Goal: Task Accomplishment & Management: Use online tool/utility

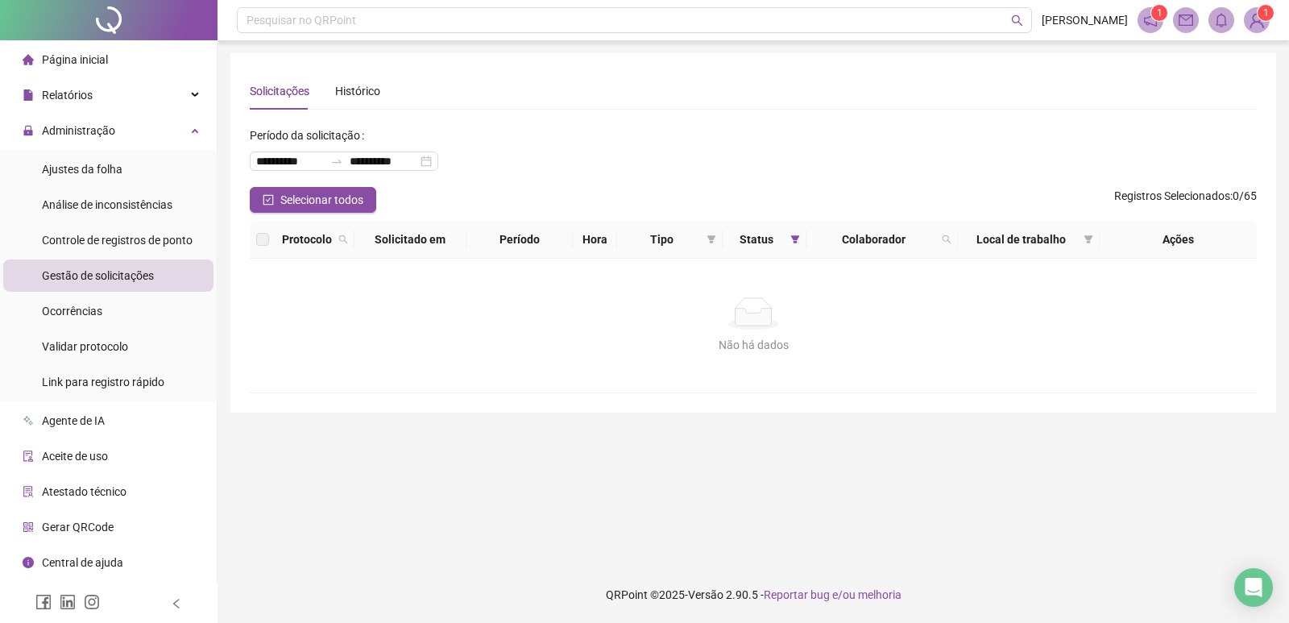
click at [126, 279] on span "Gestão de solicitações" at bounding box center [98, 275] width 112 height 13
click at [128, 275] on span "Gestão de solicitações" at bounding box center [98, 275] width 112 height 13
click at [102, 133] on span "Administração" at bounding box center [78, 130] width 73 height 13
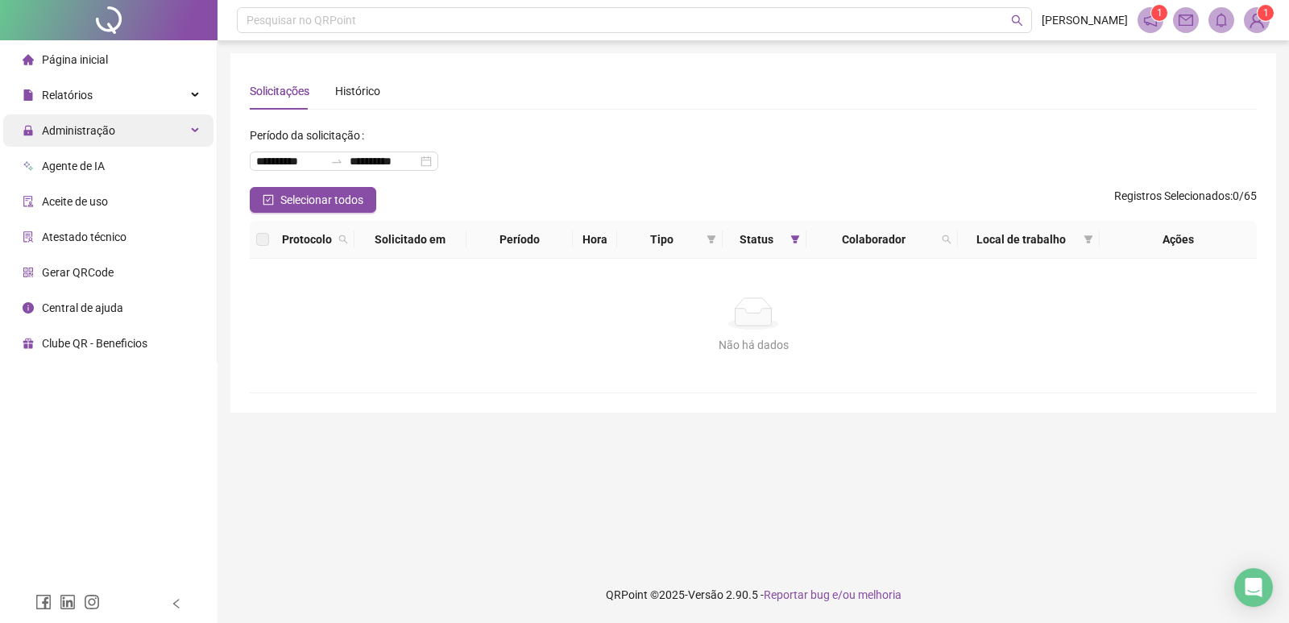
click at [102, 131] on span "Administração" at bounding box center [78, 130] width 73 height 13
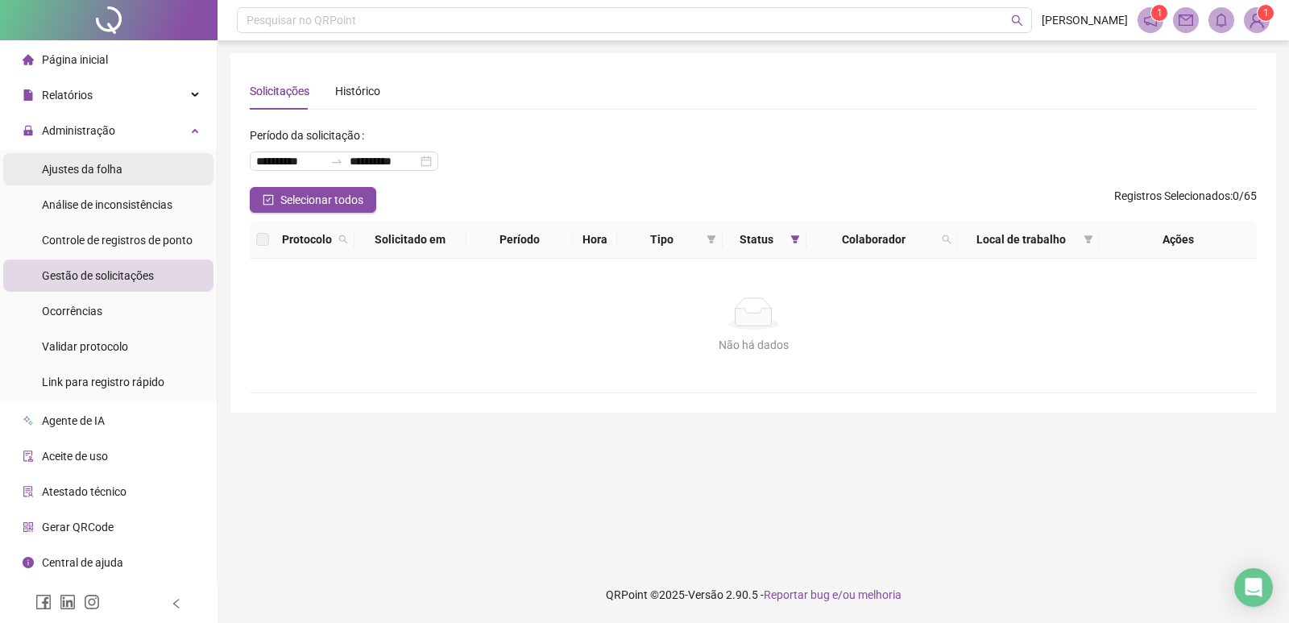
click at [98, 172] on span "Ajustes da folha" at bounding box center [82, 169] width 81 height 13
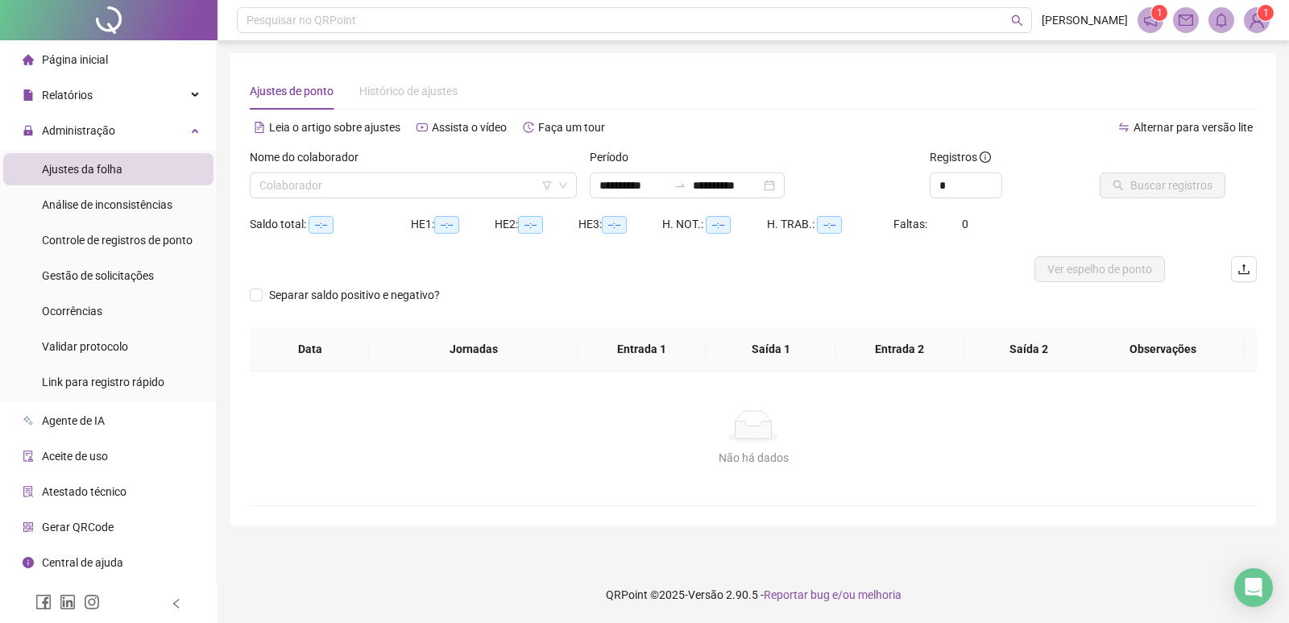
type input "**********"
click at [128, 276] on span "Gestão de solicitações" at bounding box center [98, 275] width 112 height 13
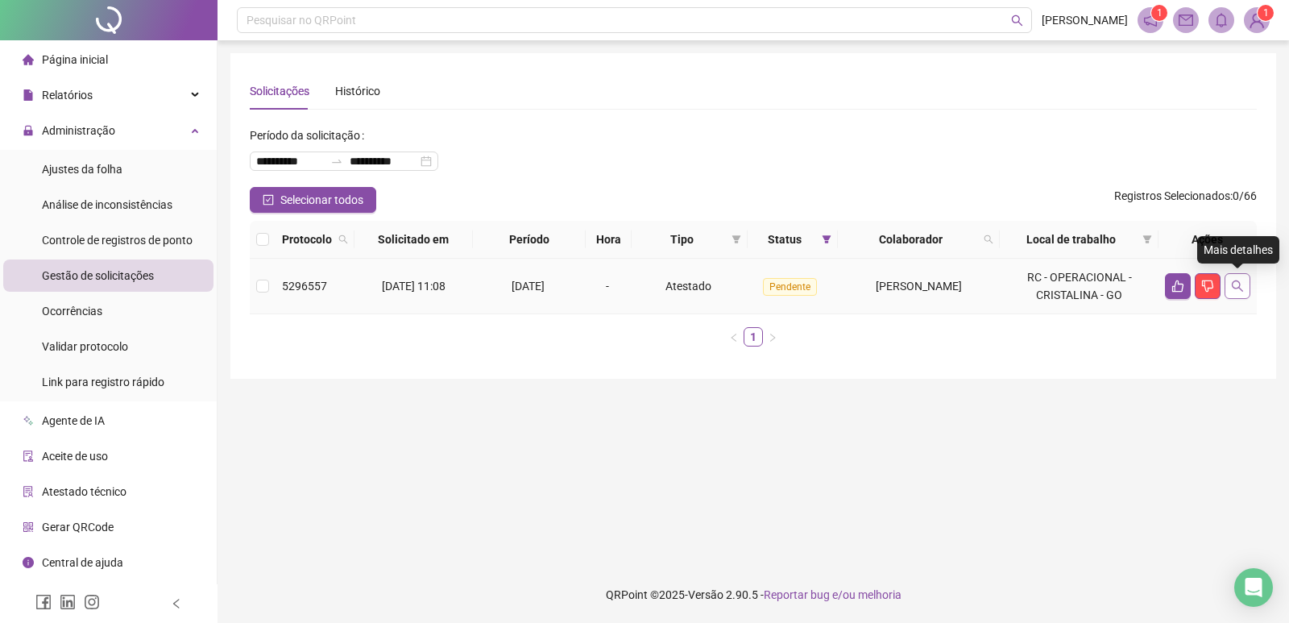
click at [1242, 285] on icon "search" at bounding box center [1237, 286] width 13 height 13
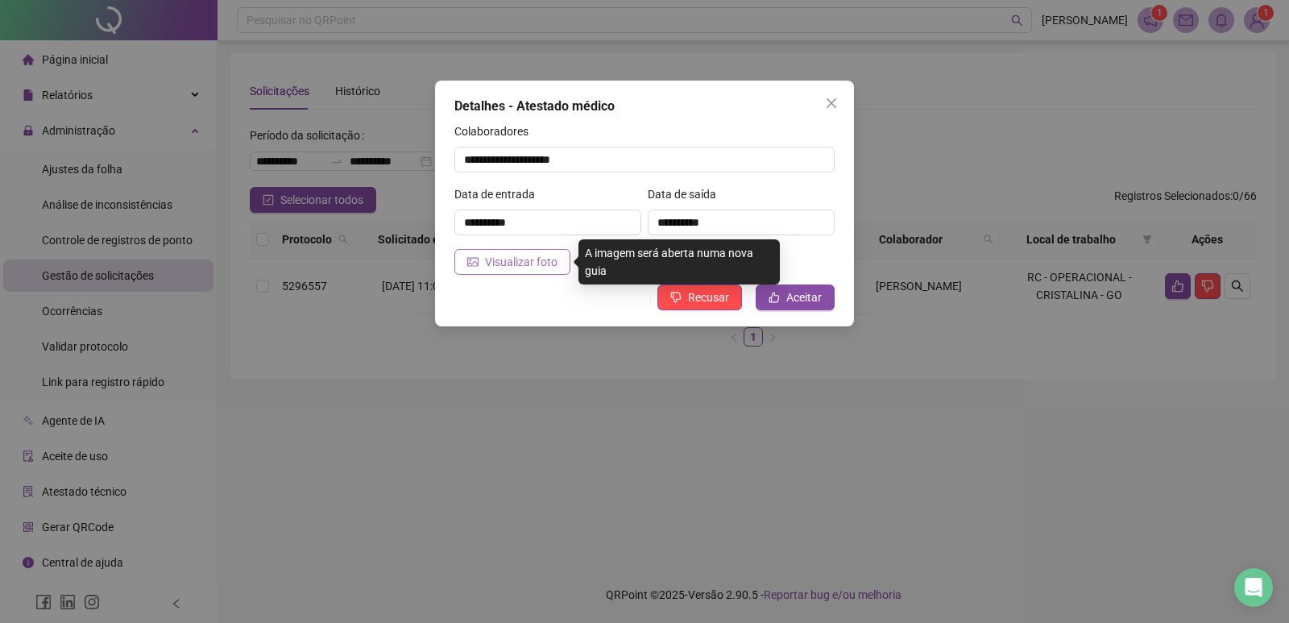
click at [520, 267] on span "Visualizar foto" at bounding box center [521, 262] width 73 height 18
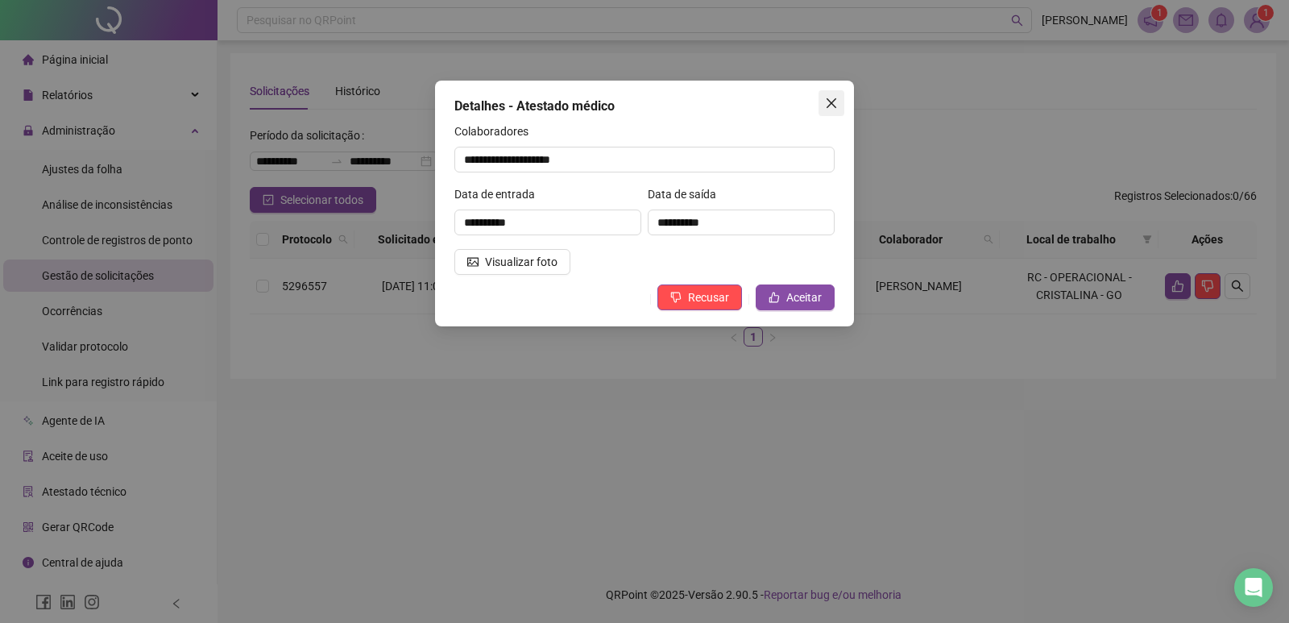
click at [836, 103] on icon "close" at bounding box center [831, 103] width 13 height 13
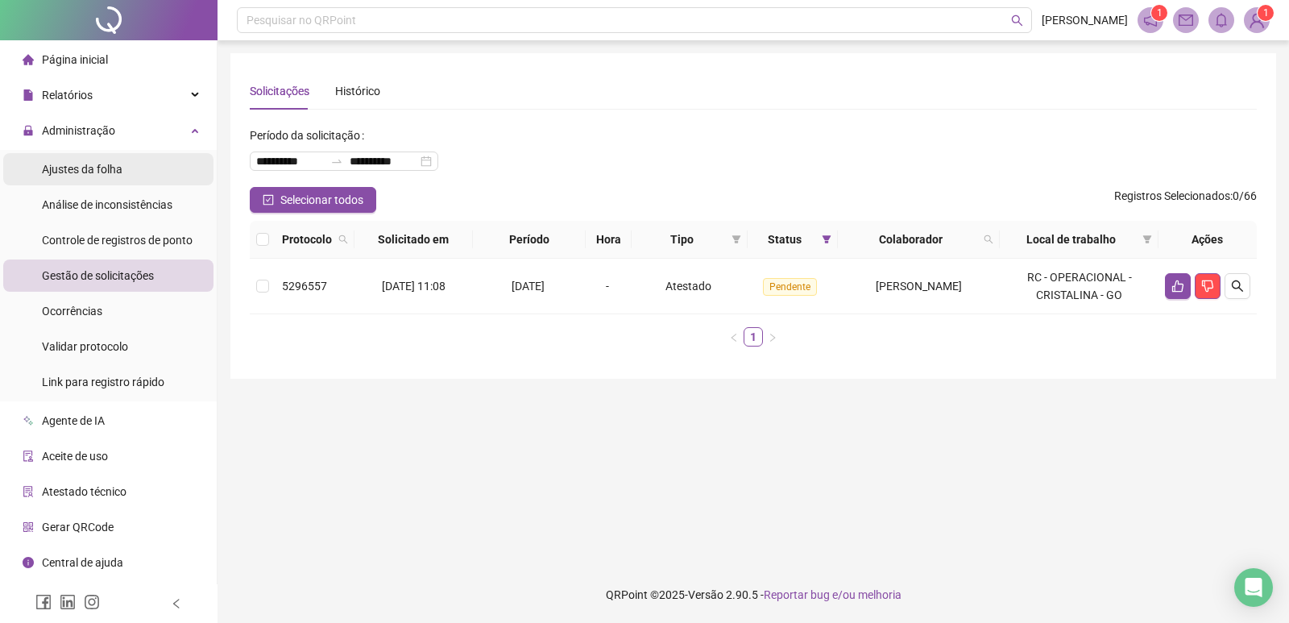
click at [103, 166] on span "Ajustes da folha" at bounding box center [82, 169] width 81 height 13
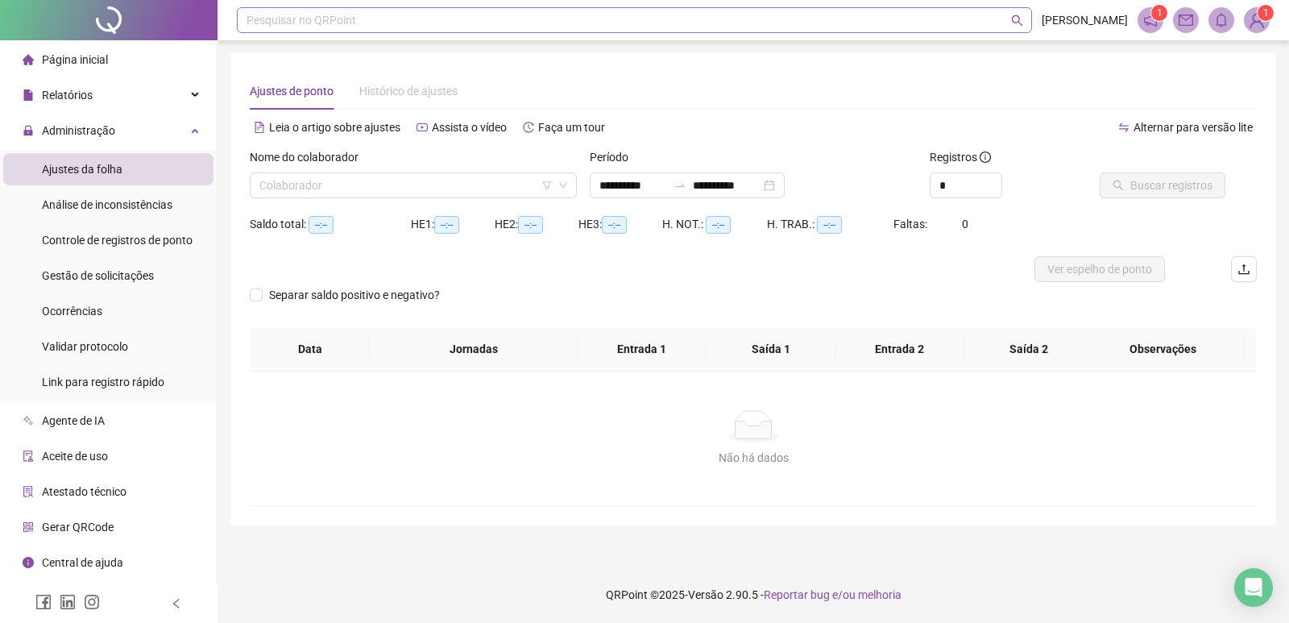
type input "**********"
click at [387, 180] on input "search" at bounding box center [405, 185] width 293 height 24
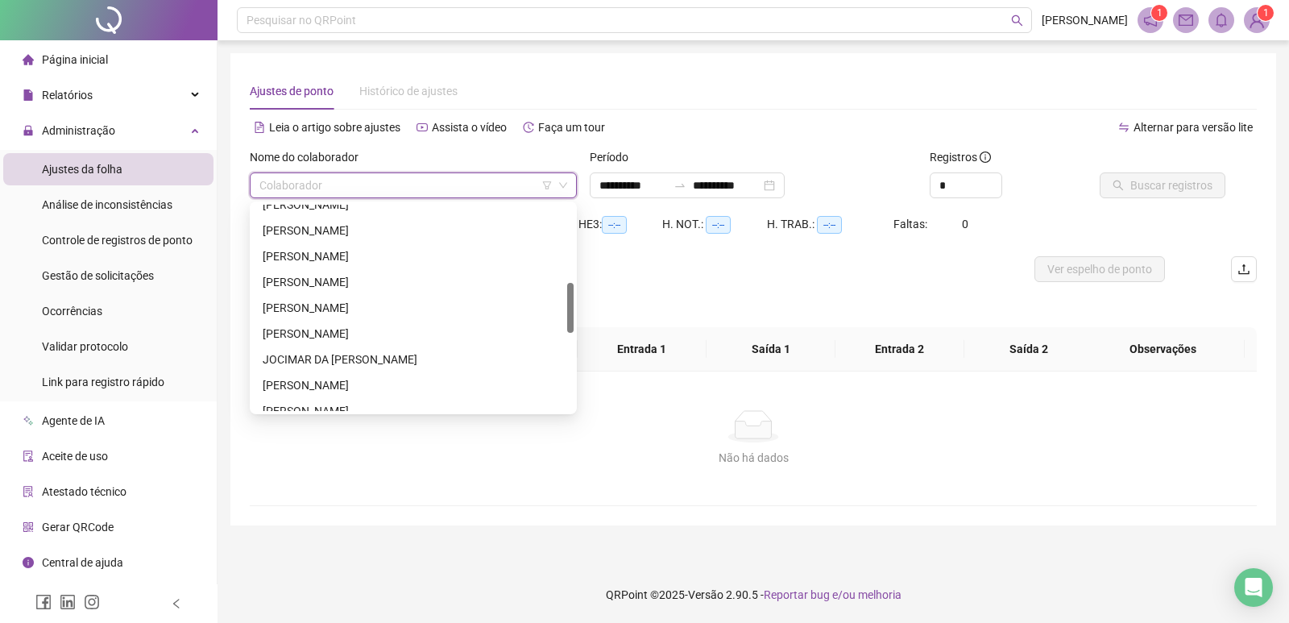
scroll to position [403, 0]
click at [378, 327] on div "[PERSON_NAME]" at bounding box center [413, 330] width 301 height 18
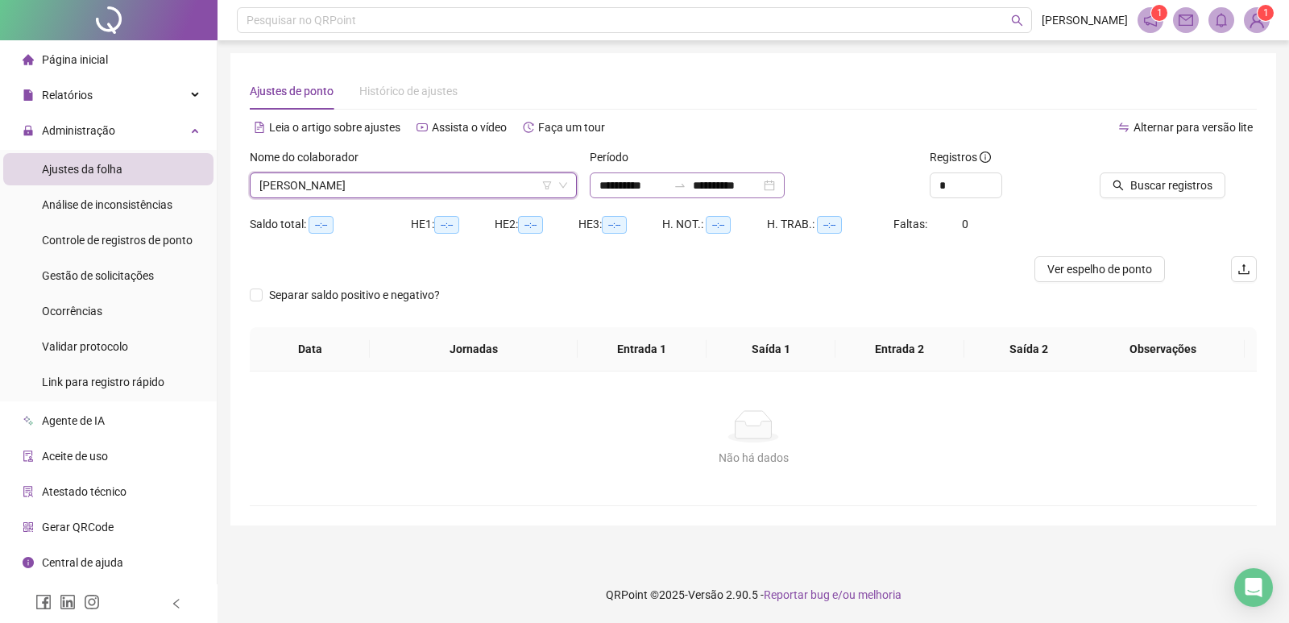
click at [785, 189] on div "**********" at bounding box center [687, 185] width 195 height 26
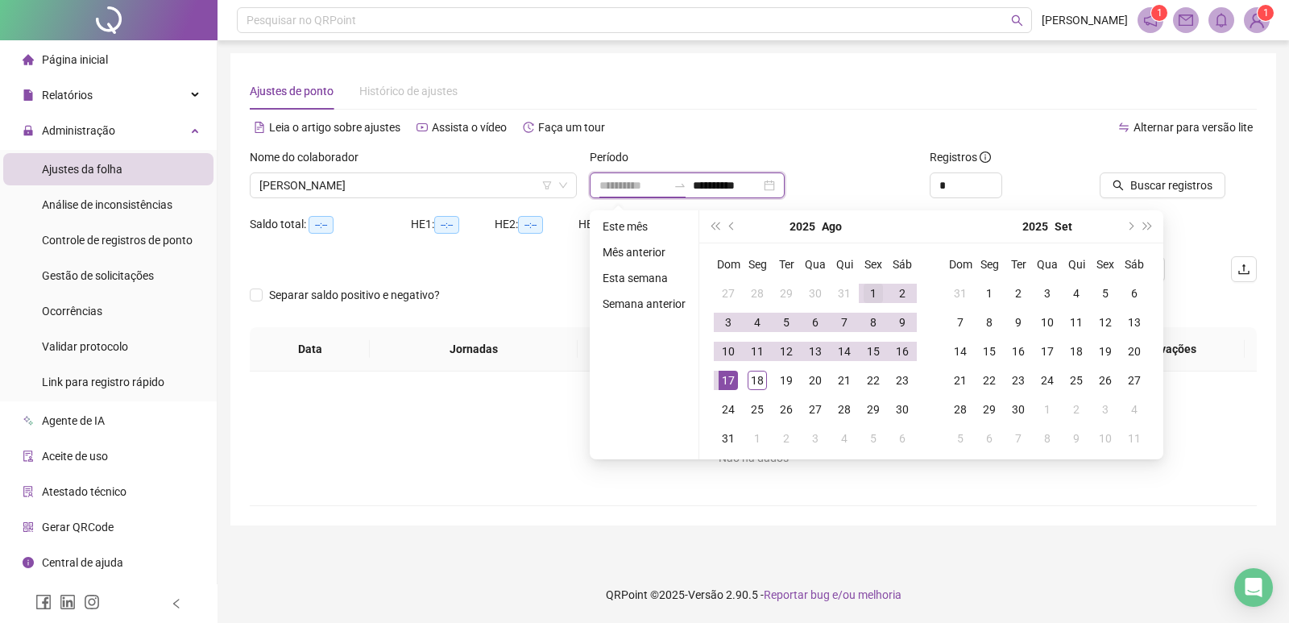
type input "**********"
click at [865, 292] on div "1" at bounding box center [873, 293] width 19 height 19
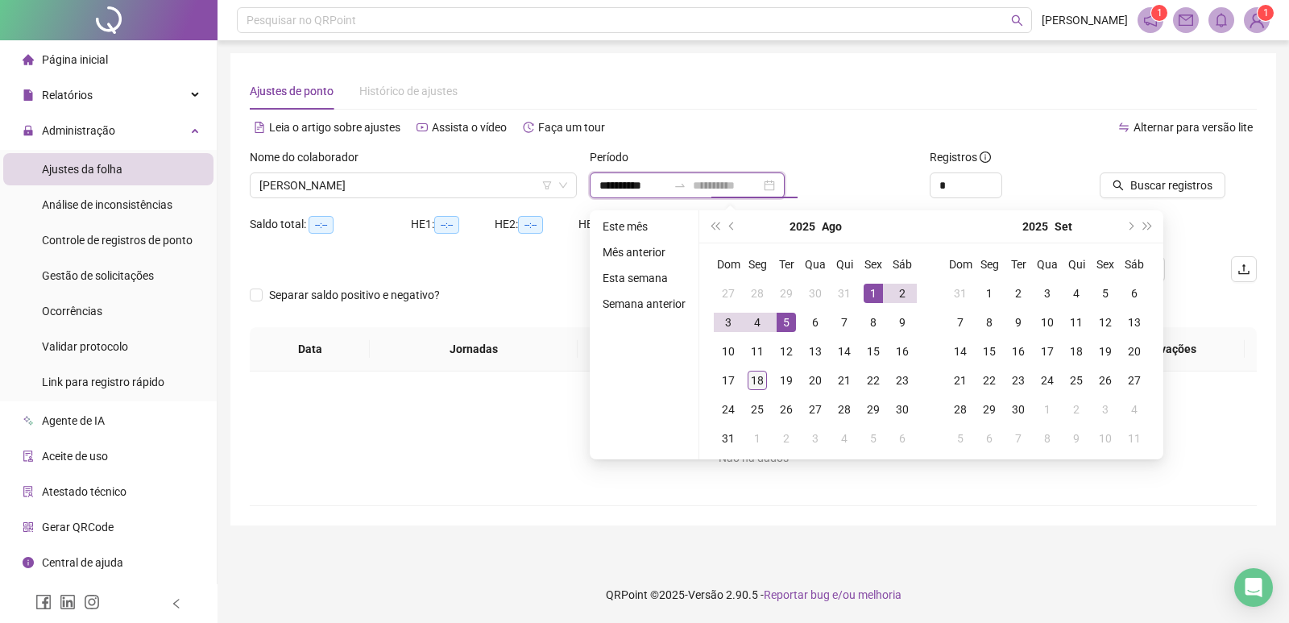
type input "**********"
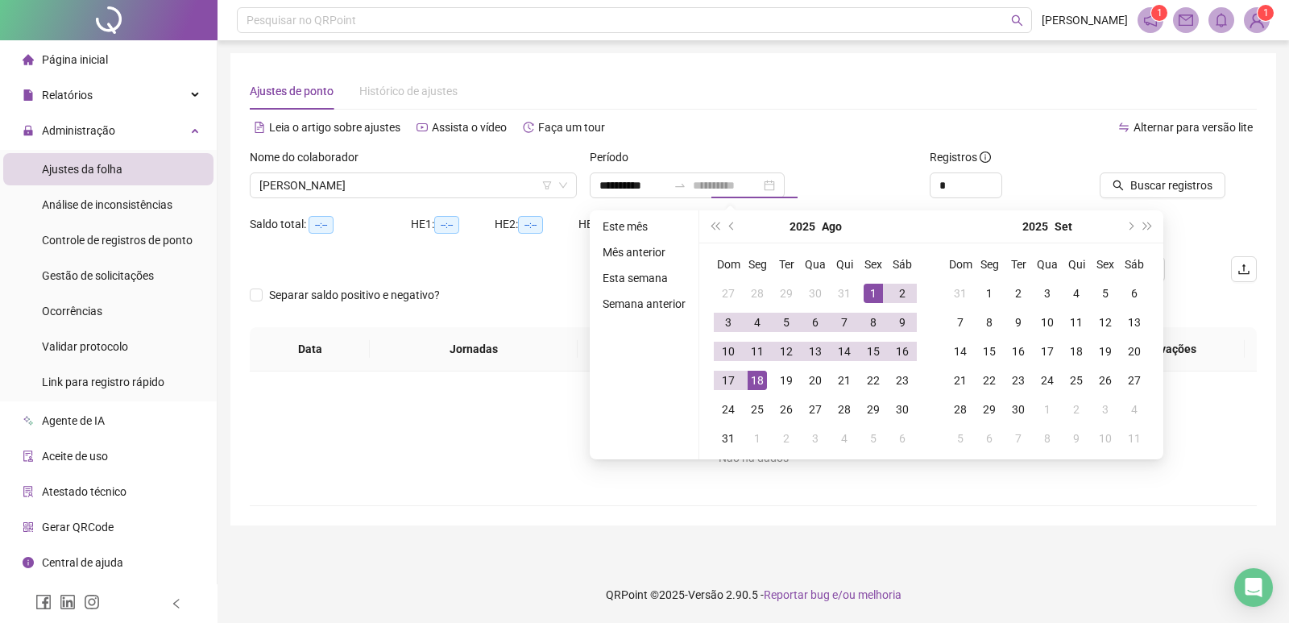
click at [754, 381] on div "18" at bounding box center [757, 380] width 19 height 19
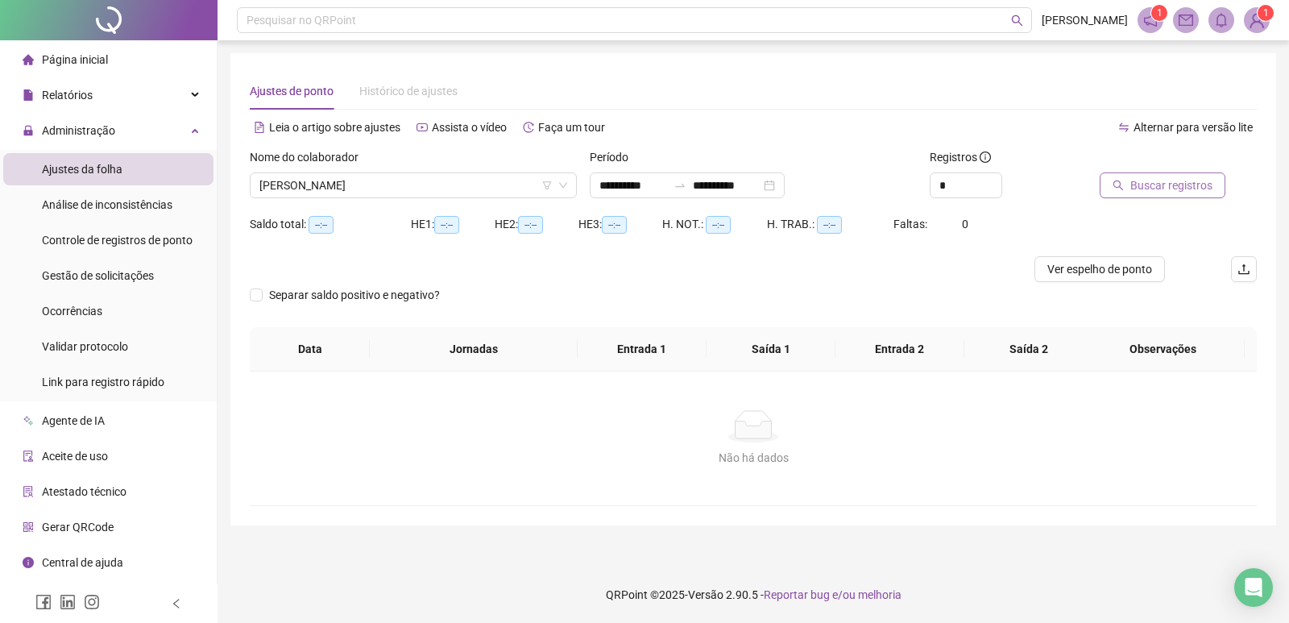
click at [1171, 181] on span "Buscar registros" at bounding box center [1171, 185] width 82 height 18
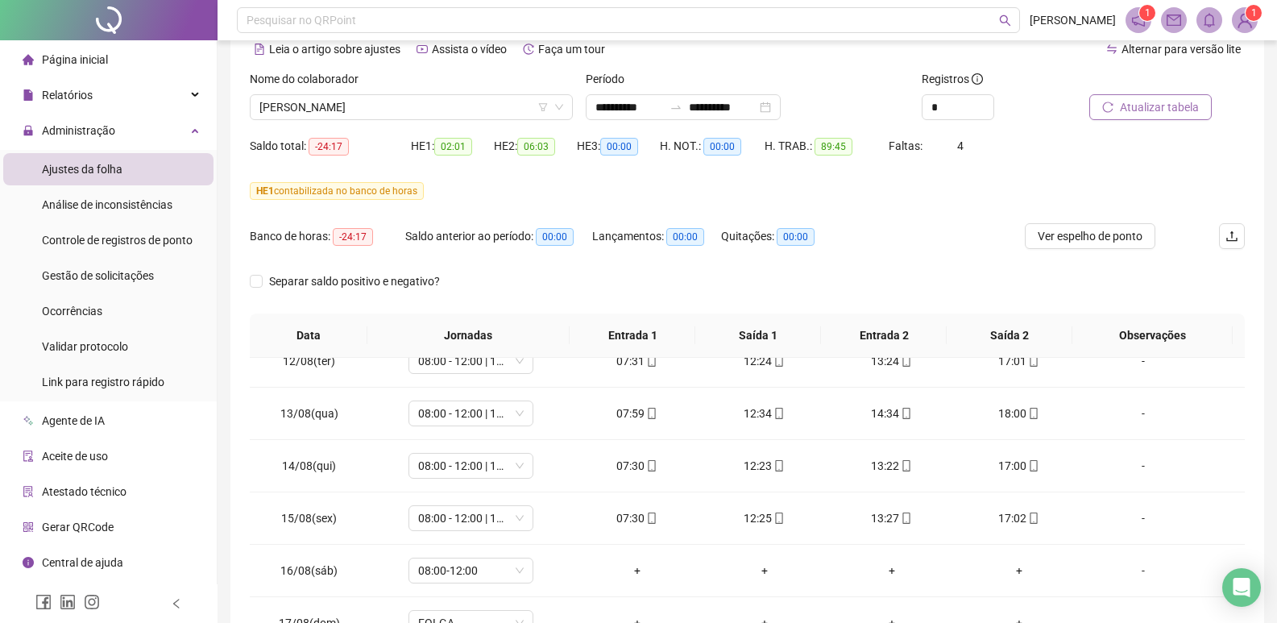
scroll to position [0, 0]
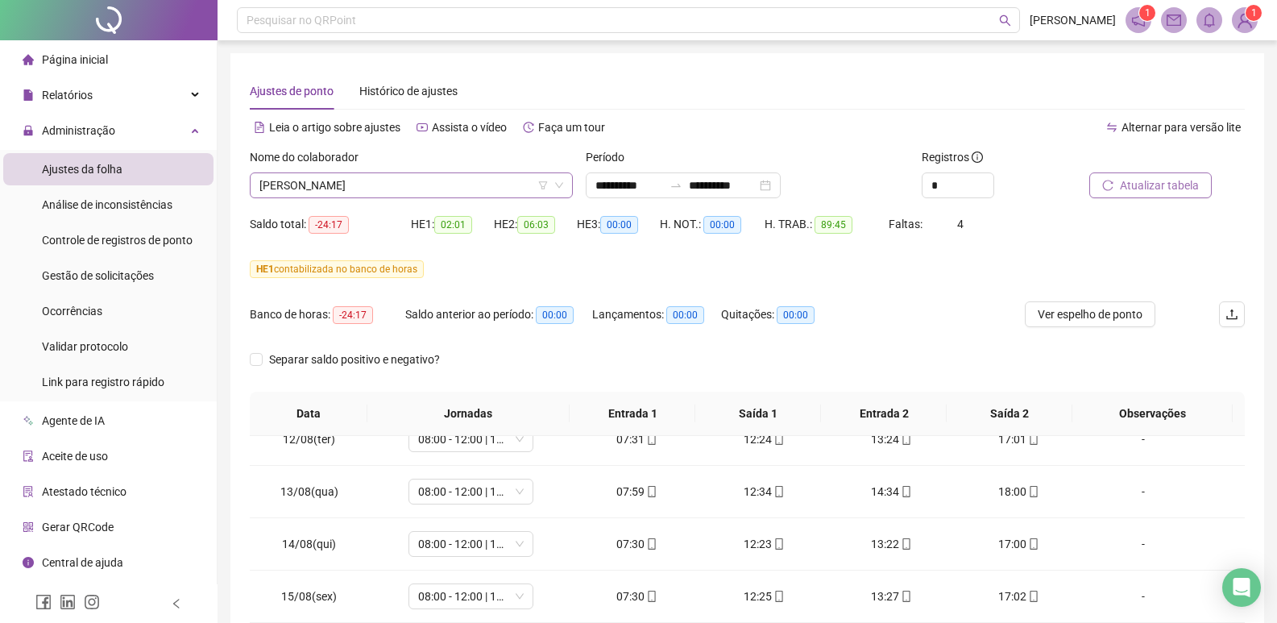
click at [478, 189] on span "[PERSON_NAME]" at bounding box center [411, 185] width 304 height 24
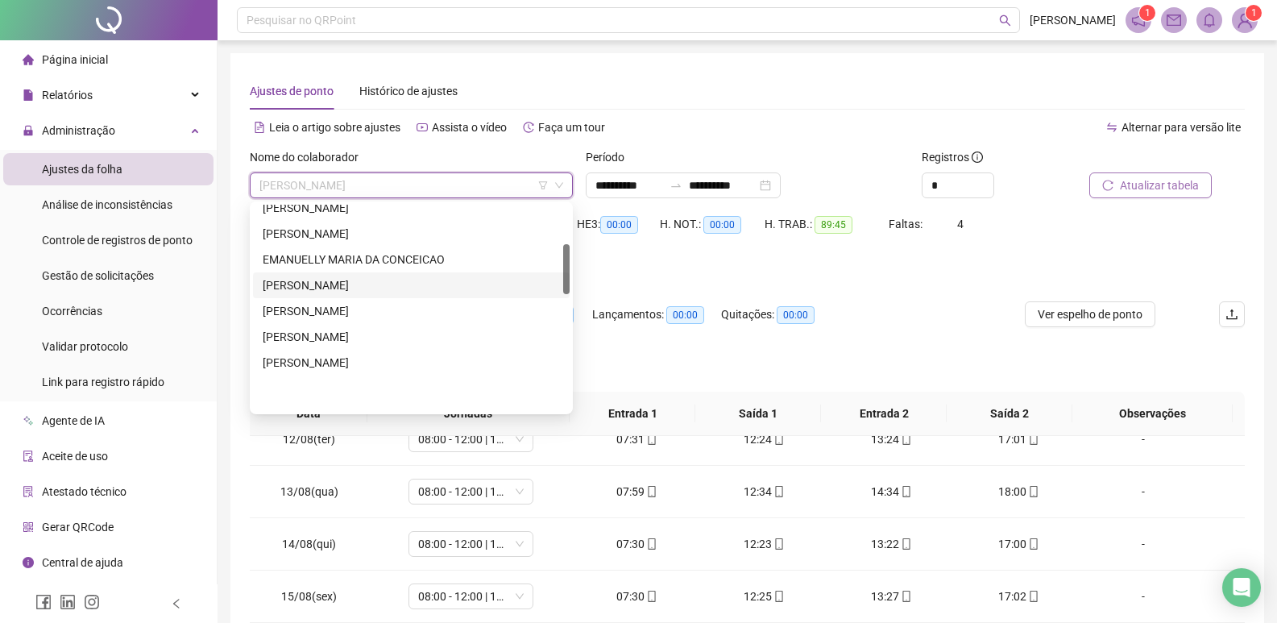
scroll to position [161, 0]
click at [348, 207] on div "[PERSON_NAME]" at bounding box center [411, 211] width 297 height 18
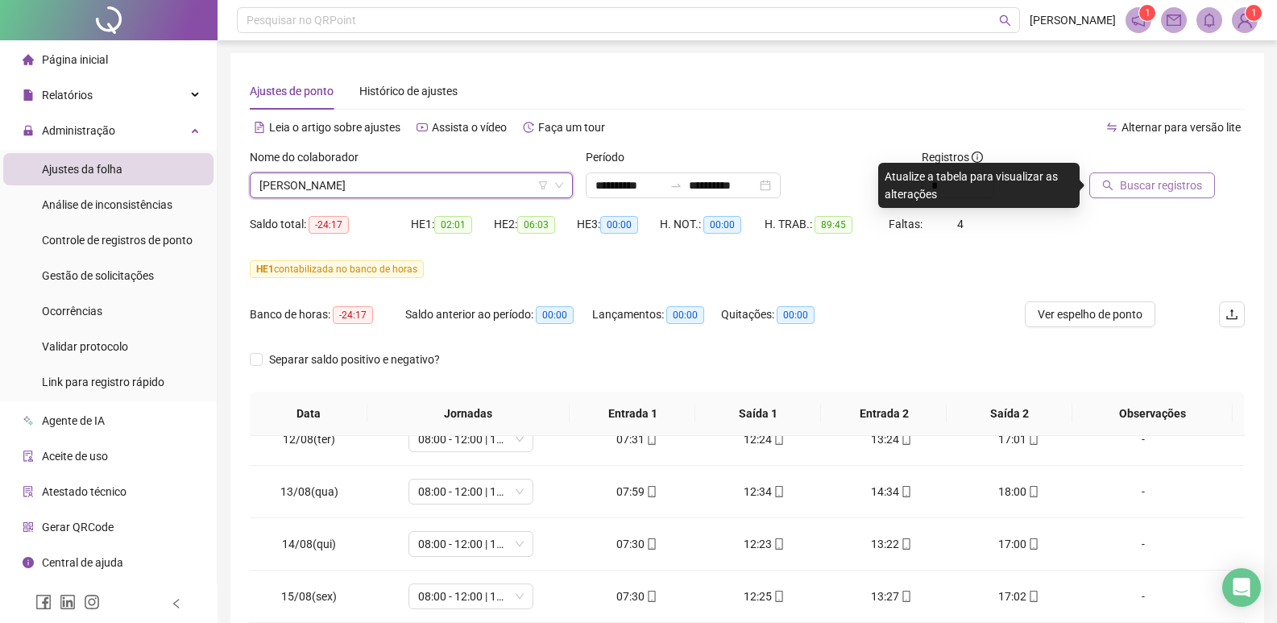
click at [1137, 182] on span "Buscar registros" at bounding box center [1161, 185] width 82 height 18
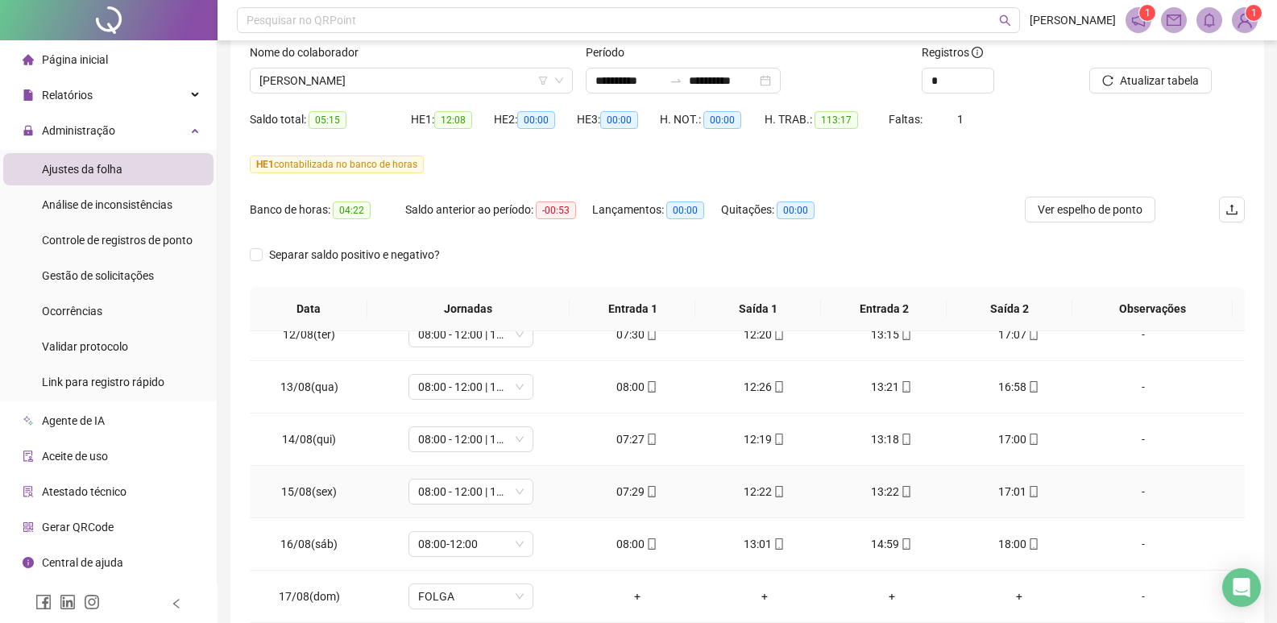
scroll to position [246, 0]
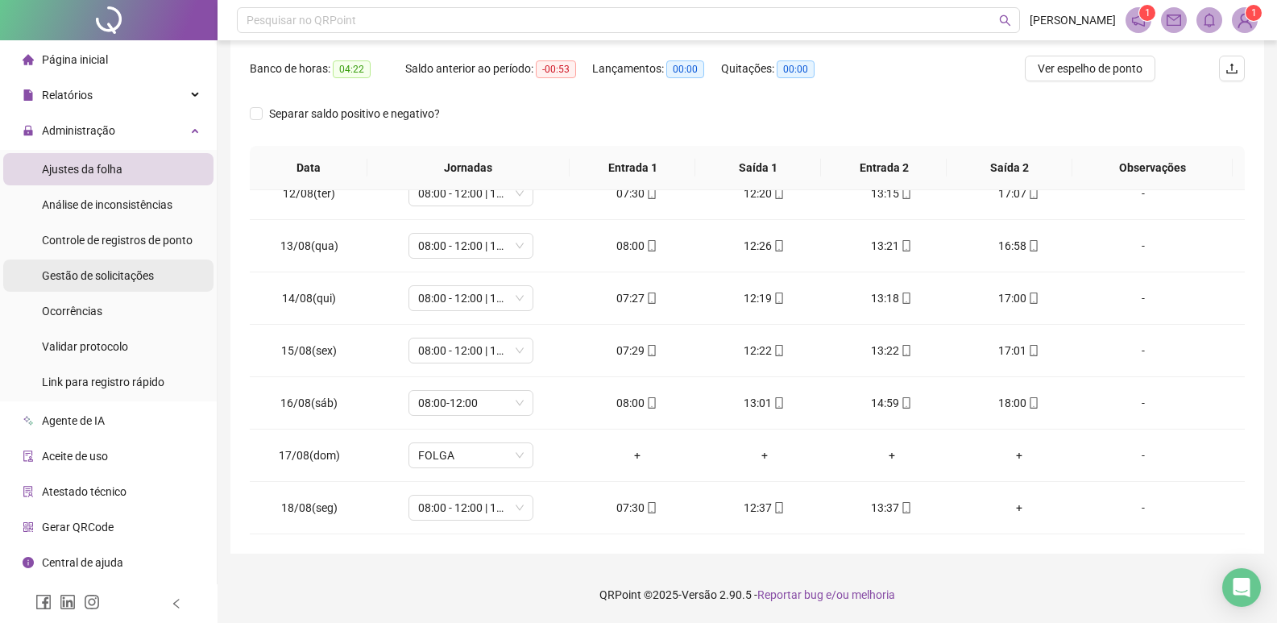
click at [122, 275] on span "Gestão de solicitações" at bounding box center [98, 275] width 112 height 13
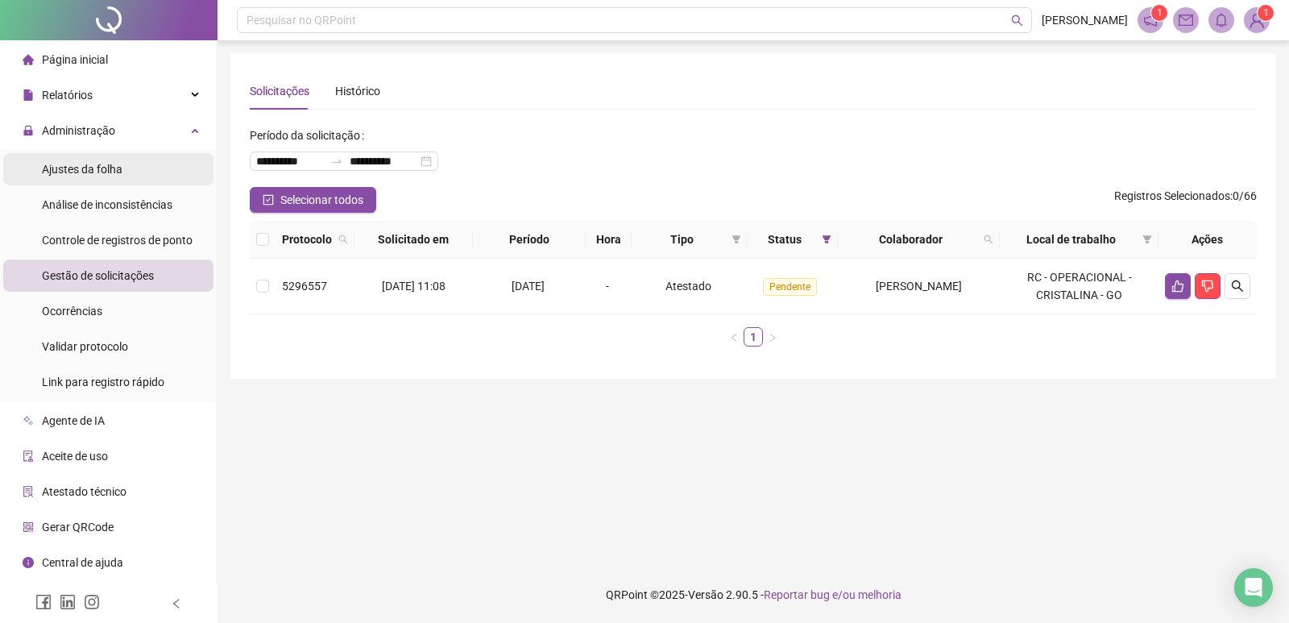
click at [123, 168] on li "Ajustes da folha" at bounding box center [108, 169] width 210 height 32
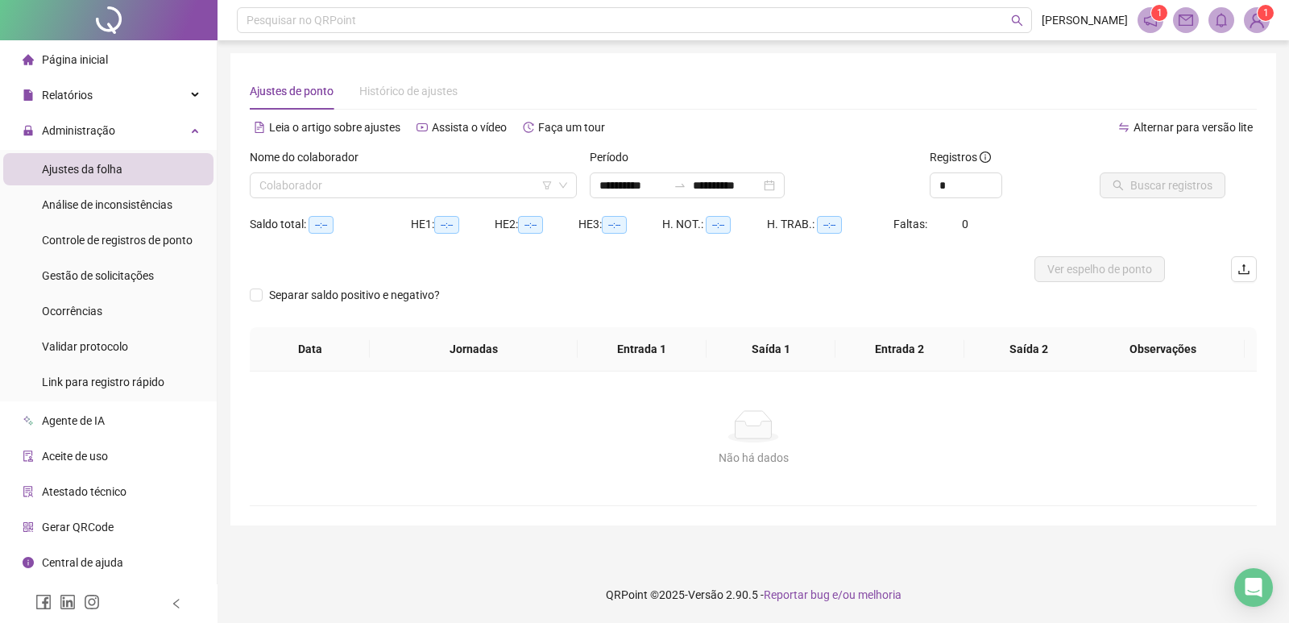
type input "**********"
click at [384, 182] on input "search" at bounding box center [405, 185] width 293 height 24
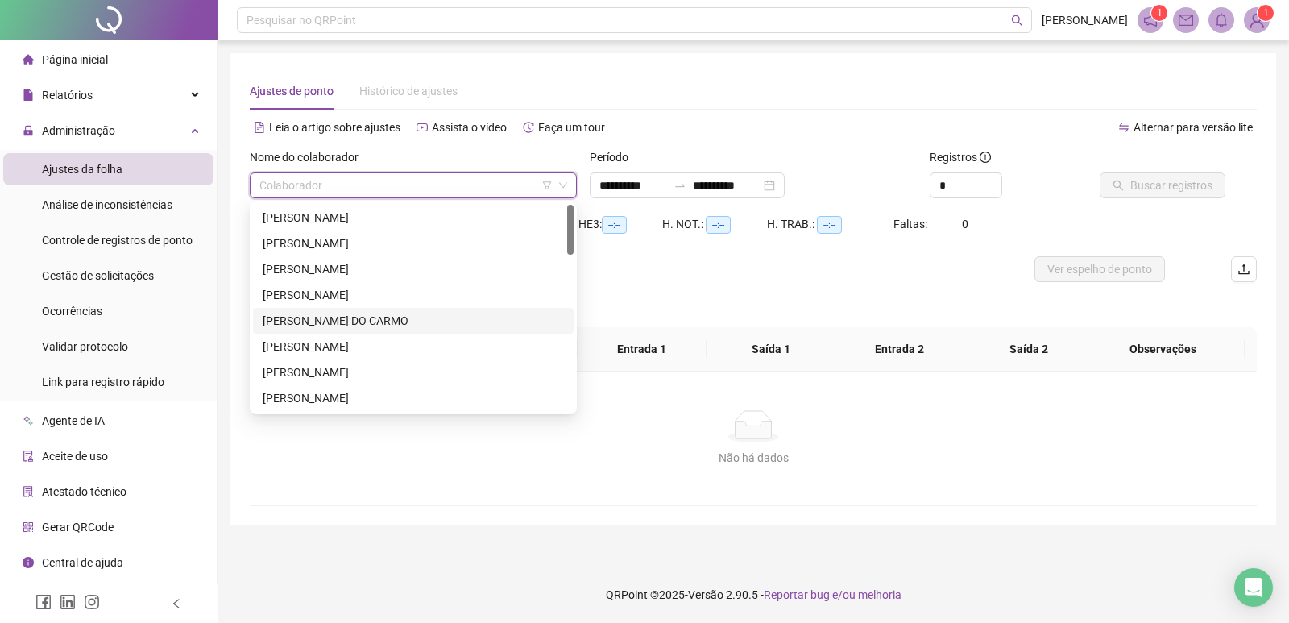
click at [380, 320] on div "[PERSON_NAME] DO CARMO" at bounding box center [413, 321] width 301 height 18
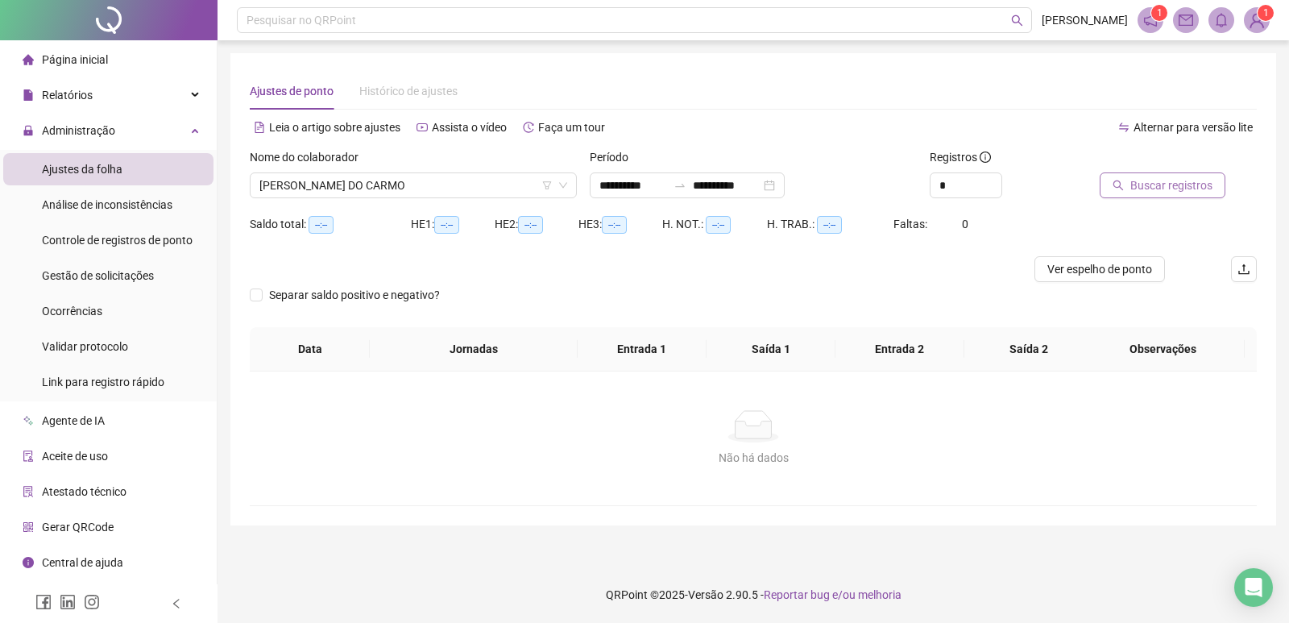
click at [1168, 186] on span "Buscar registros" at bounding box center [1171, 185] width 82 height 18
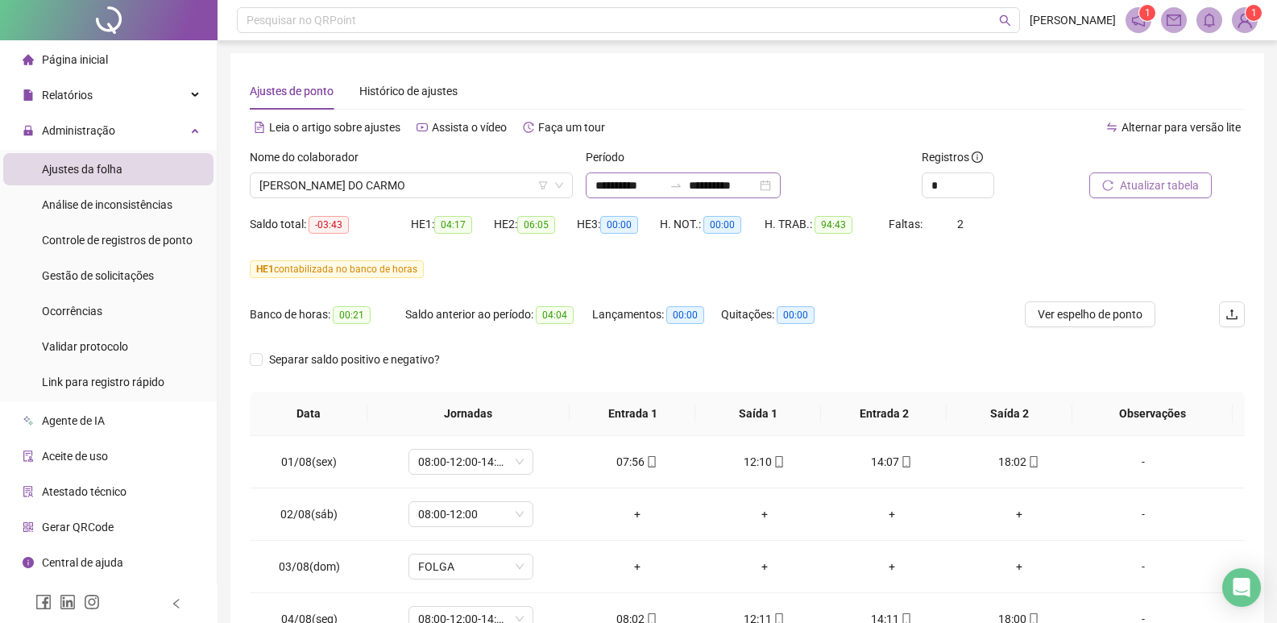
click at [781, 185] on div "**********" at bounding box center [683, 185] width 195 height 26
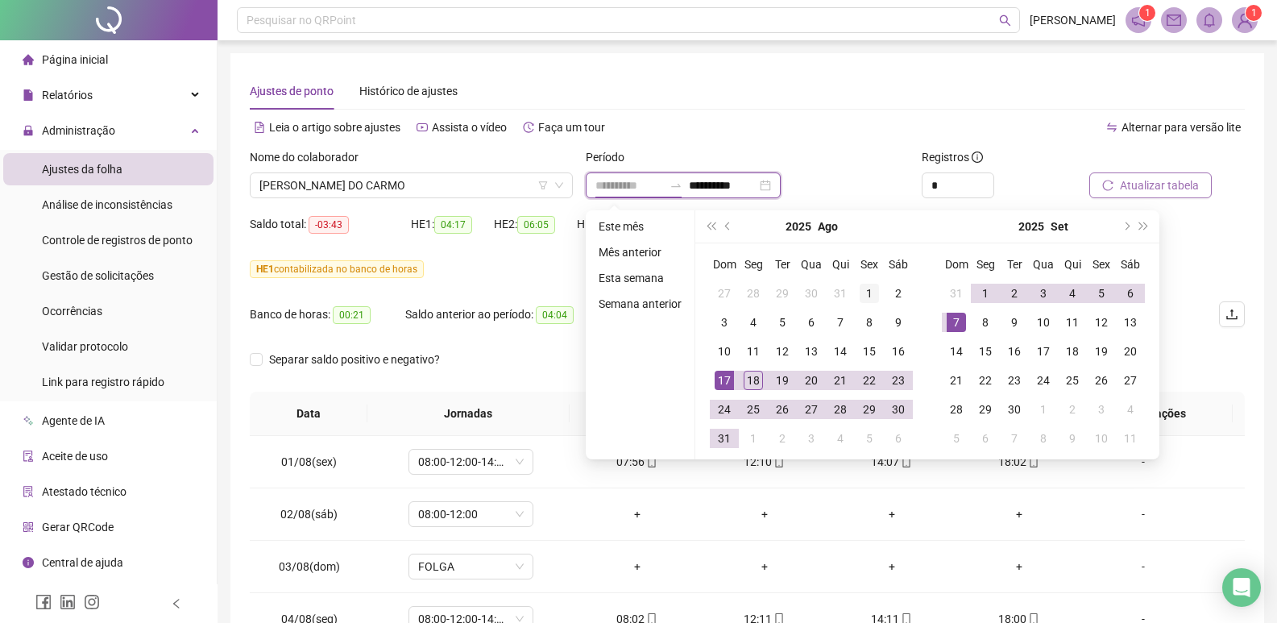
type input "**********"
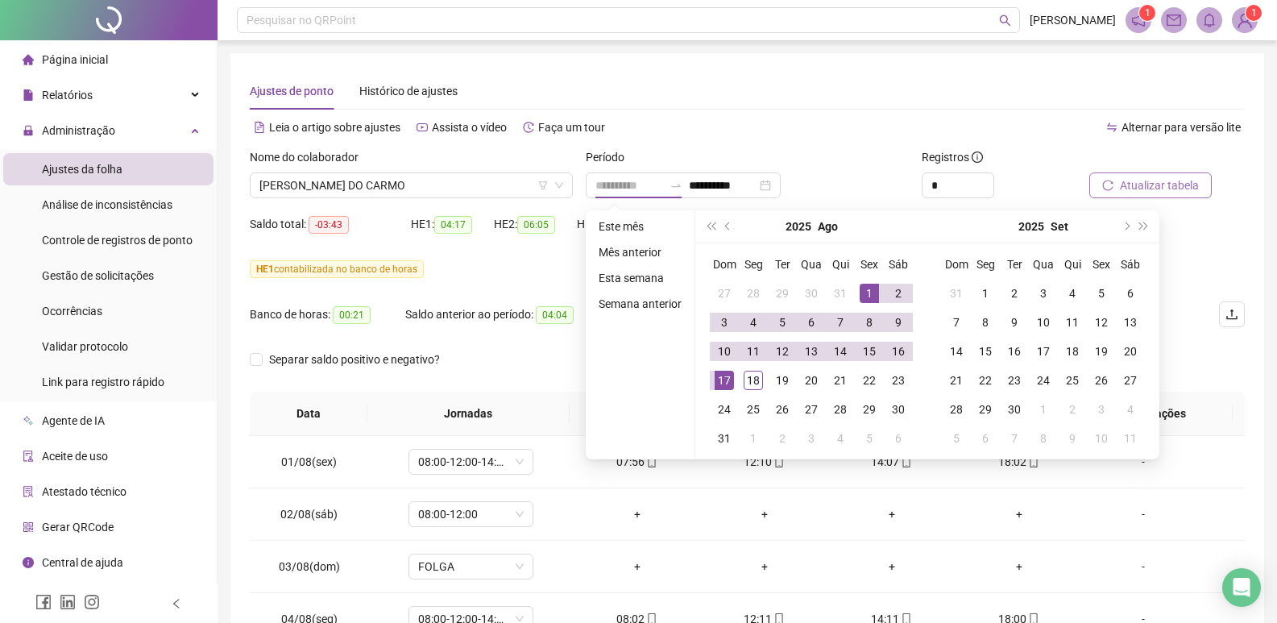
click at [866, 296] on div "1" at bounding box center [869, 293] width 19 height 19
type input "**********"
click at [724, 379] on div "17" at bounding box center [724, 380] width 19 height 19
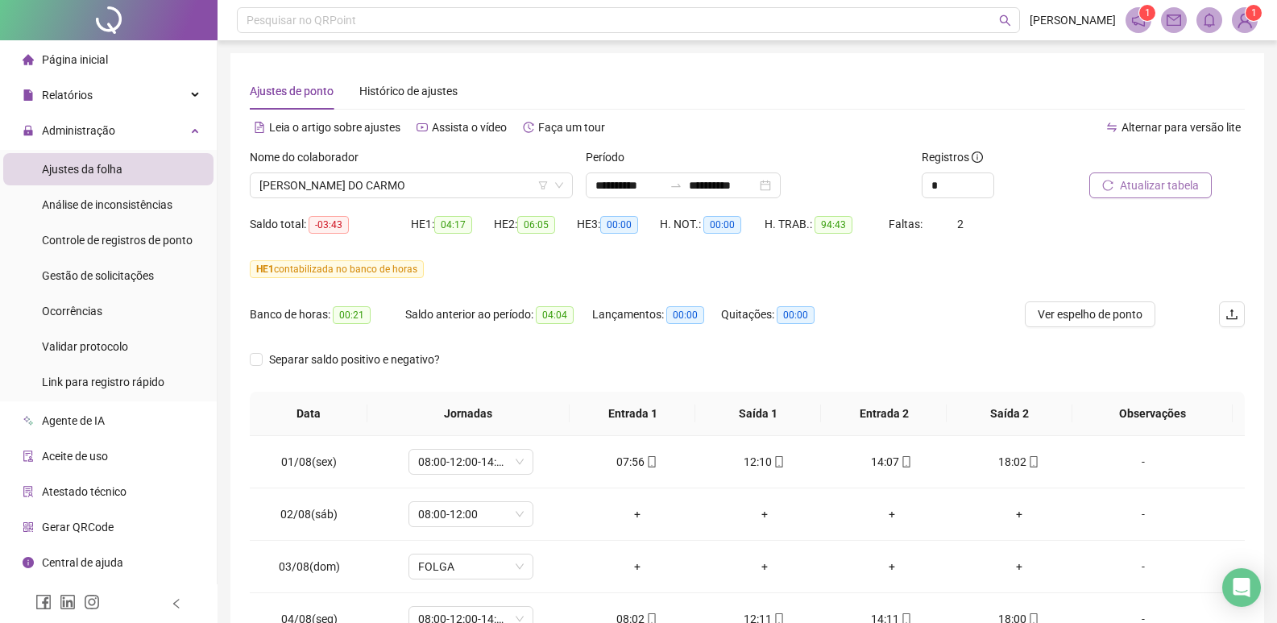
click at [1138, 188] on span "Atualizar tabela" at bounding box center [1159, 185] width 79 height 18
click at [490, 185] on span "[PERSON_NAME] DO CARMO" at bounding box center [411, 185] width 304 height 24
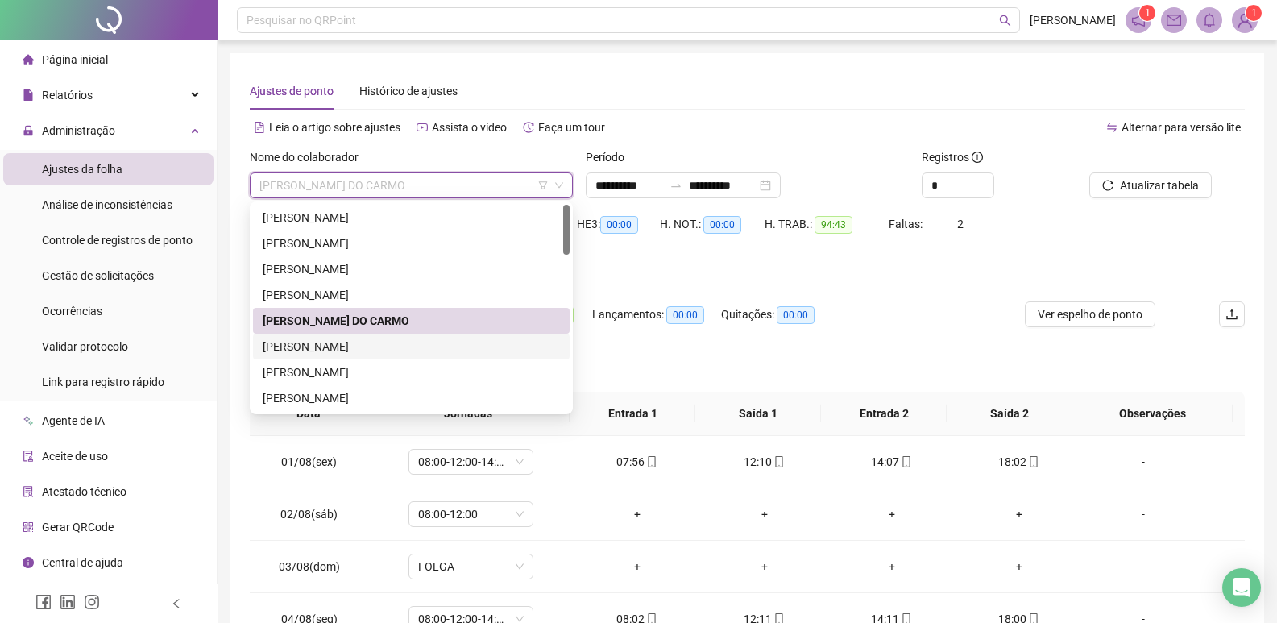
click at [372, 343] on div "[PERSON_NAME]" at bounding box center [411, 347] width 297 height 18
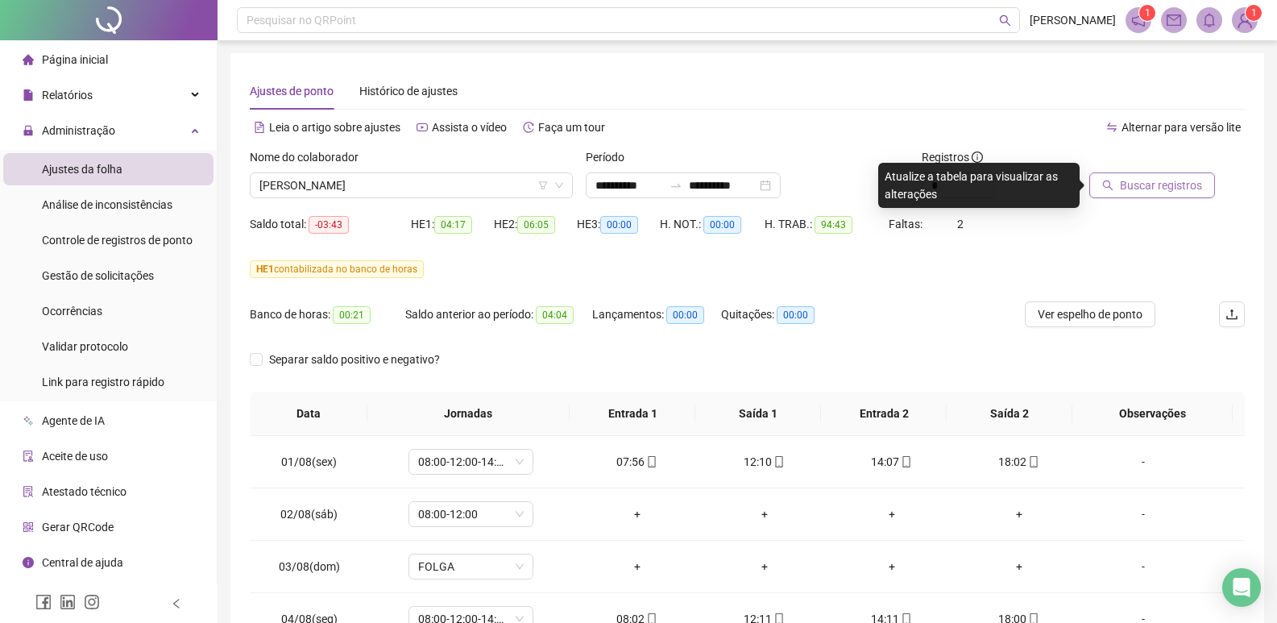
click at [1151, 191] on span "Buscar registros" at bounding box center [1161, 185] width 82 height 18
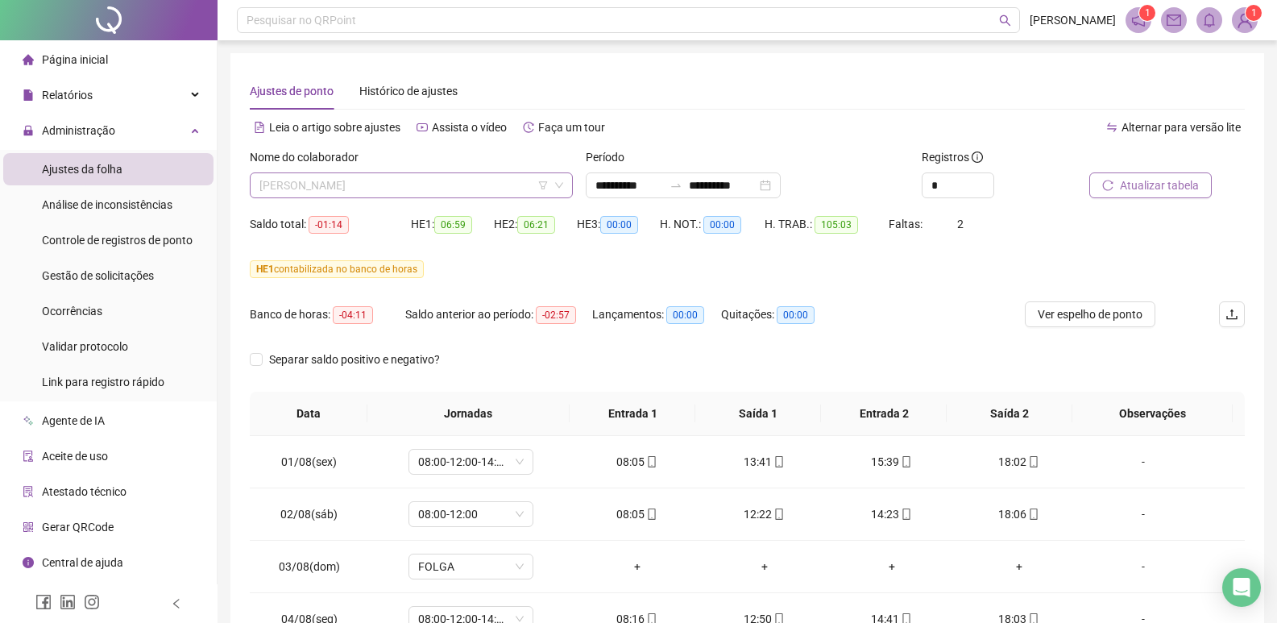
click at [528, 182] on span "[PERSON_NAME]" at bounding box center [411, 185] width 304 height 24
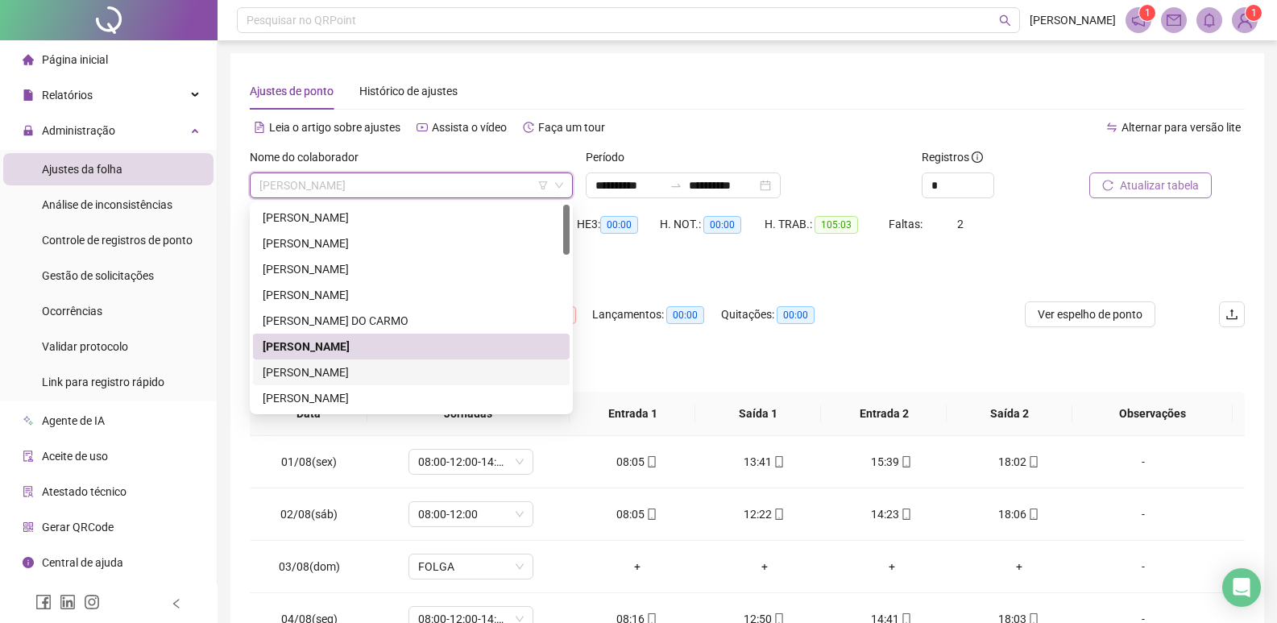
click at [371, 378] on div "[PERSON_NAME]" at bounding box center [411, 372] width 297 height 18
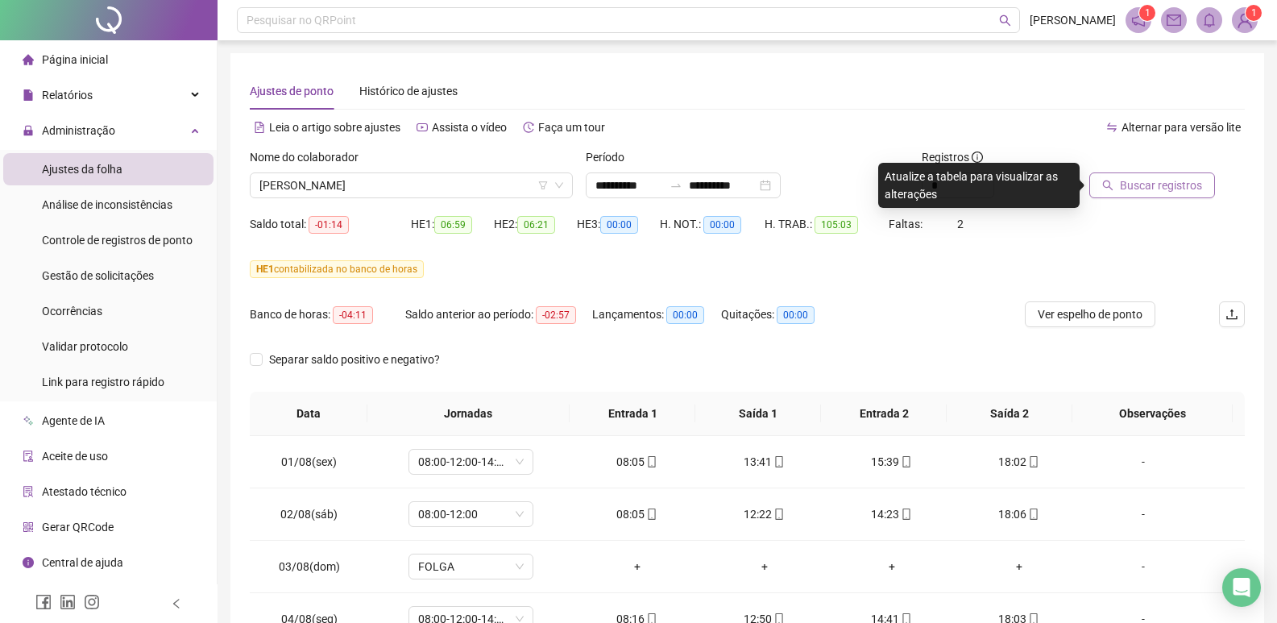
click at [1148, 183] on span "Buscar registros" at bounding box center [1161, 185] width 82 height 18
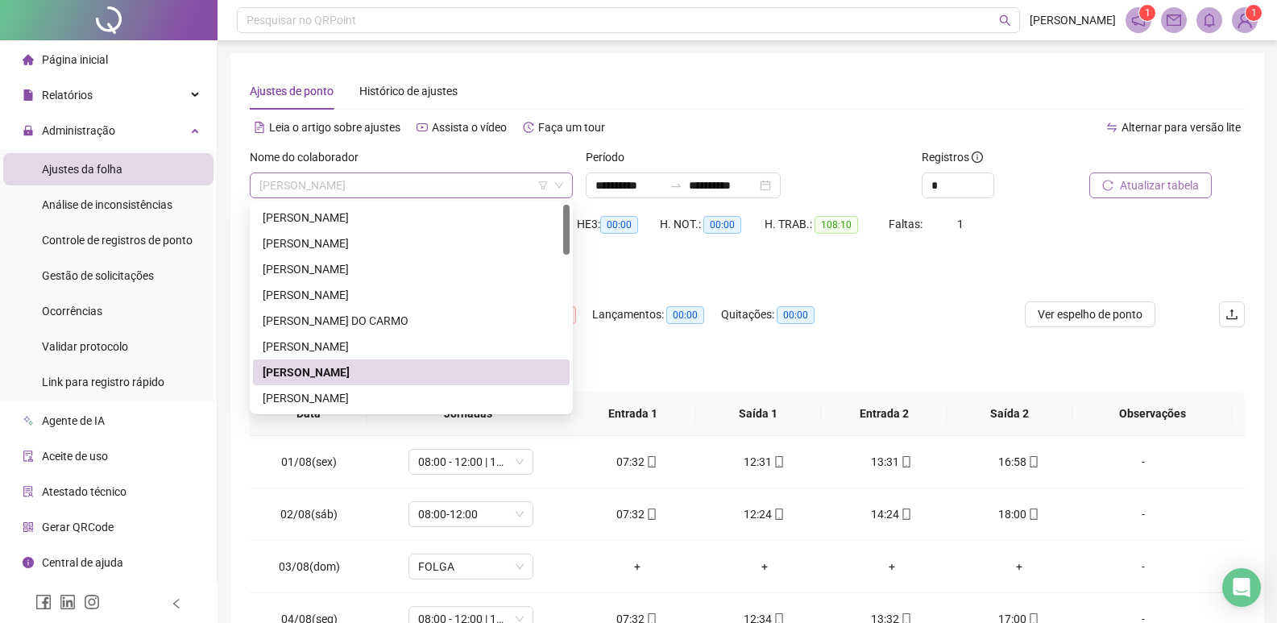
click at [435, 185] on span "[PERSON_NAME]" at bounding box center [411, 185] width 304 height 24
click at [333, 393] on div "[PERSON_NAME]" at bounding box center [411, 398] width 297 height 18
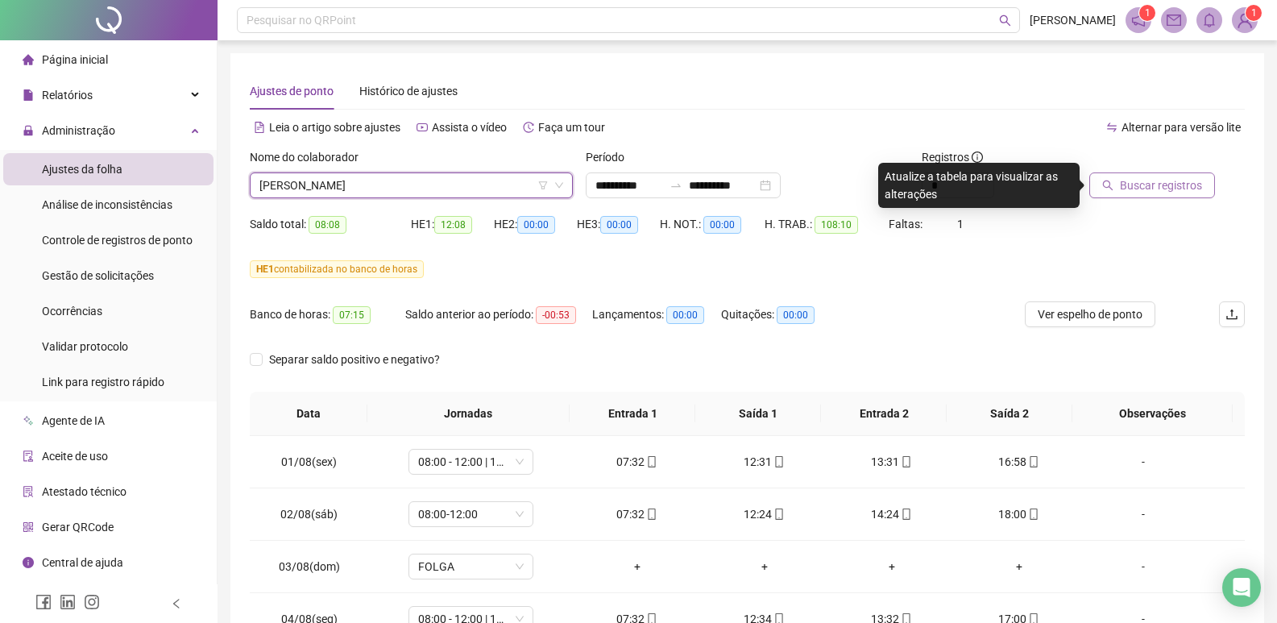
click at [1161, 176] on button "Buscar registros" at bounding box center [1152, 185] width 126 height 26
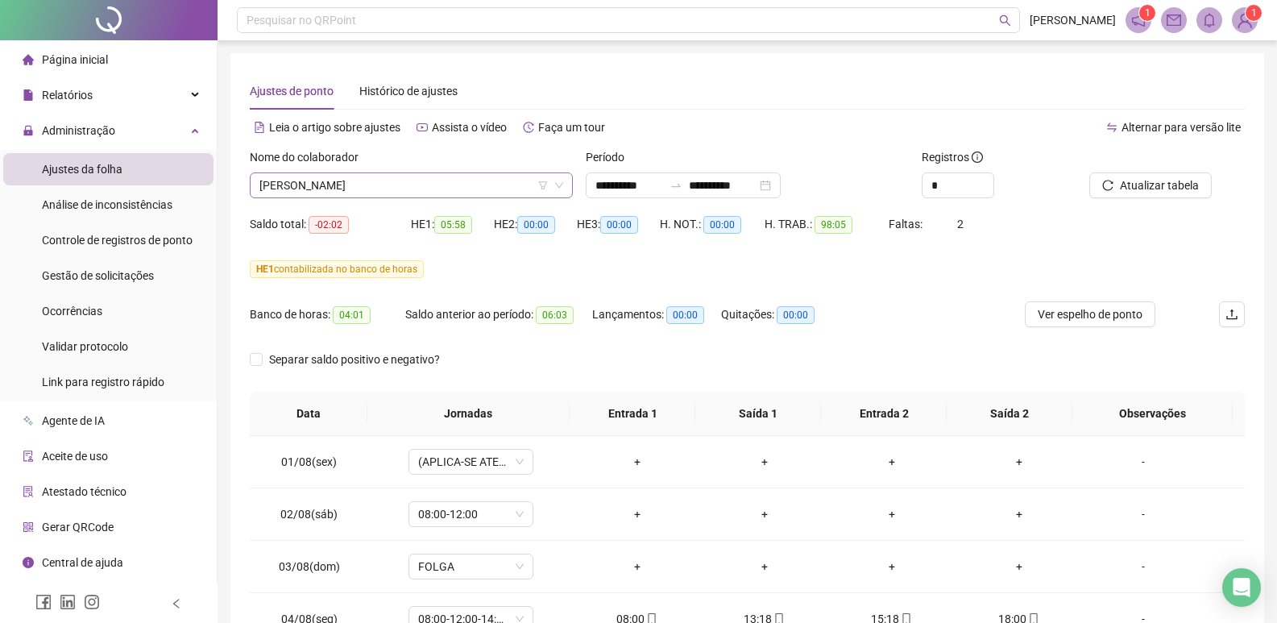
click at [477, 191] on span "[PERSON_NAME]" at bounding box center [411, 185] width 304 height 24
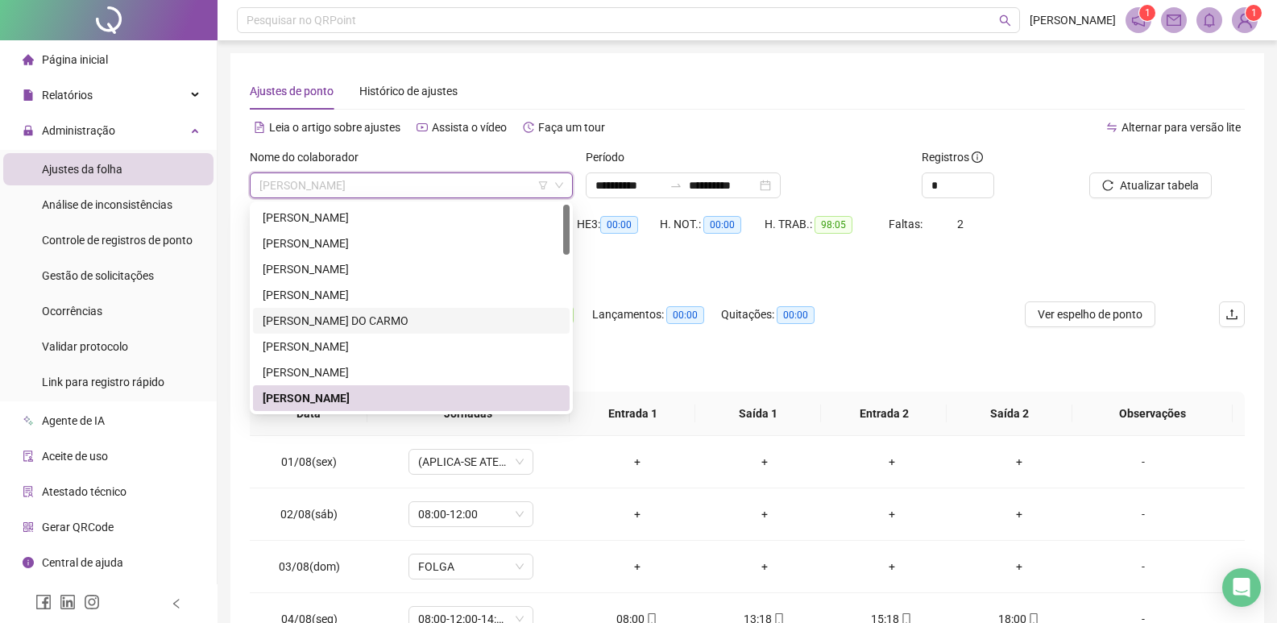
scroll to position [81, 0]
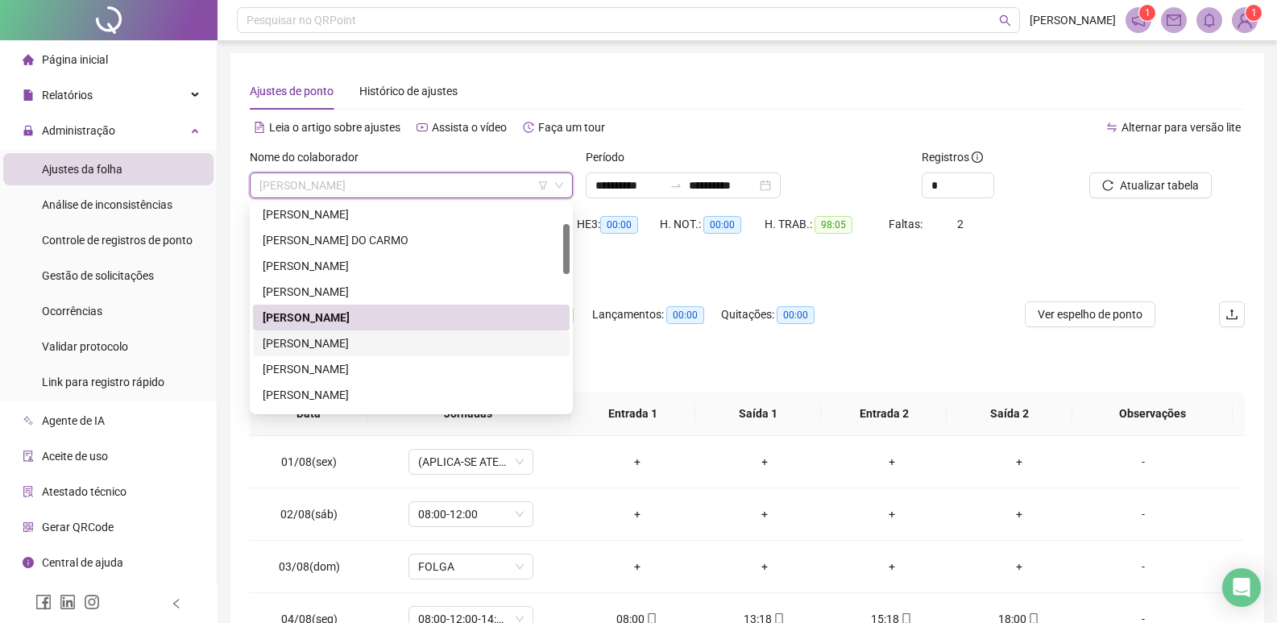
click at [296, 342] on div "[PERSON_NAME]" at bounding box center [411, 343] width 297 height 18
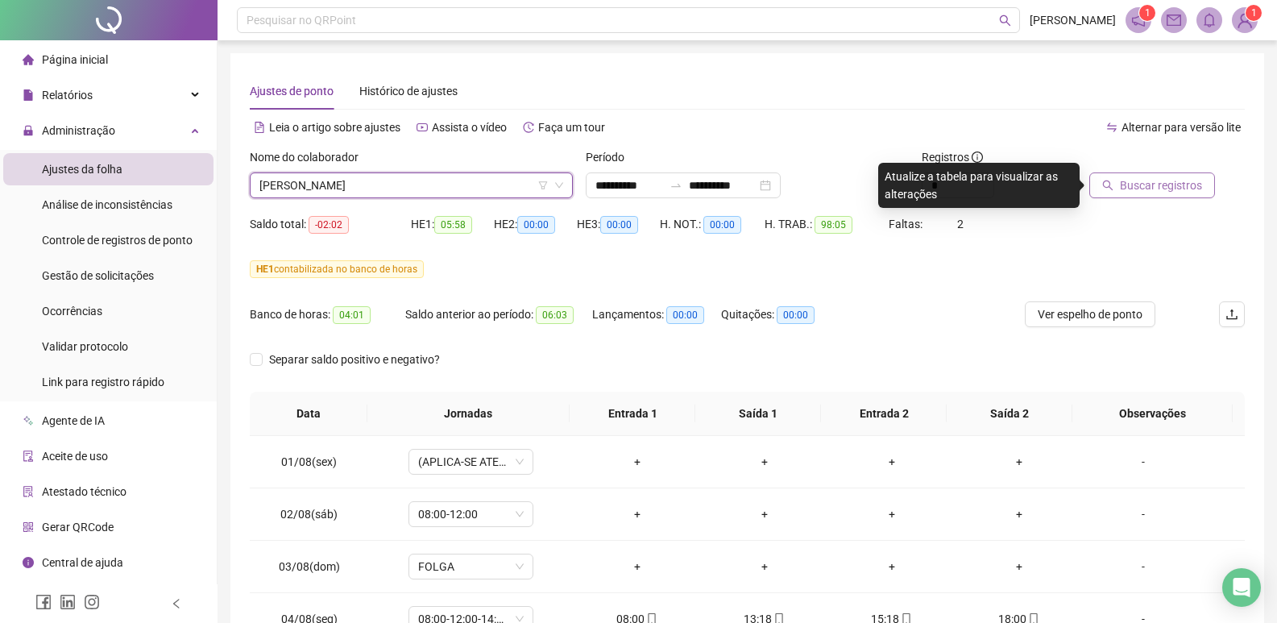
click at [1162, 180] on span "Buscar registros" at bounding box center [1161, 185] width 82 height 18
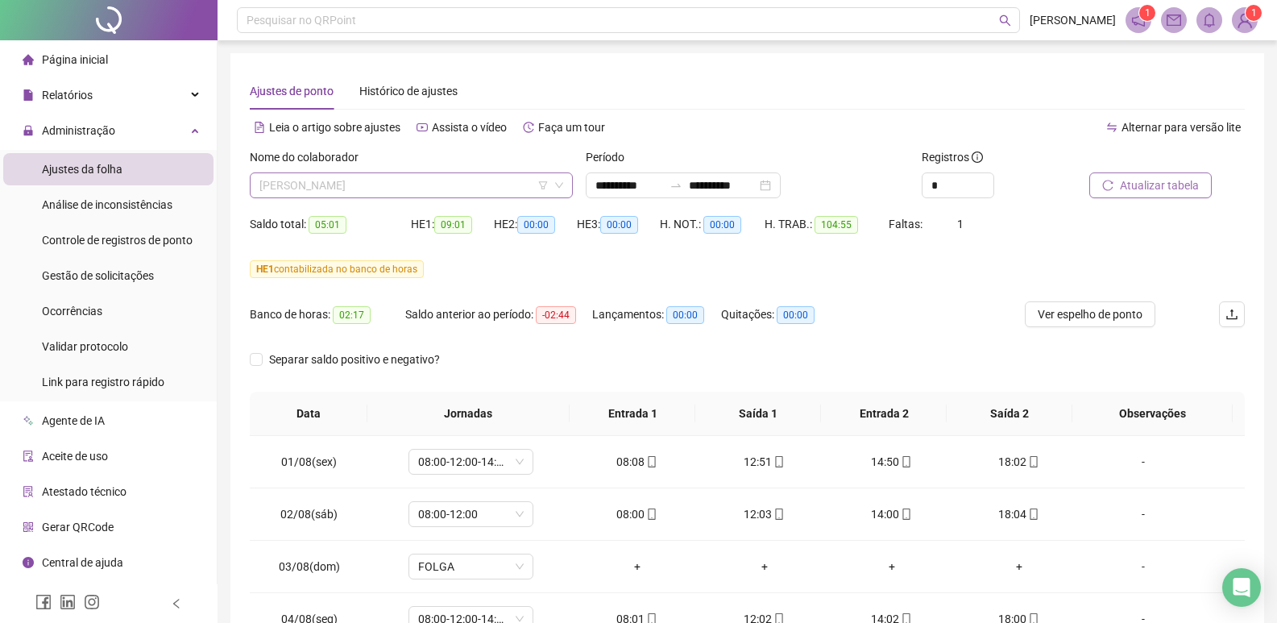
click at [471, 181] on span "[PERSON_NAME]" at bounding box center [411, 185] width 304 height 24
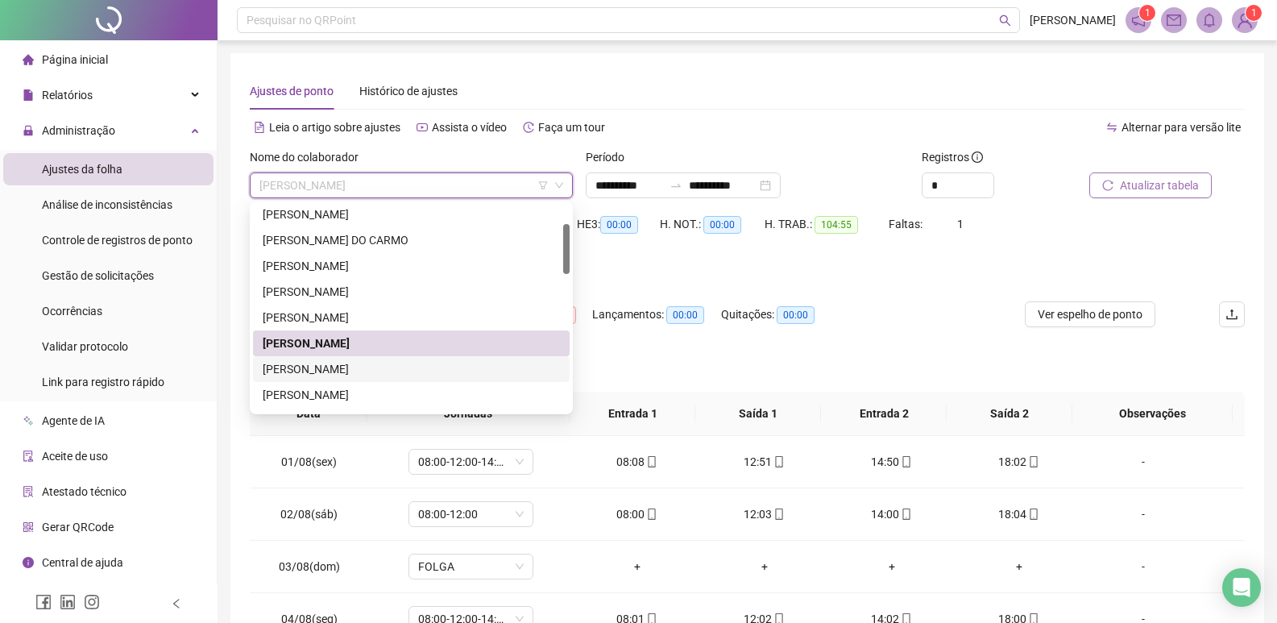
click at [336, 371] on div "[PERSON_NAME]" at bounding box center [411, 369] width 297 height 18
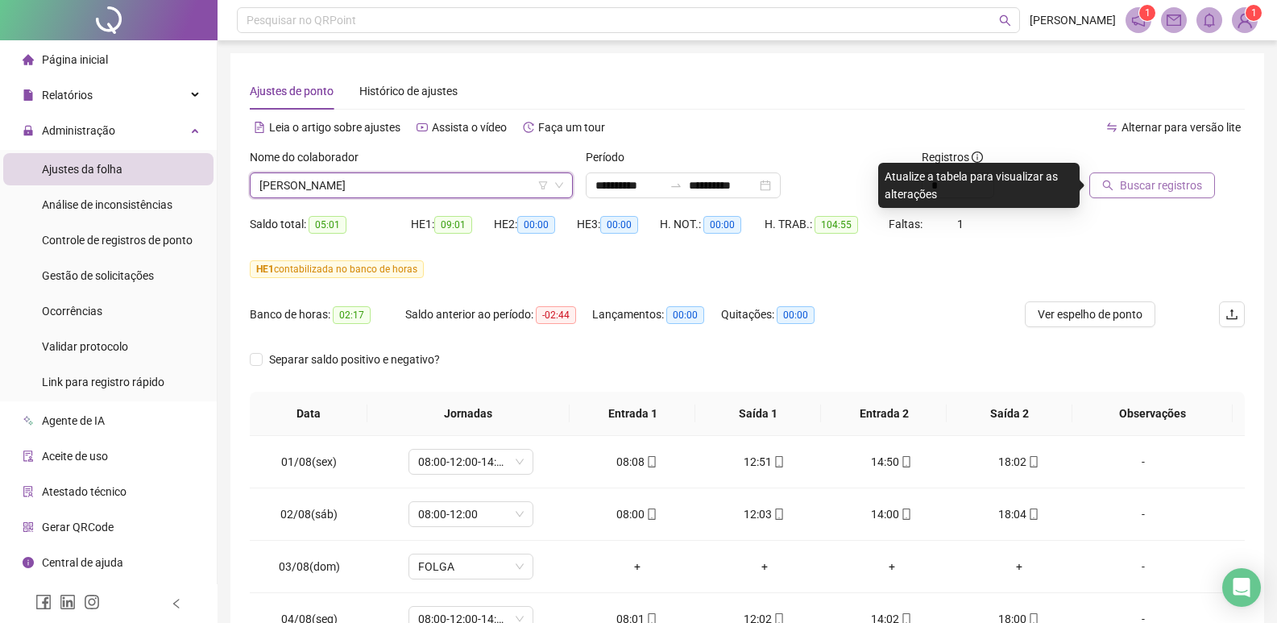
click at [1181, 187] on span "Buscar registros" at bounding box center [1161, 185] width 82 height 18
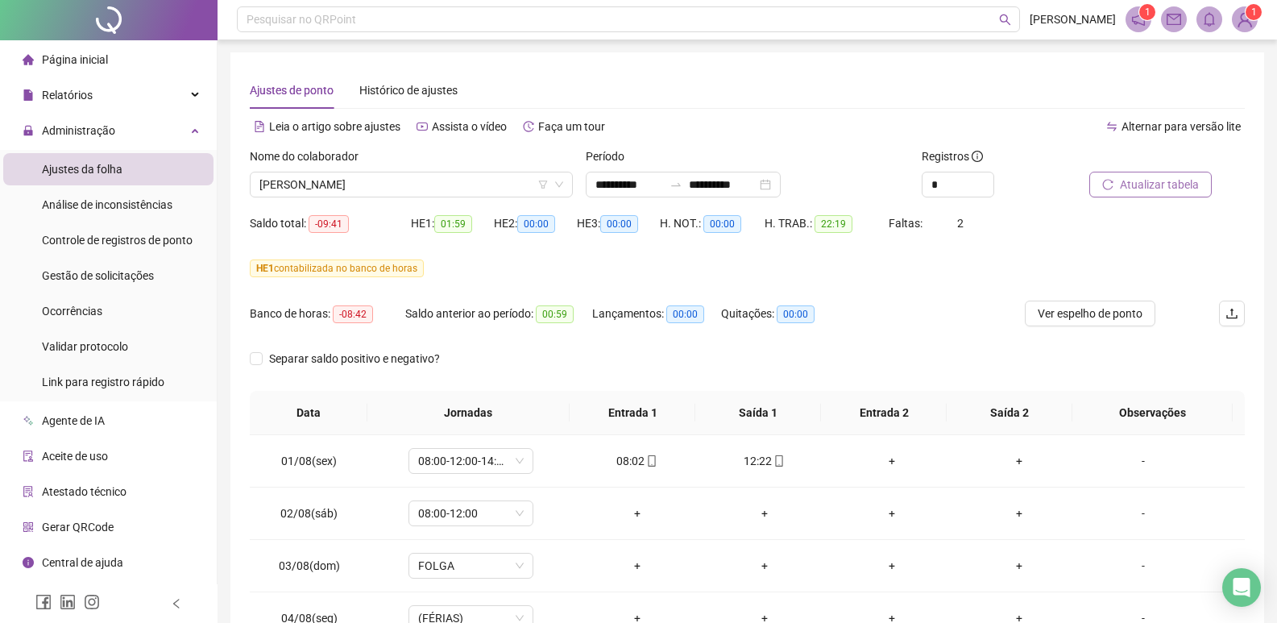
scroll to position [0, 0]
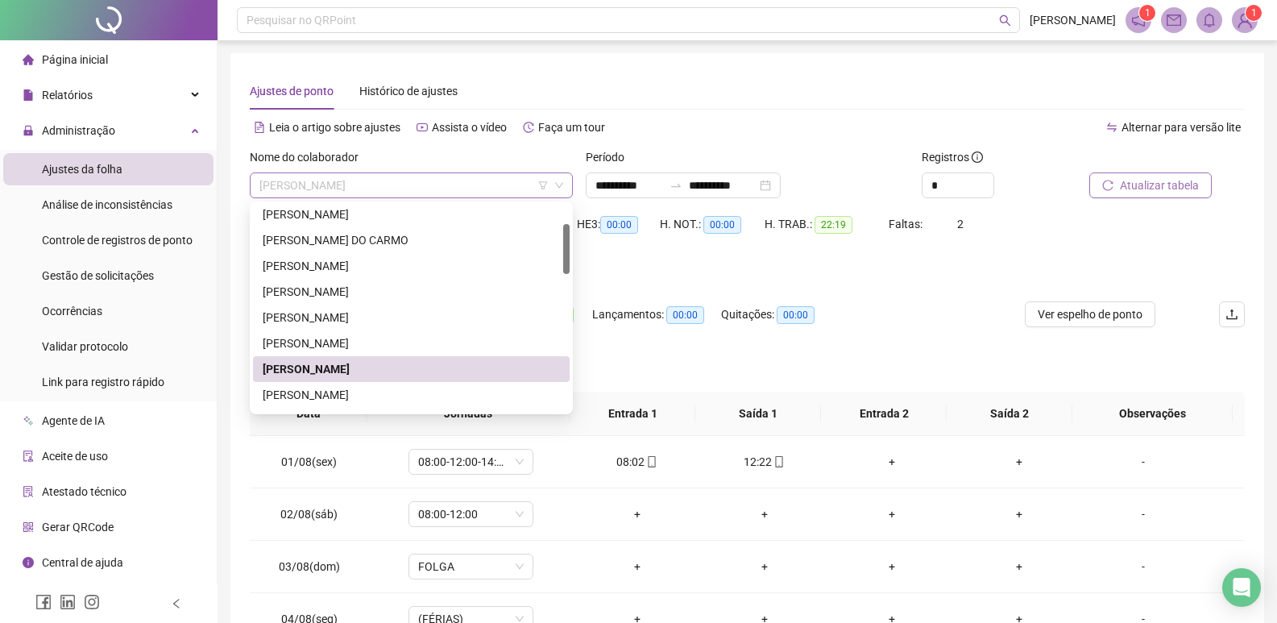
click at [446, 184] on span "[PERSON_NAME]" at bounding box center [411, 185] width 304 height 24
click at [388, 388] on div "[PERSON_NAME]" at bounding box center [411, 395] width 297 height 18
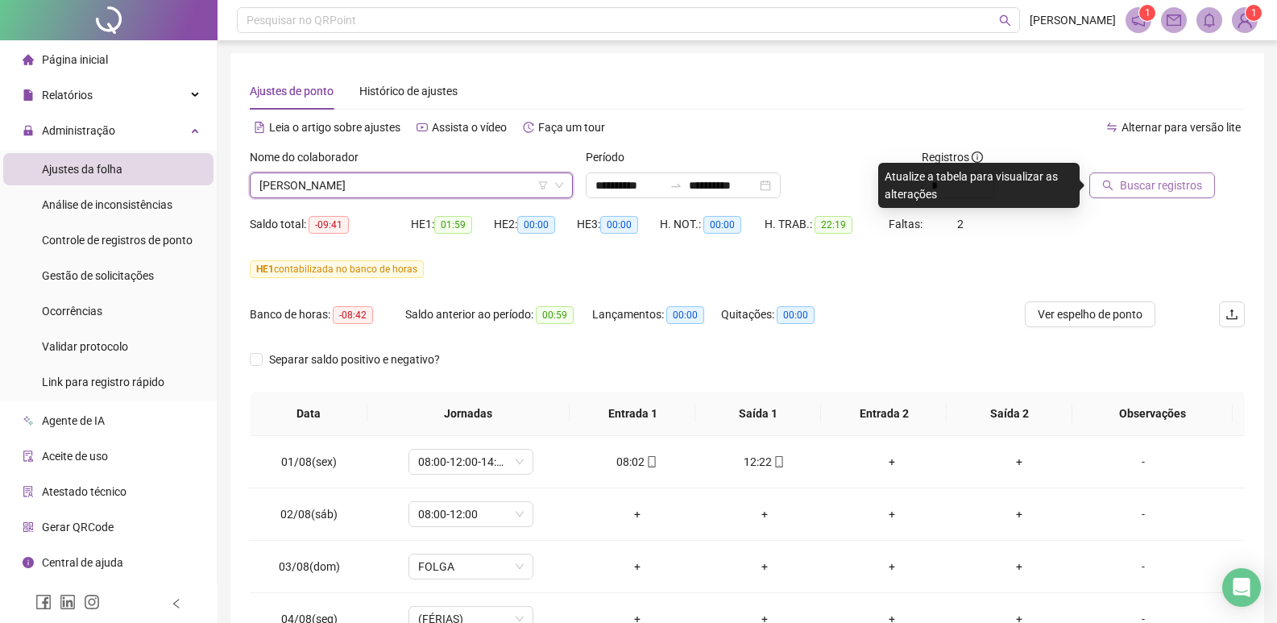
click at [1162, 182] on span "Buscar registros" at bounding box center [1161, 185] width 82 height 18
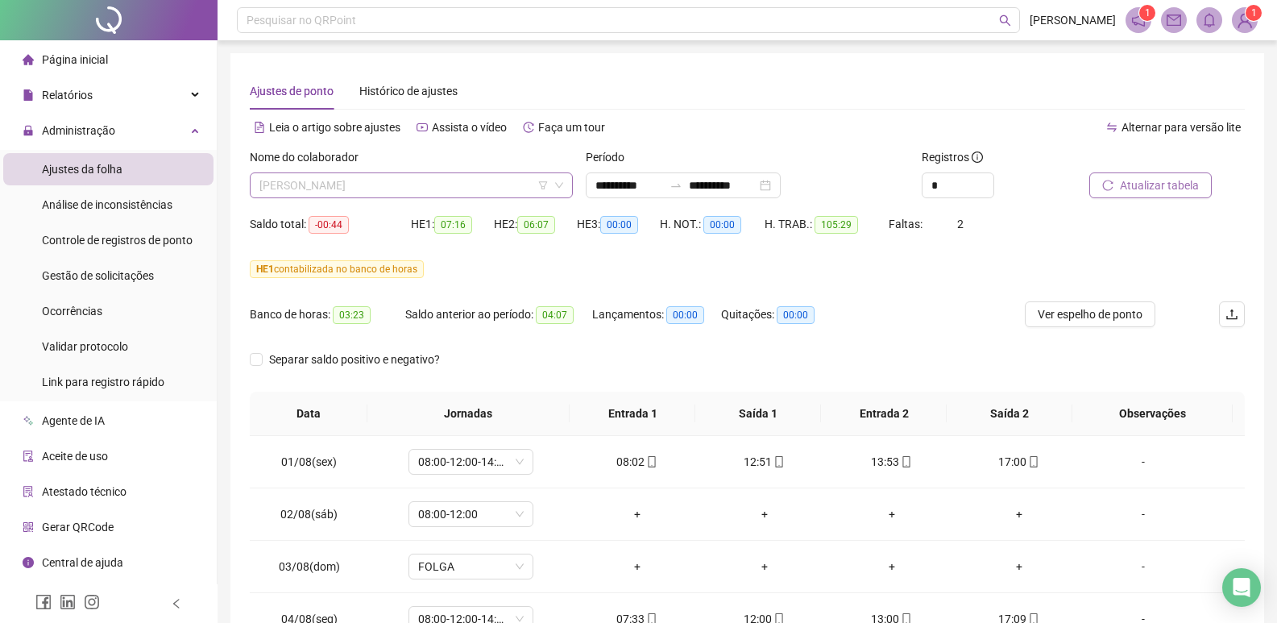
click at [487, 183] on span "[PERSON_NAME]" at bounding box center [411, 185] width 304 height 24
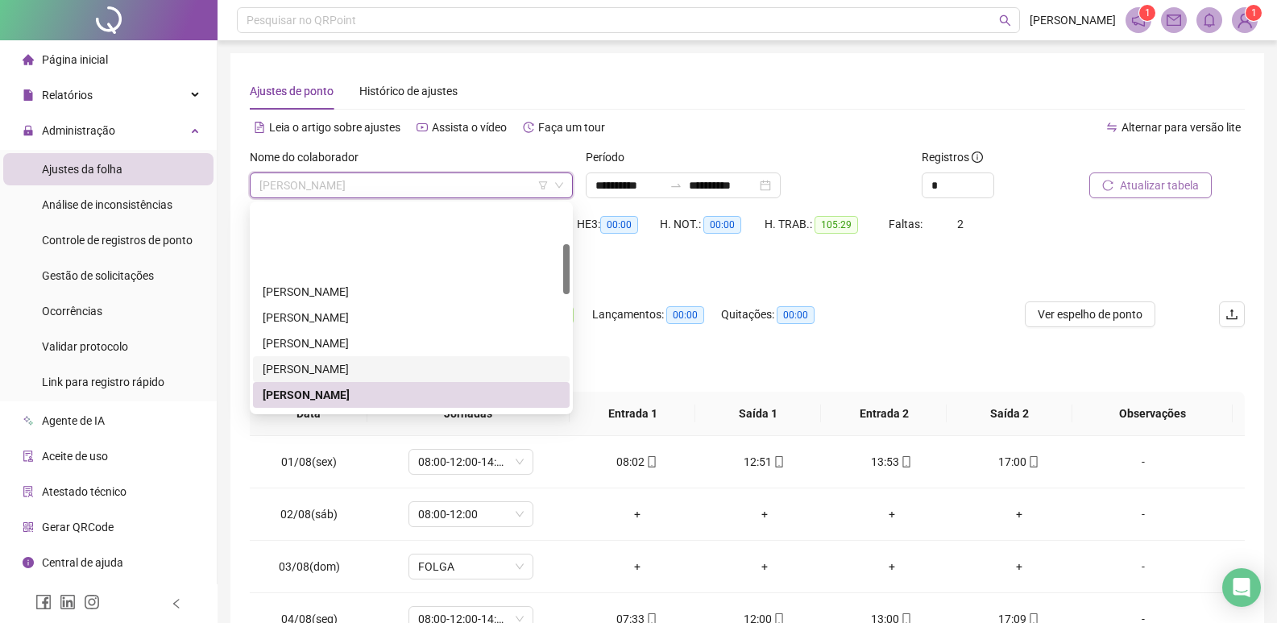
scroll to position [161, 0]
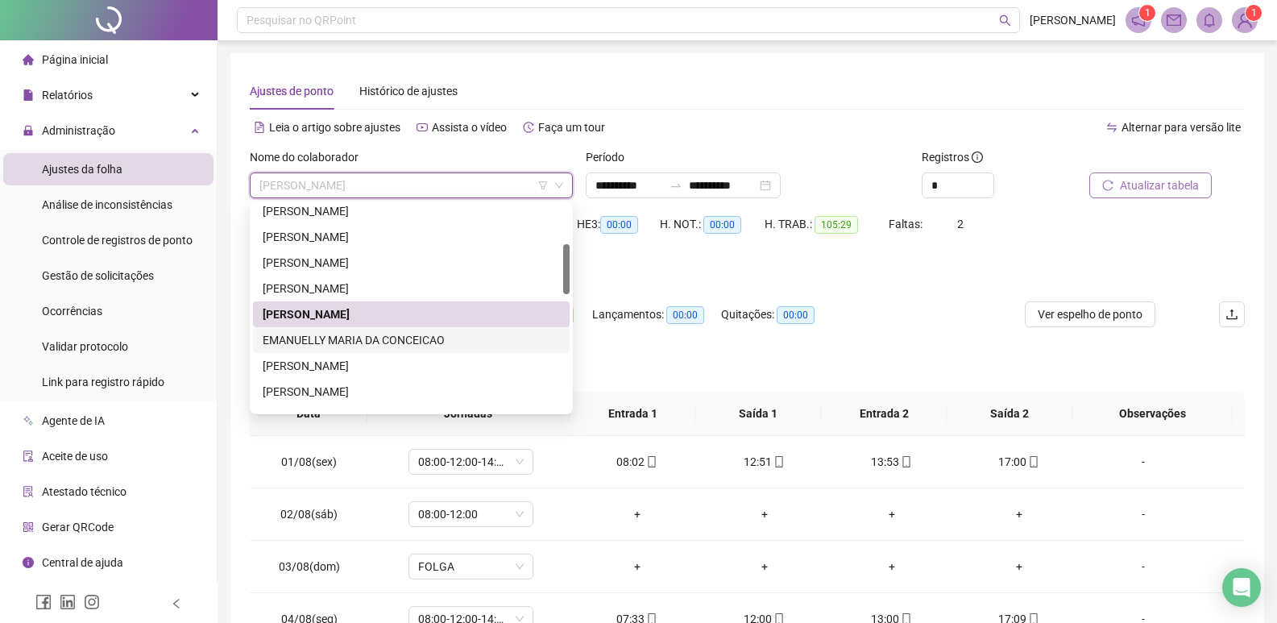
click at [382, 340] on div "EMANUELLY MARIA DA CONCEICAO" at bounding box center [411, 340] width 297 height 18
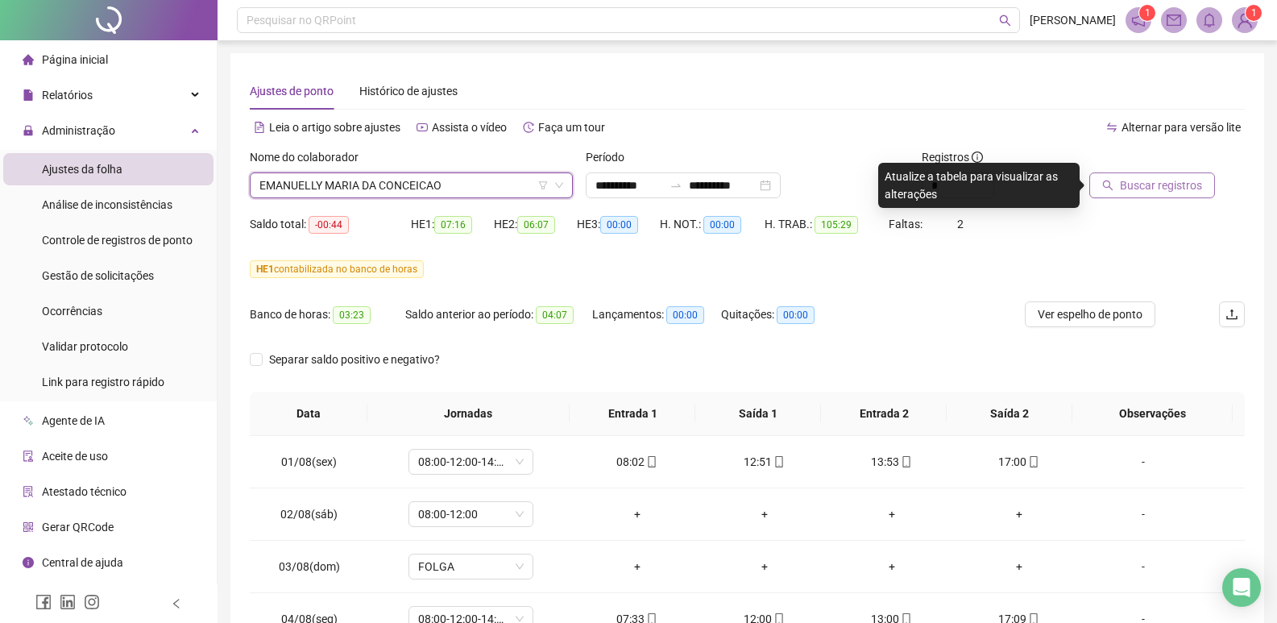
click at [462, 178] on span "EMANUELLY MARIA DA CONCEICAO" at bounding box center [411, 185] width 304 height 24
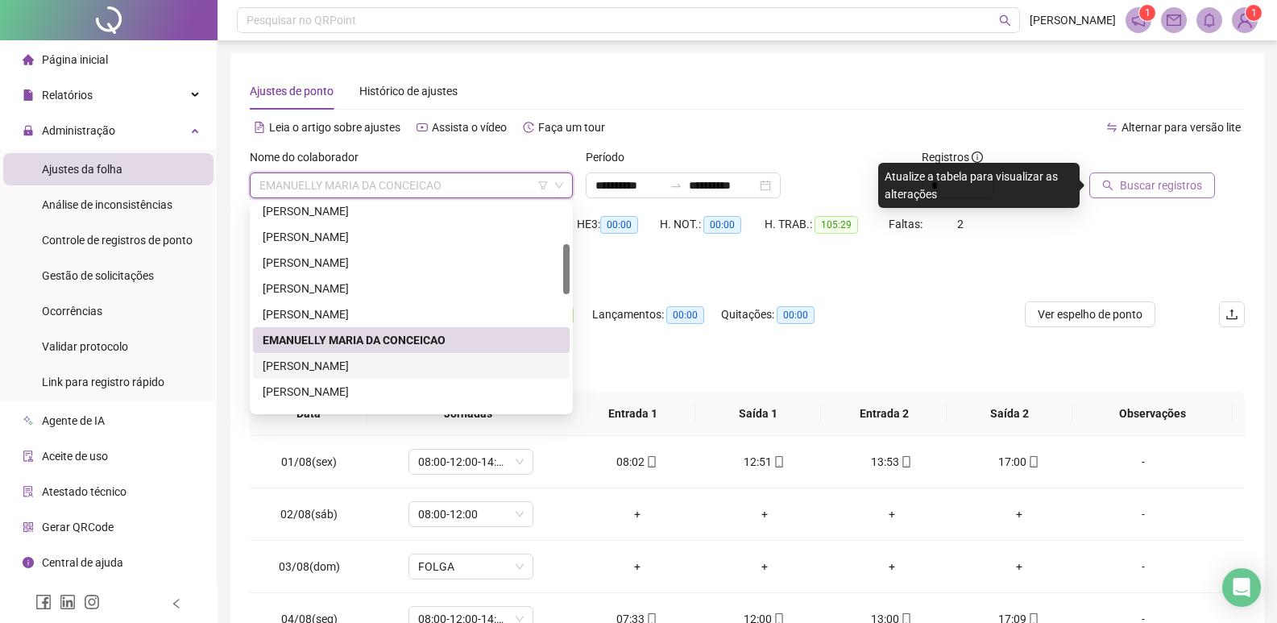
click at [344, 368] on div "[PERSON_NAME]" at bounding box center [411, 366] width 297 height 18
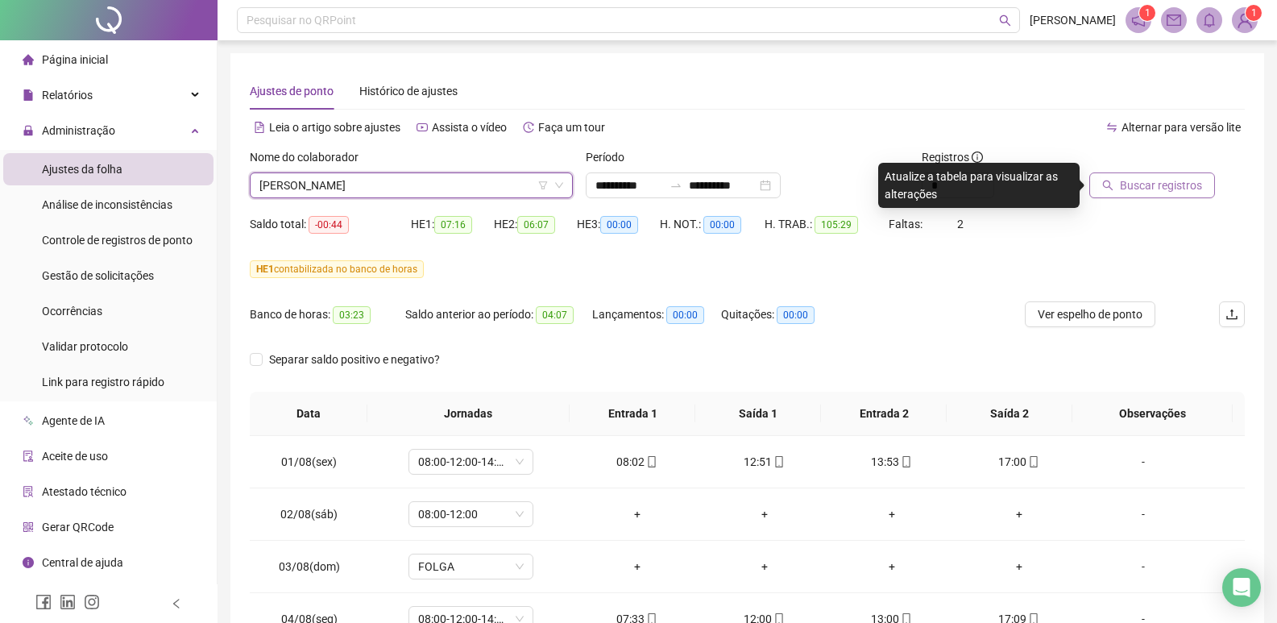
click at [1136, 185] on span "Buscar registros" at bounding box center [1161, 185] width 82 height 18
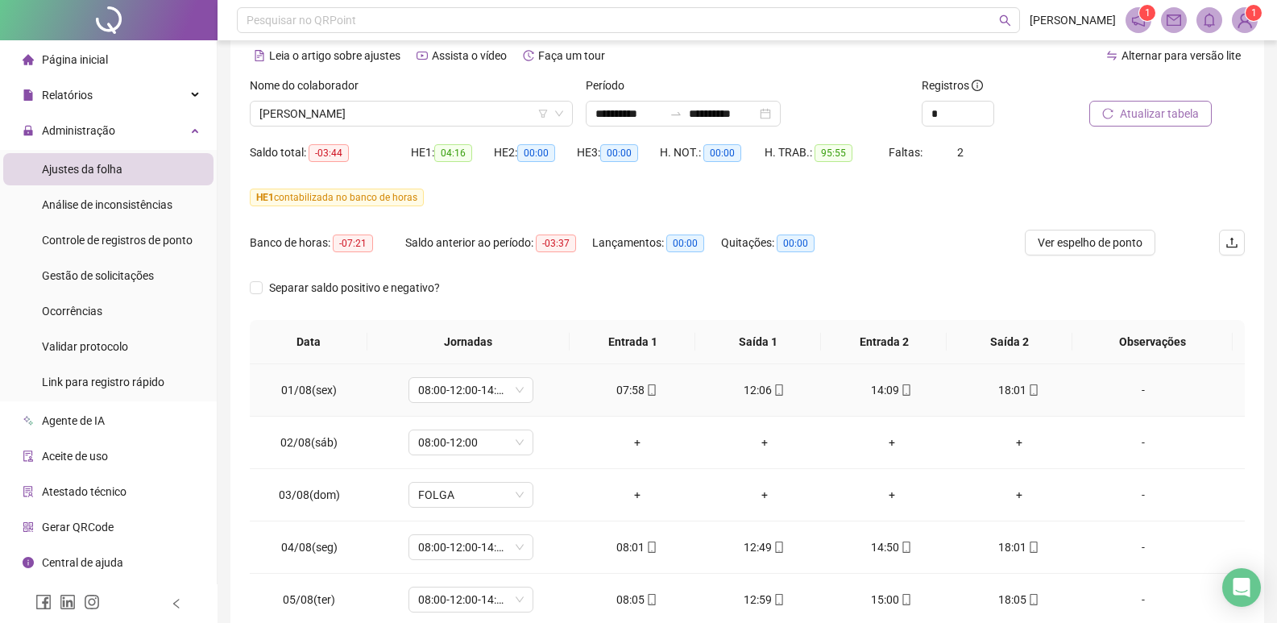
scroll to position [0, 0]
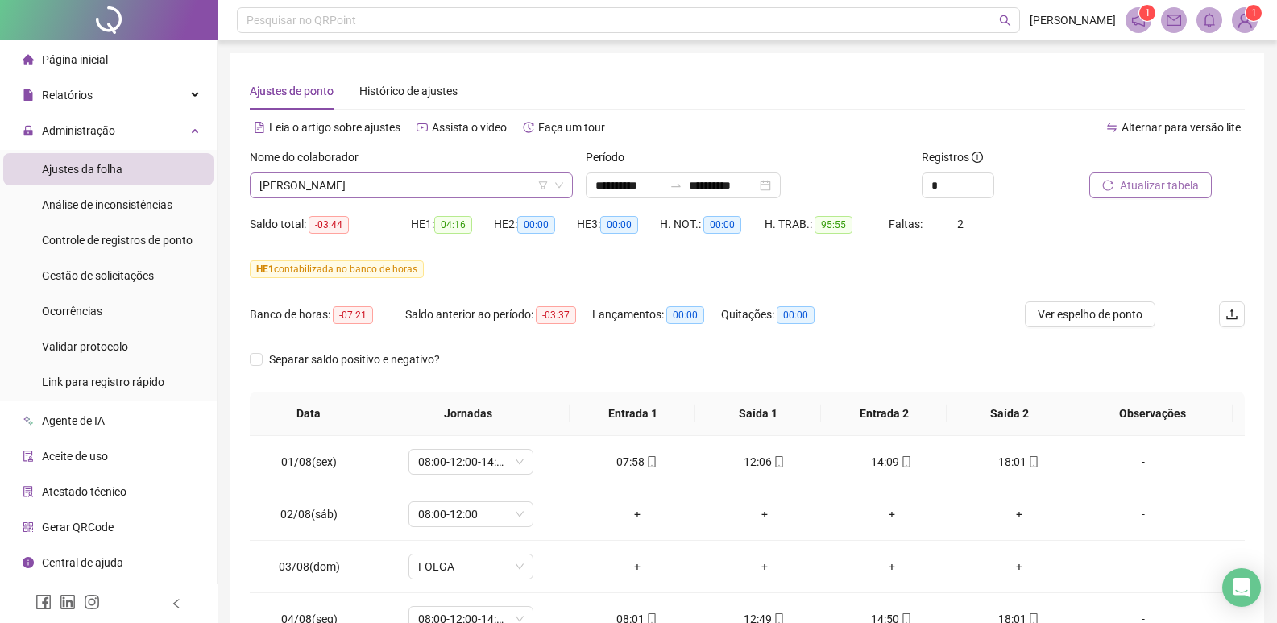
click at [405, 184] on span "[PERSON_NAME]" at bounding box center [411, 185] width 304 height 24
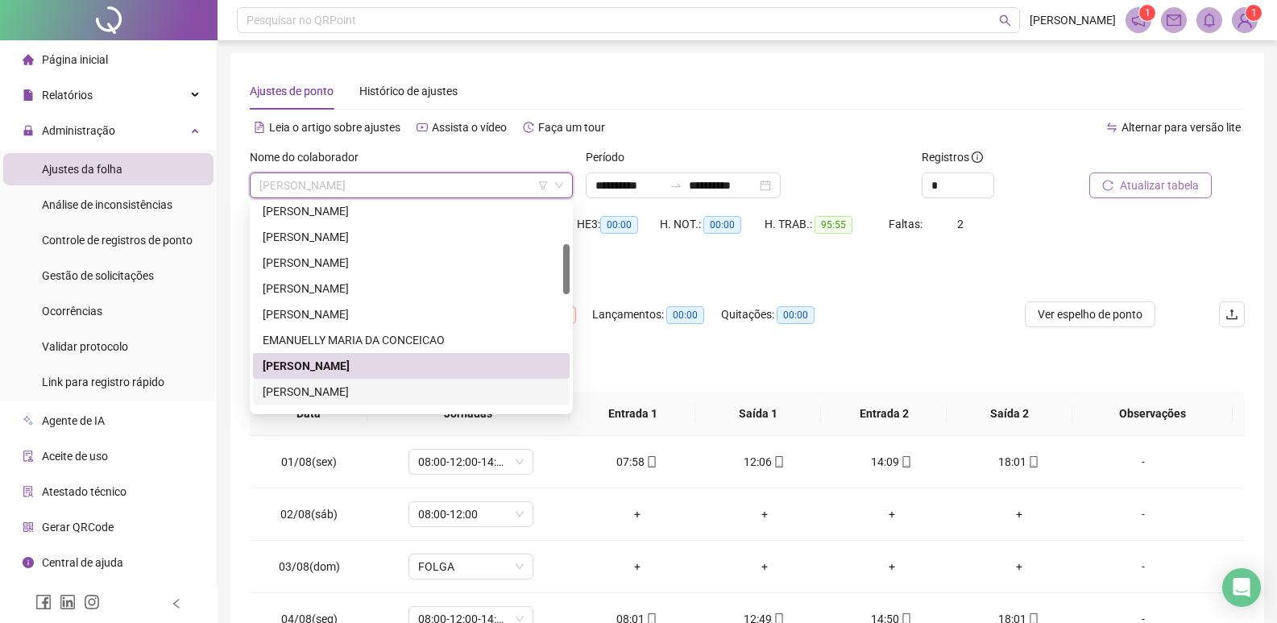
click at [355, 392] on div "[PERSON_NAME]" at bounding box center [411, 392] width 297 height 18
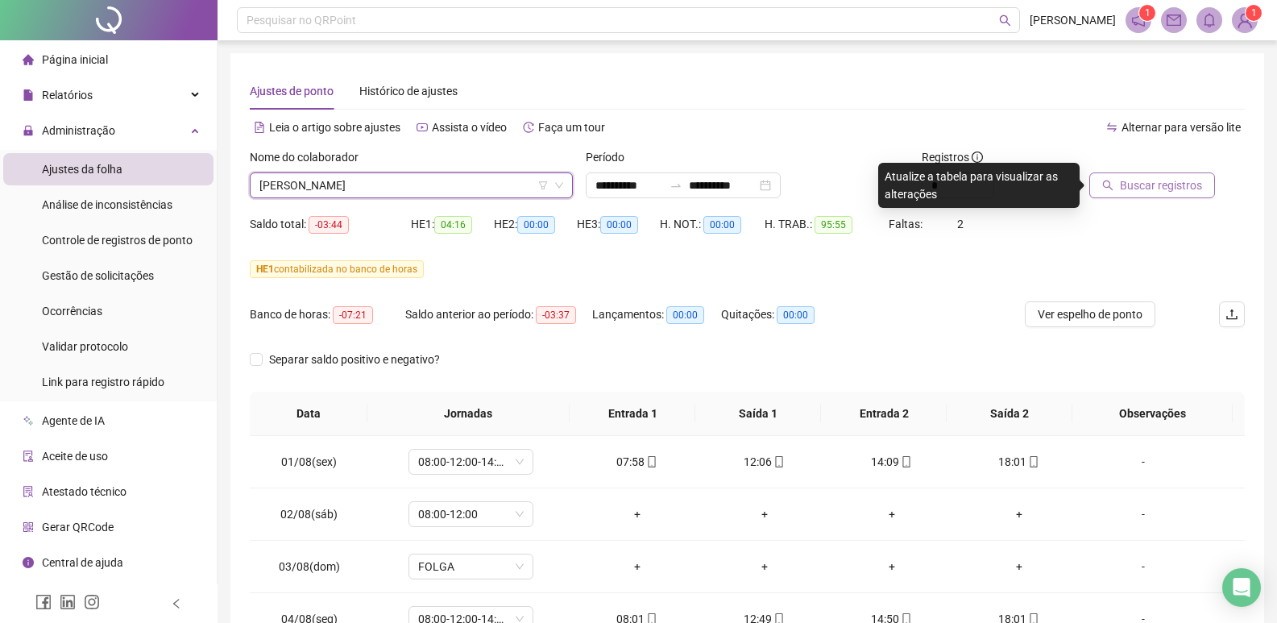
click at [1150, 190] on span "Buscar registros" at bounding box center [1161, 185] width 82 height 18
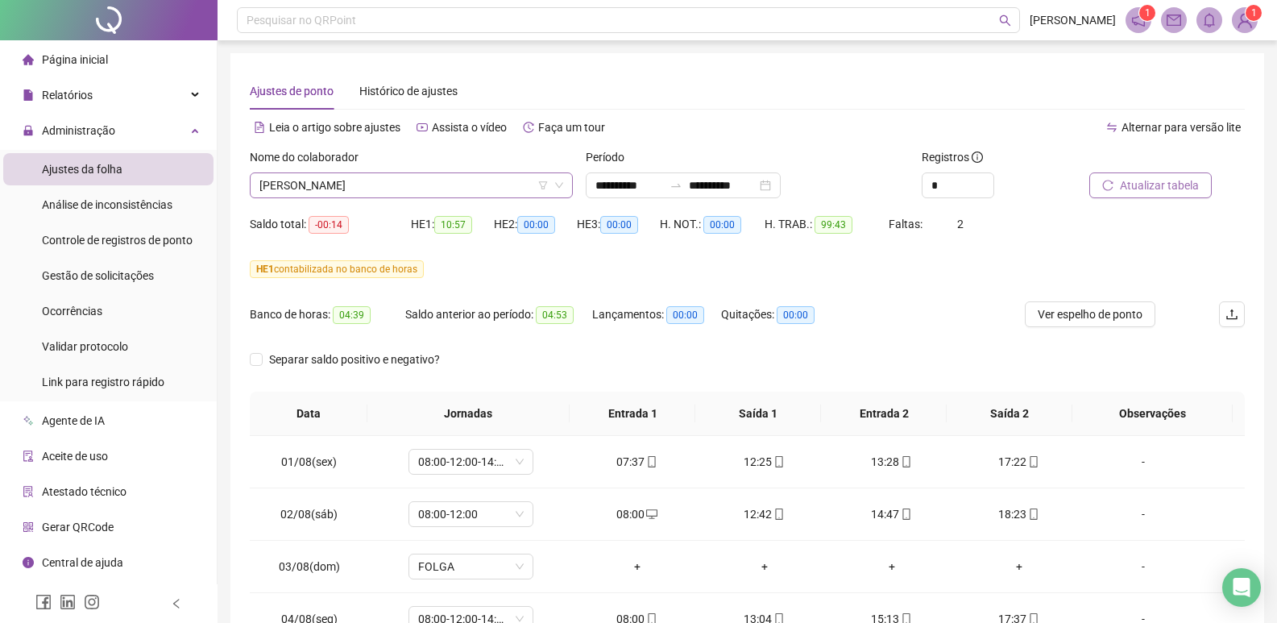
click at [449, 190] on span "[PERSON_NAME]" at bounding box center [411, 185] width 304 height 24
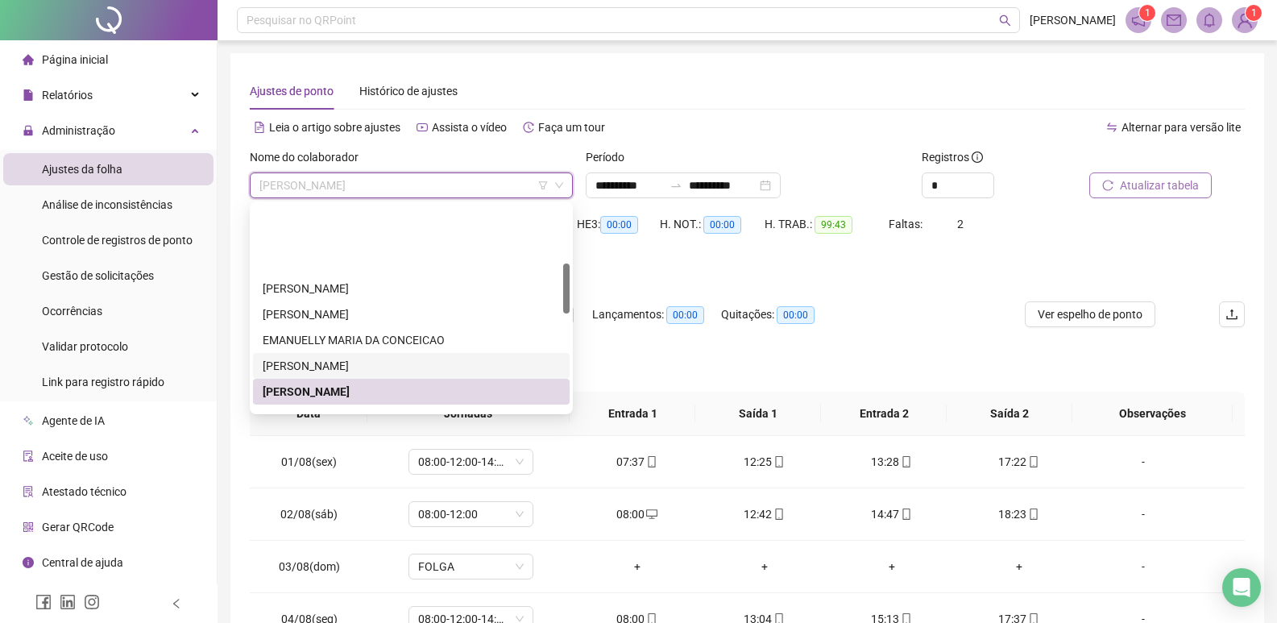
scroll to position [242, 0]
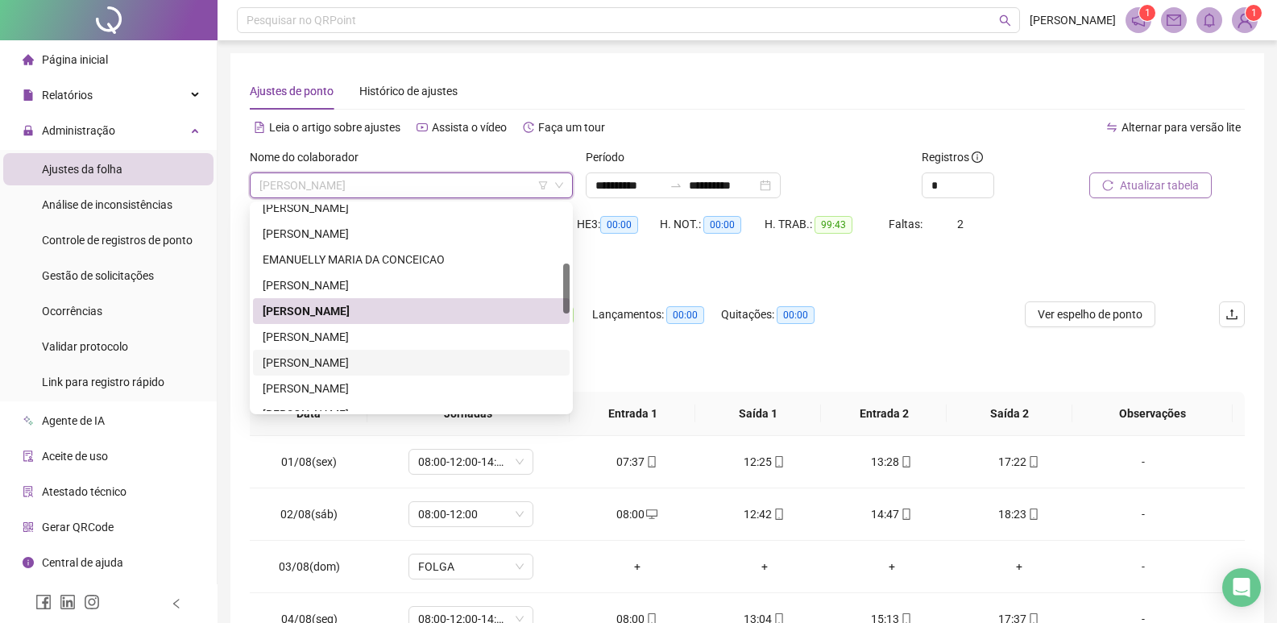
click at [334, 358] on div "[PERSON_NAME]" at bounding box center [411, 363] width 297 height 18
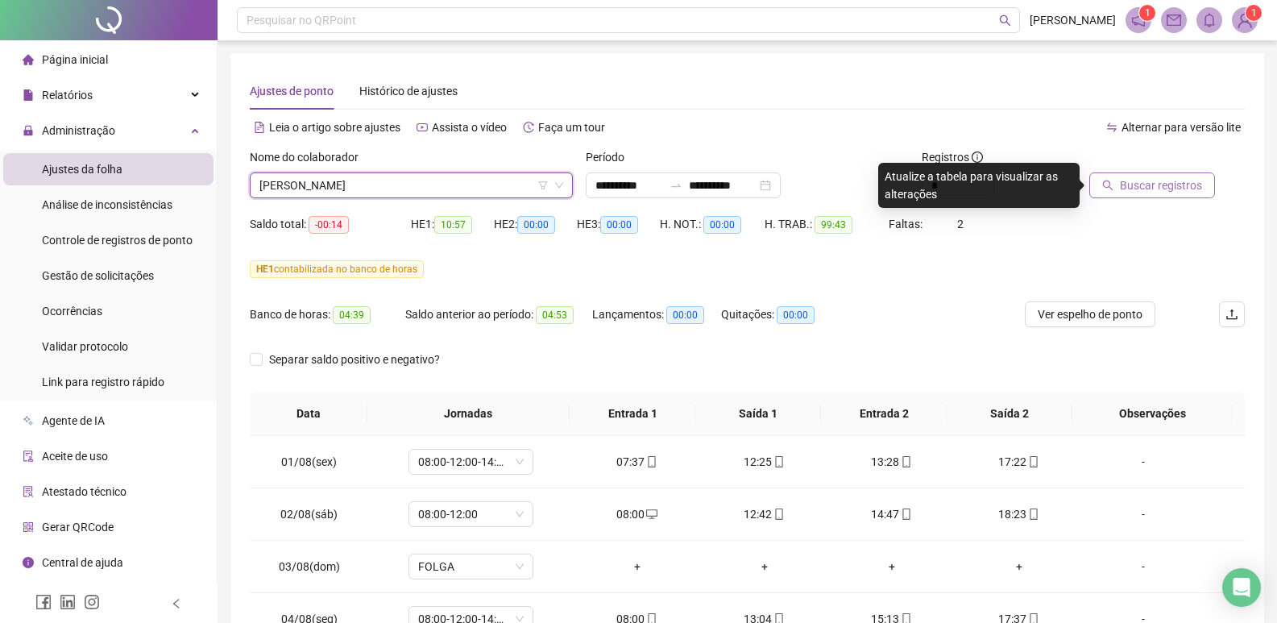
click at [1146, 186] on span "Buscar registros" at bounding box center [1161, 185] width 82 height 18
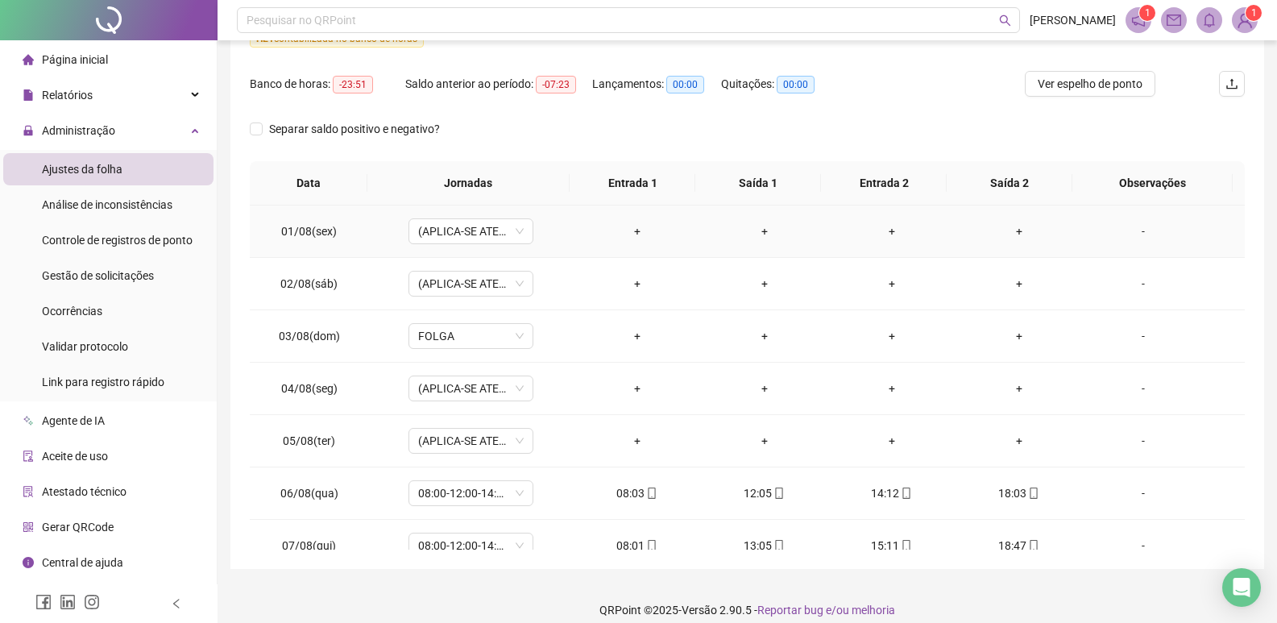
scroll to position [0, 0]
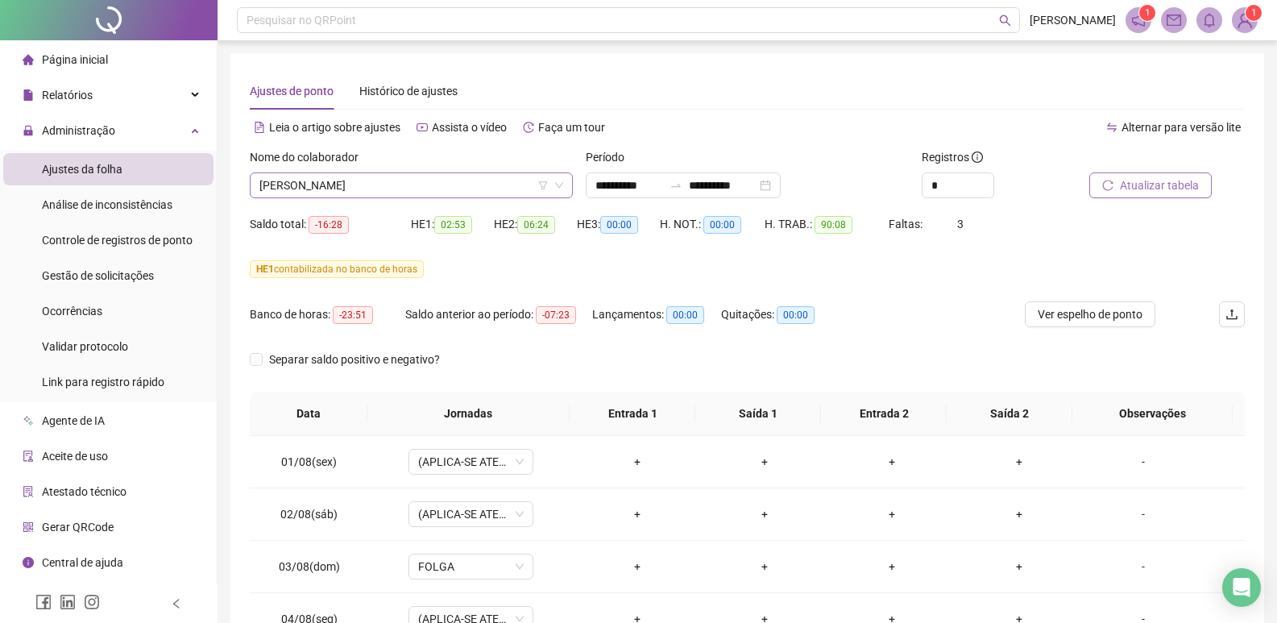
click at [467, 190] on span "[PERSON_NAME]" at bounding box center [411, 185] width 304 height 24
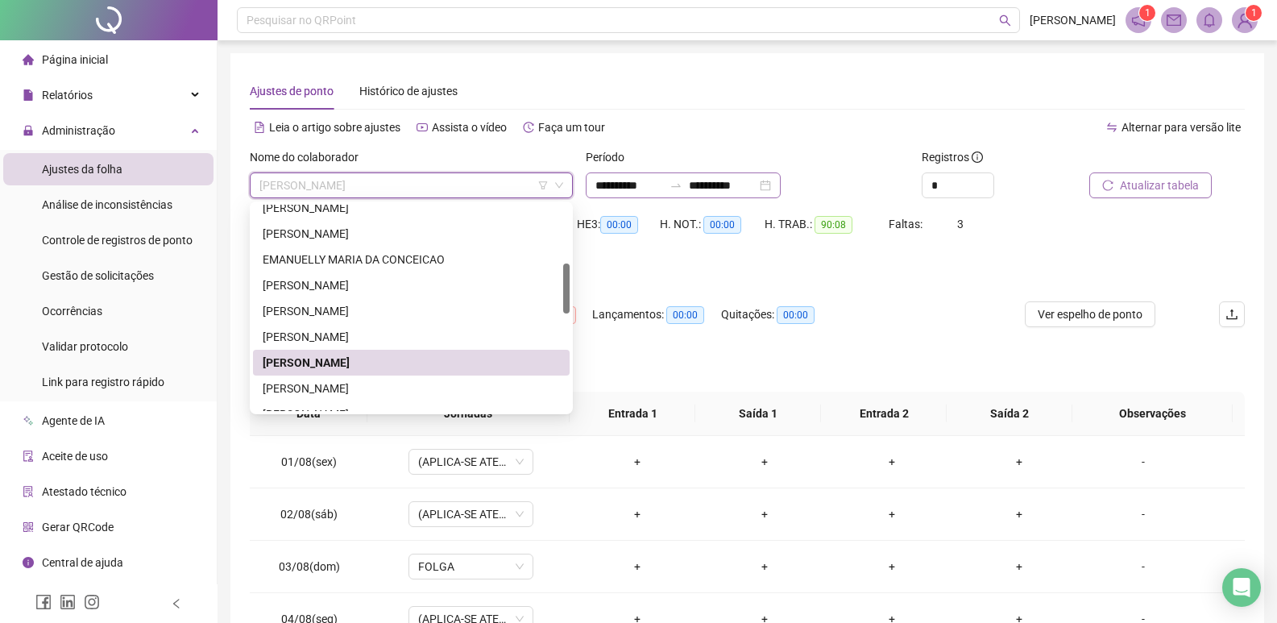
click at [781, 182] on div "**********" at bounding box center [683, 185] width 195 height 26
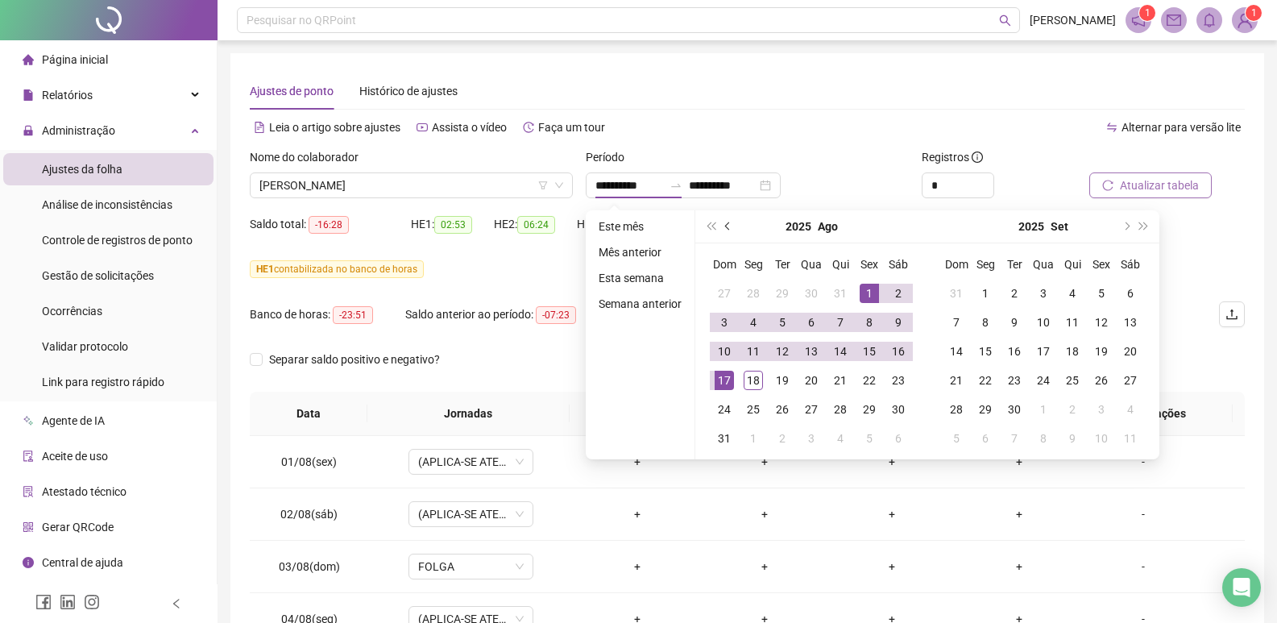
click at [725, 225] on span "prev-year" at bounding box center [729, 226] width 8 height 8
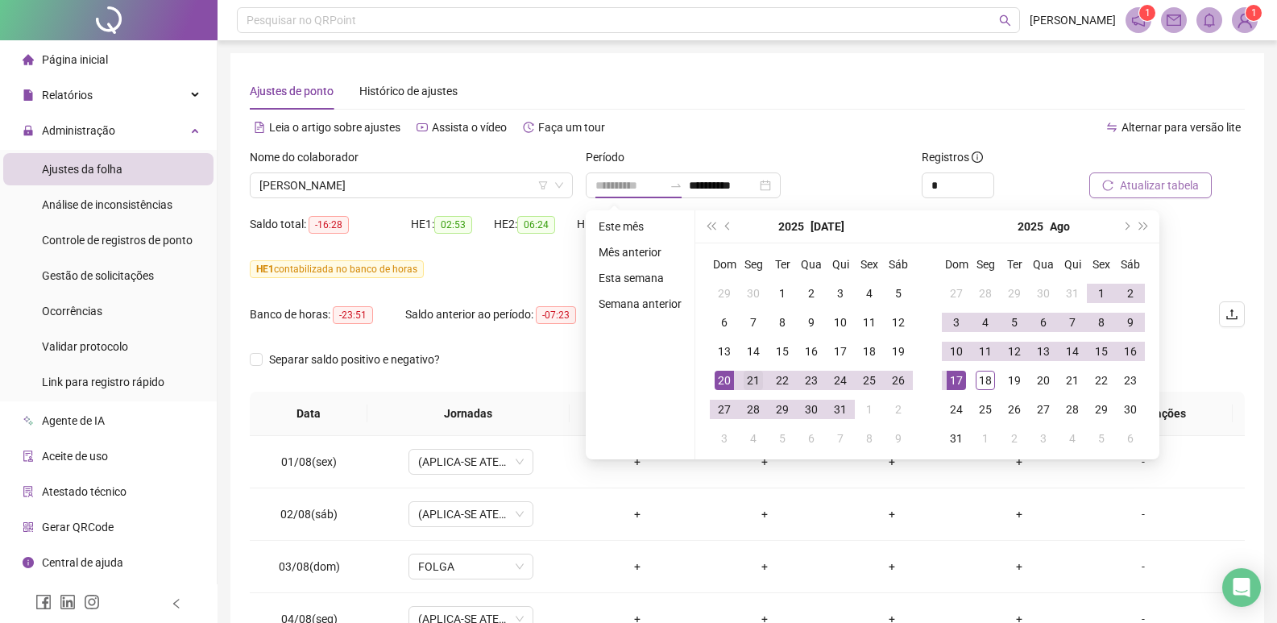
type input "**********"
click at [753, 377] on div "21" at bounding box center [753, 380] width 19 height 19
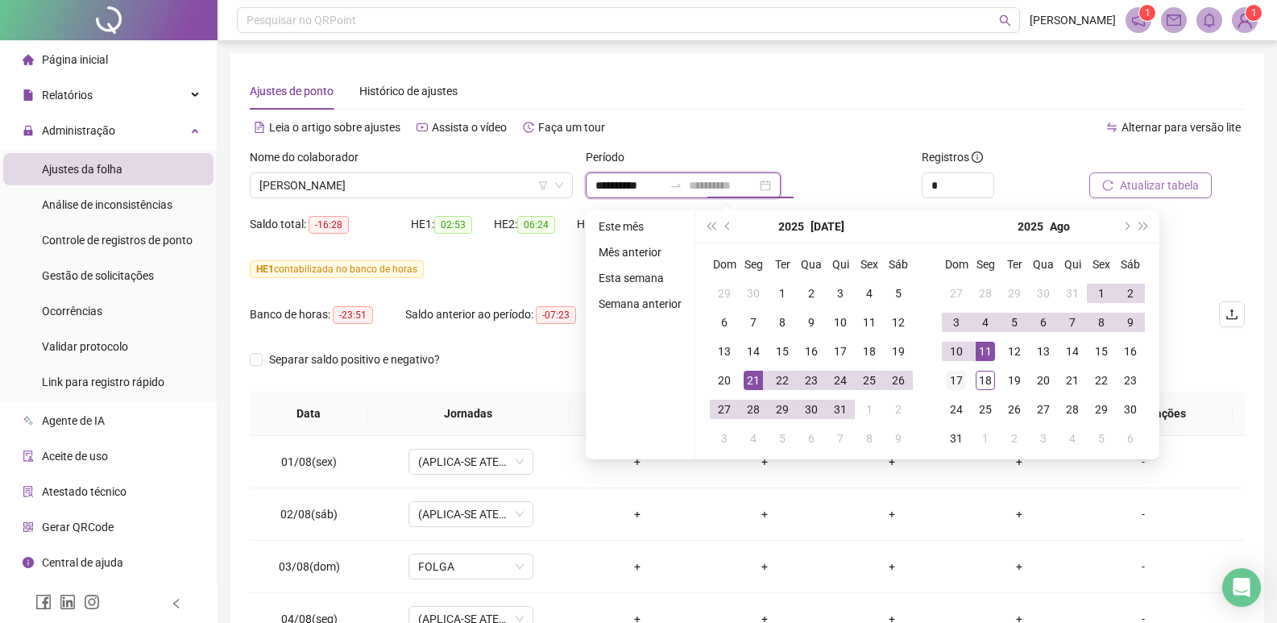
type input "**********"
click at [956, 379] on div "17" at bounding box center [956, 380] width 19 height 19
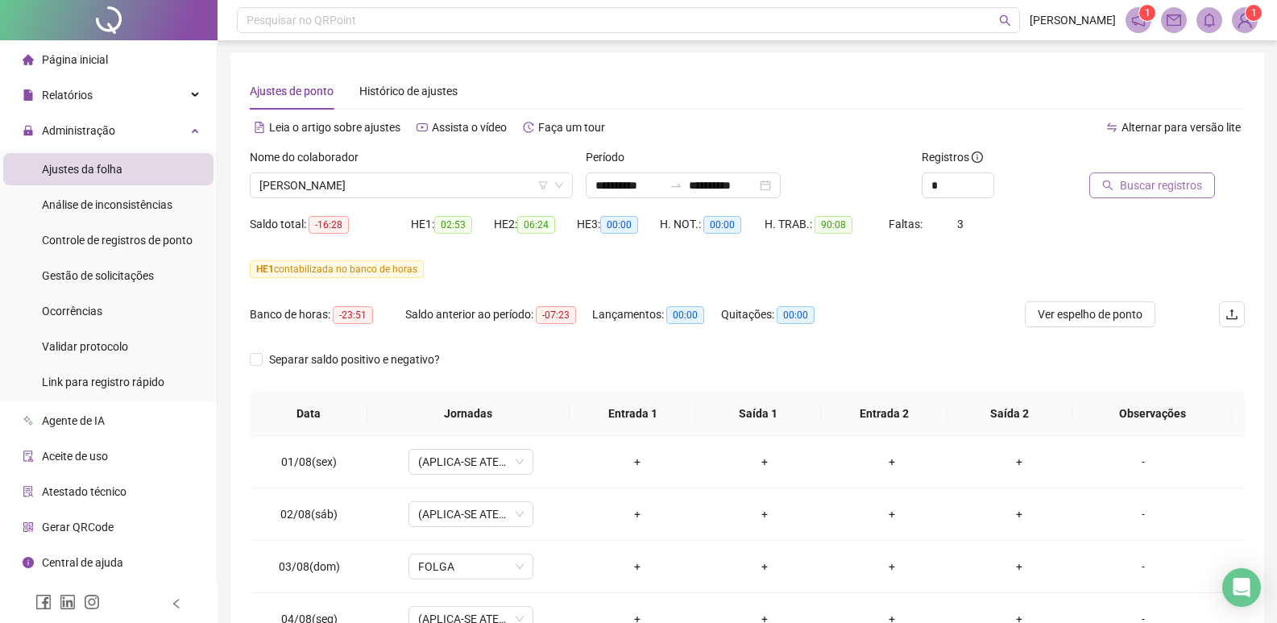
click at [1138, 186] on span "Buscar registros" at bounding box center [1161, 185] width 82 height 18
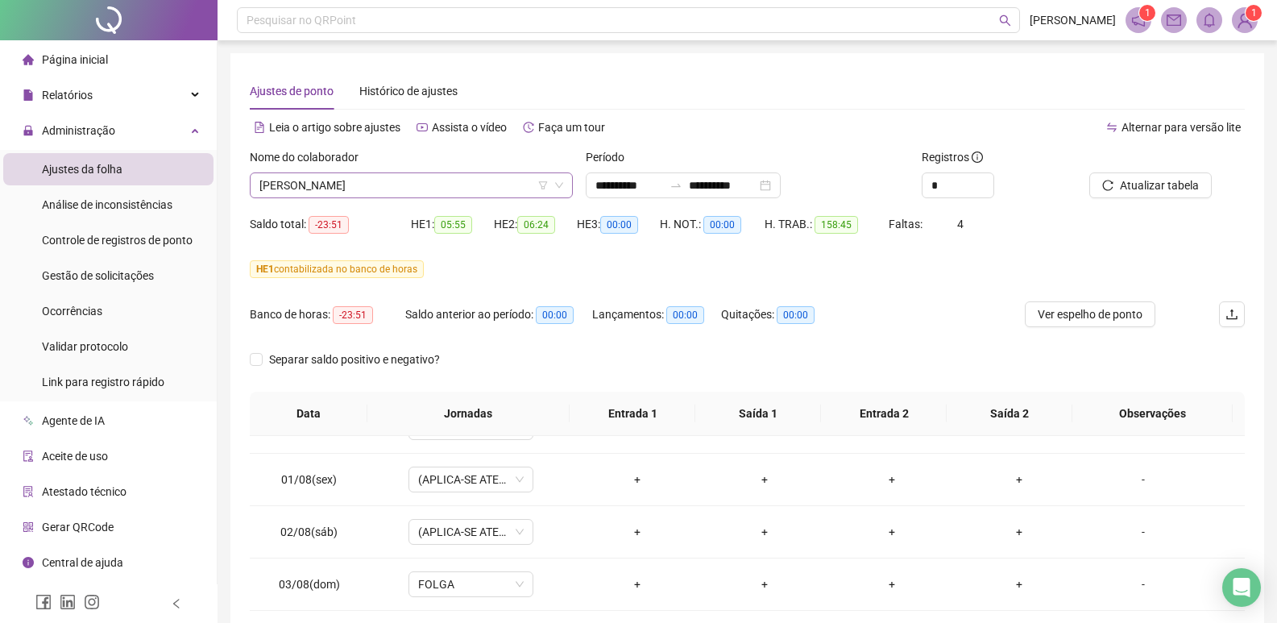
click at [466, 185] on span "[PERSON_NAME]" at bounding box center [411, 185] width 304 height 24
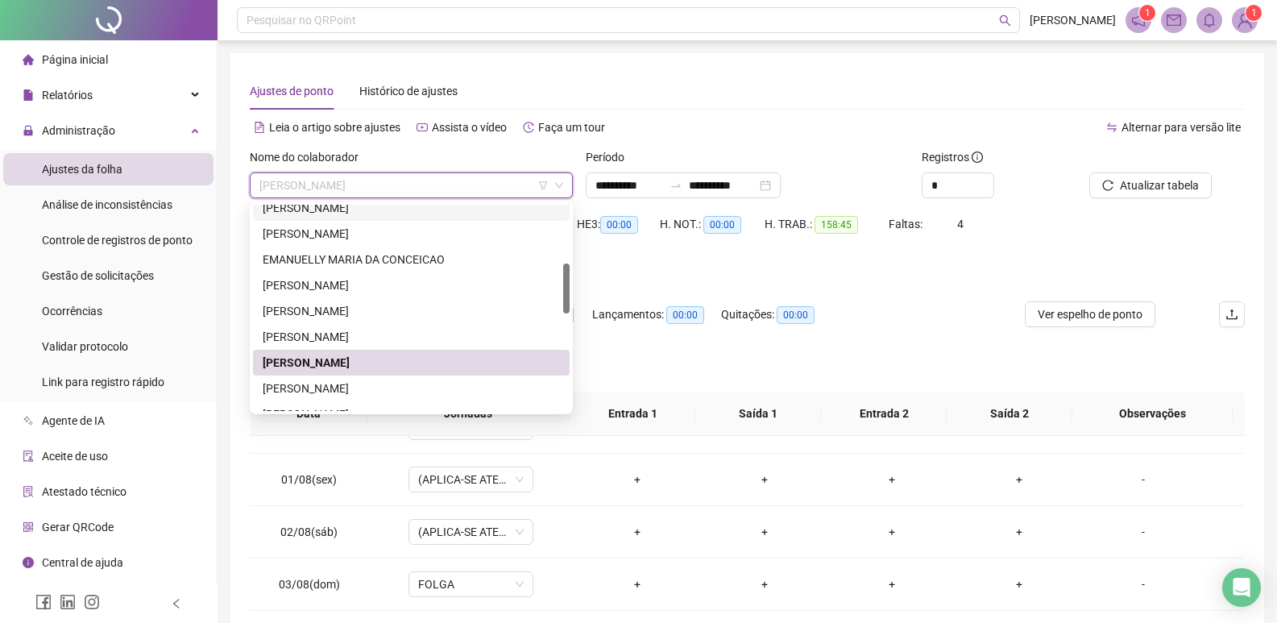
scroll to position [322, 0]
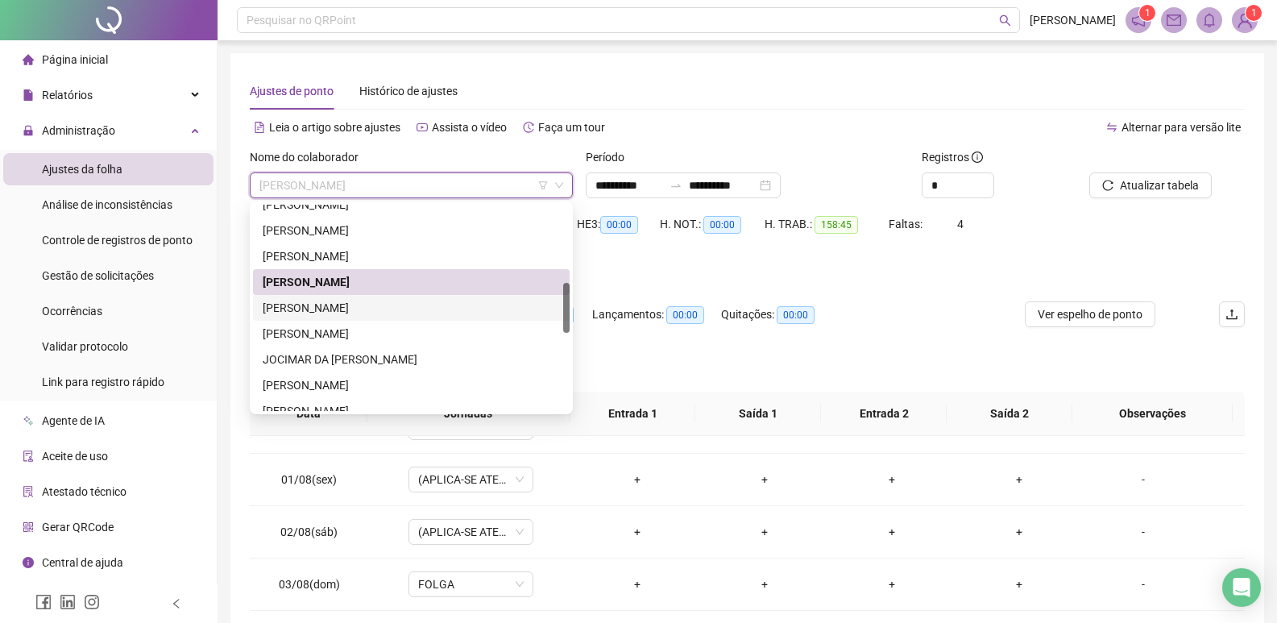
click at [355, 308] on div "[PERSON_NAME]" at bounding box center [411, 308] width 297 height 18
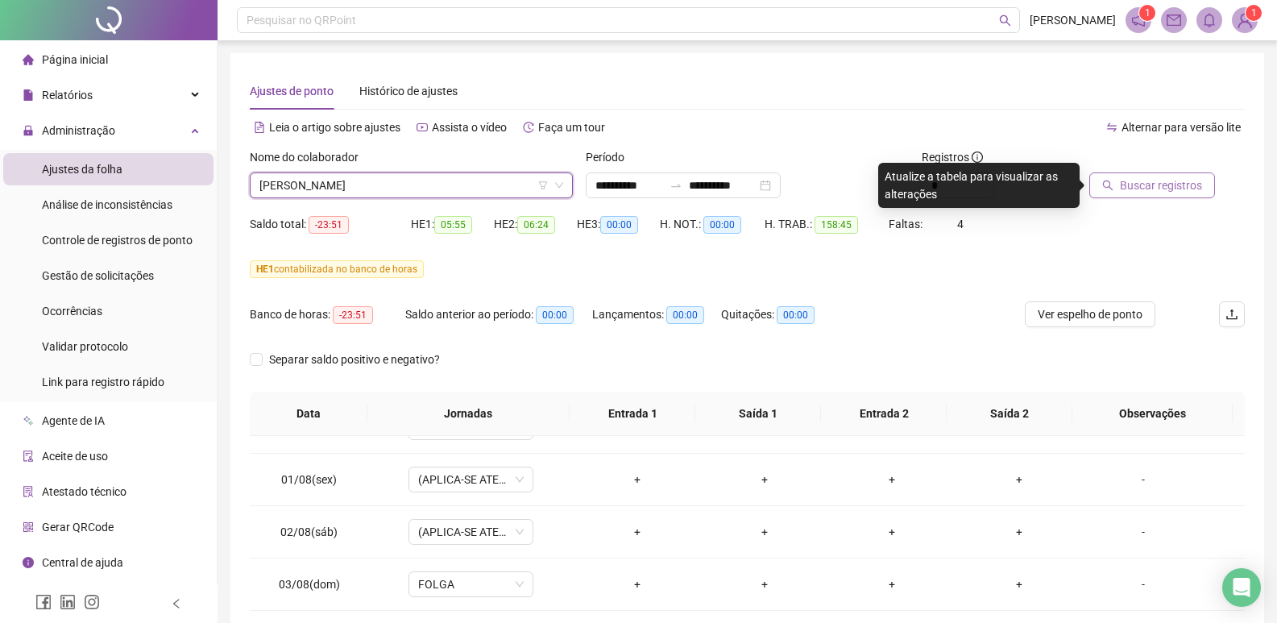
click at [1159, 179] on span "Buscar registros" at bounding box center [1161, 185] width 82 height 18
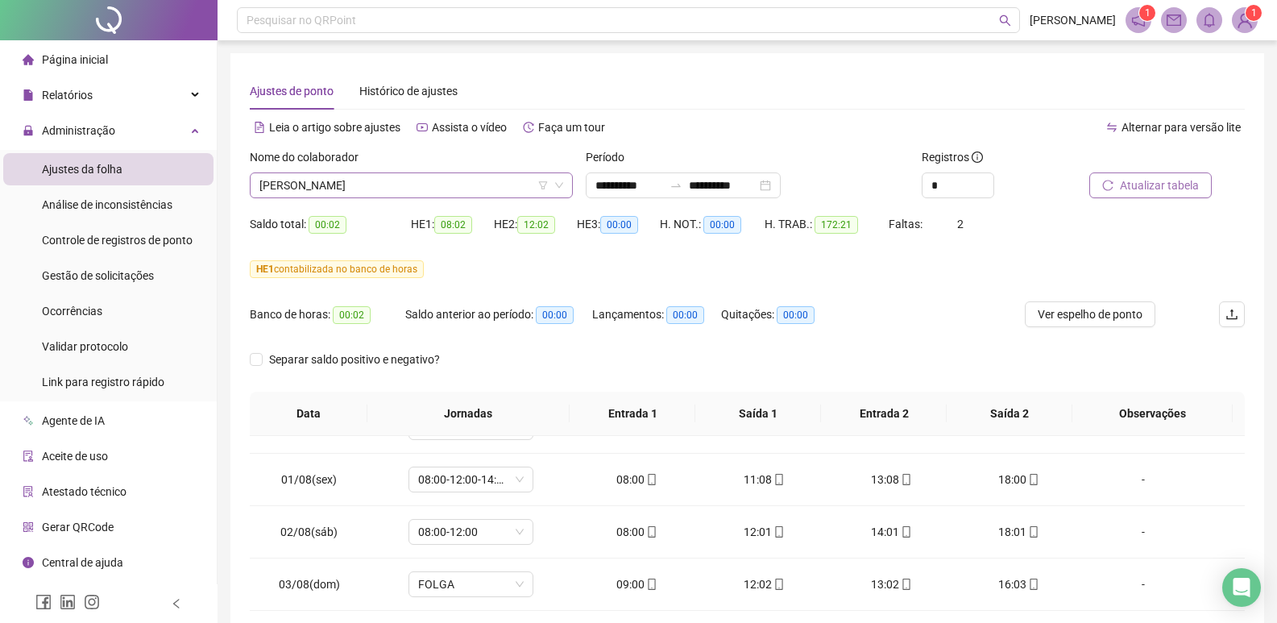
click at [437, 193] on span "[PERSON_NAME]" at bounding box center [411, 185] width 304 height 24
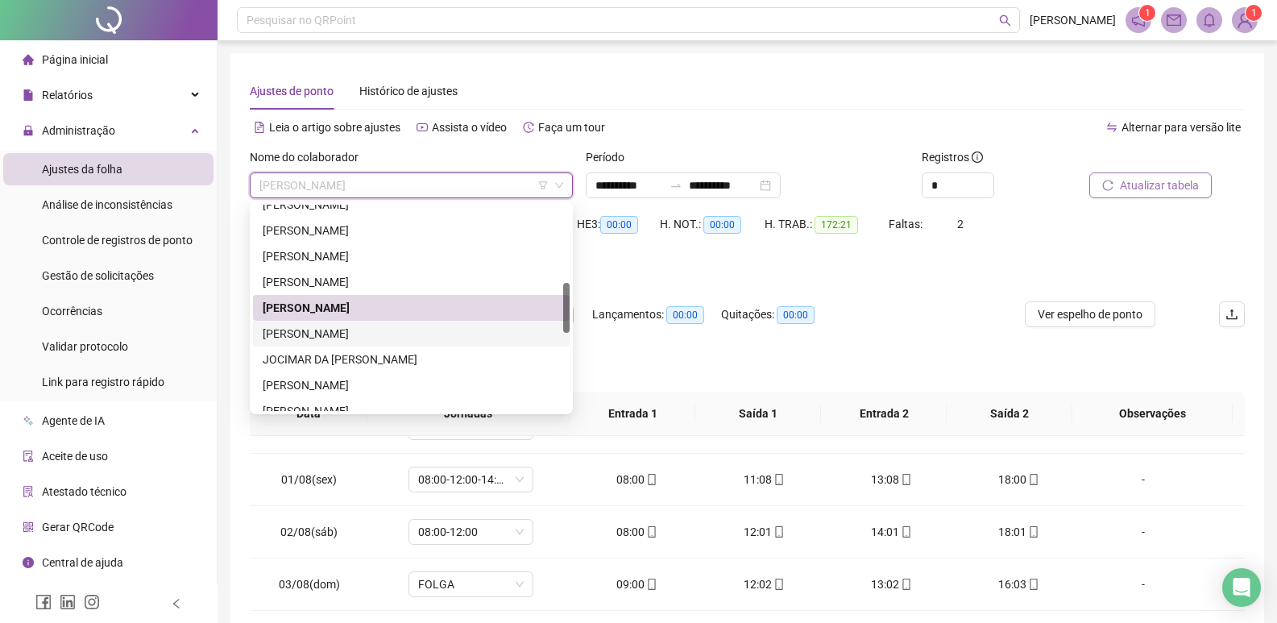
click at [395, 338] on div "[PERSON_NAME]" at bounding box center [411, 334] width 297 height 18
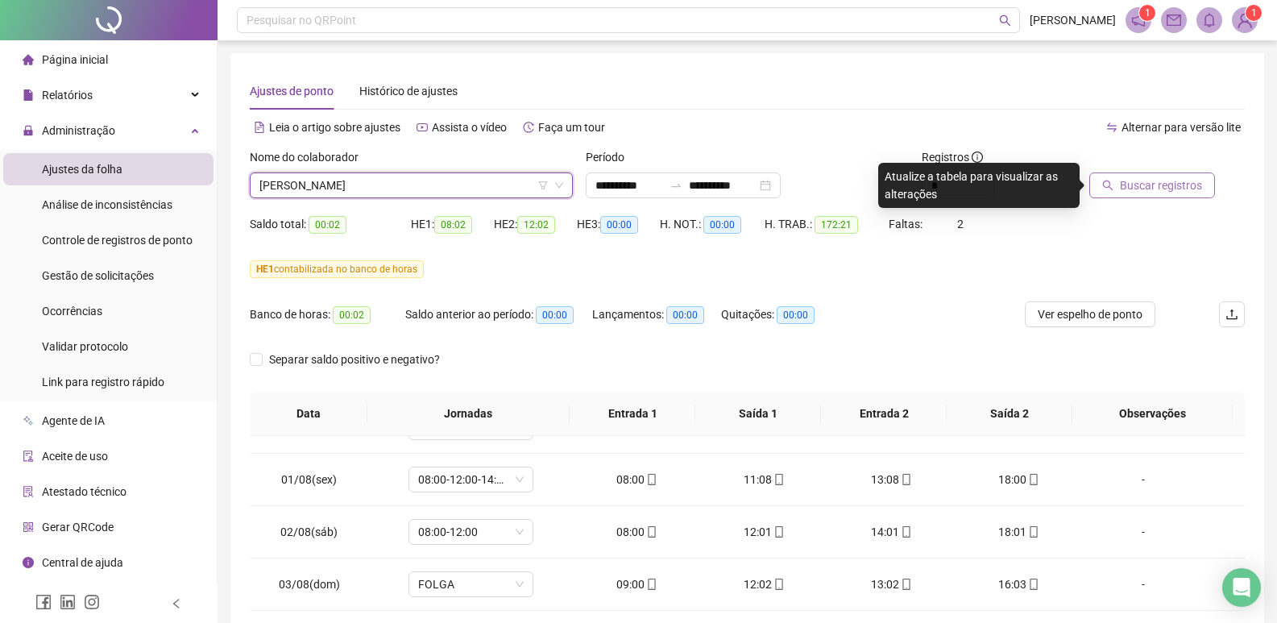
click at [1180, 184] on span "Buscar registros" at bounding box center [1161, 185] width 82 height 18
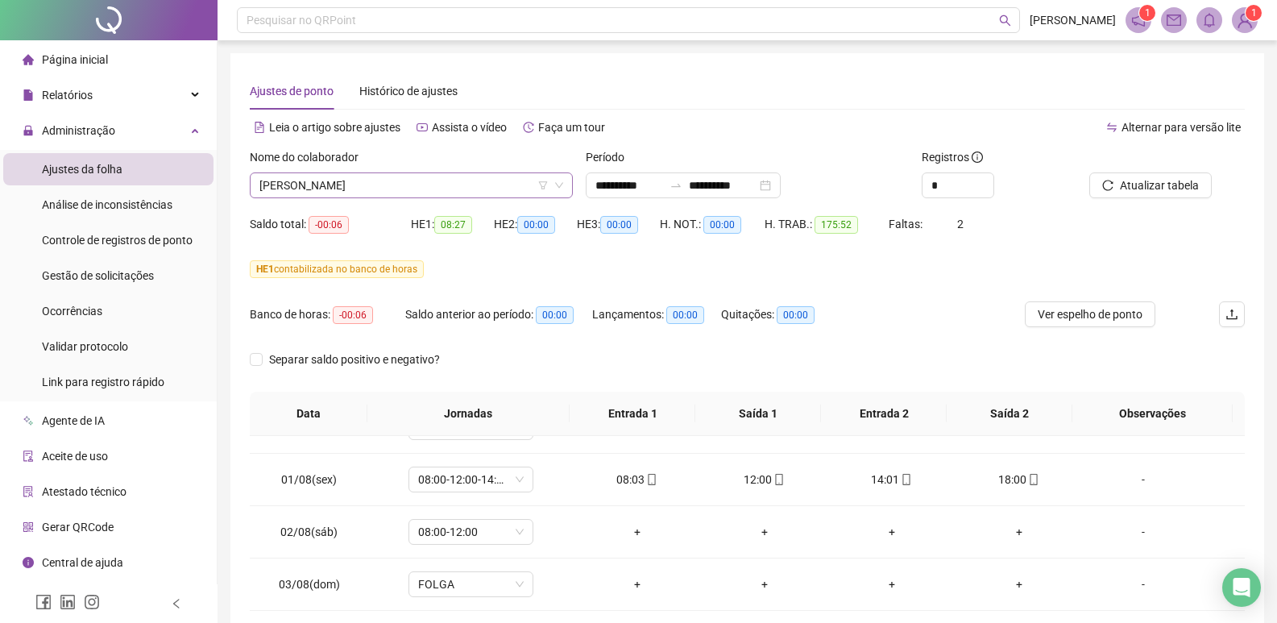
click at [430, 189] on span "[PERSON_NAME]" at bounding box center [411, 185] width 304 height 24
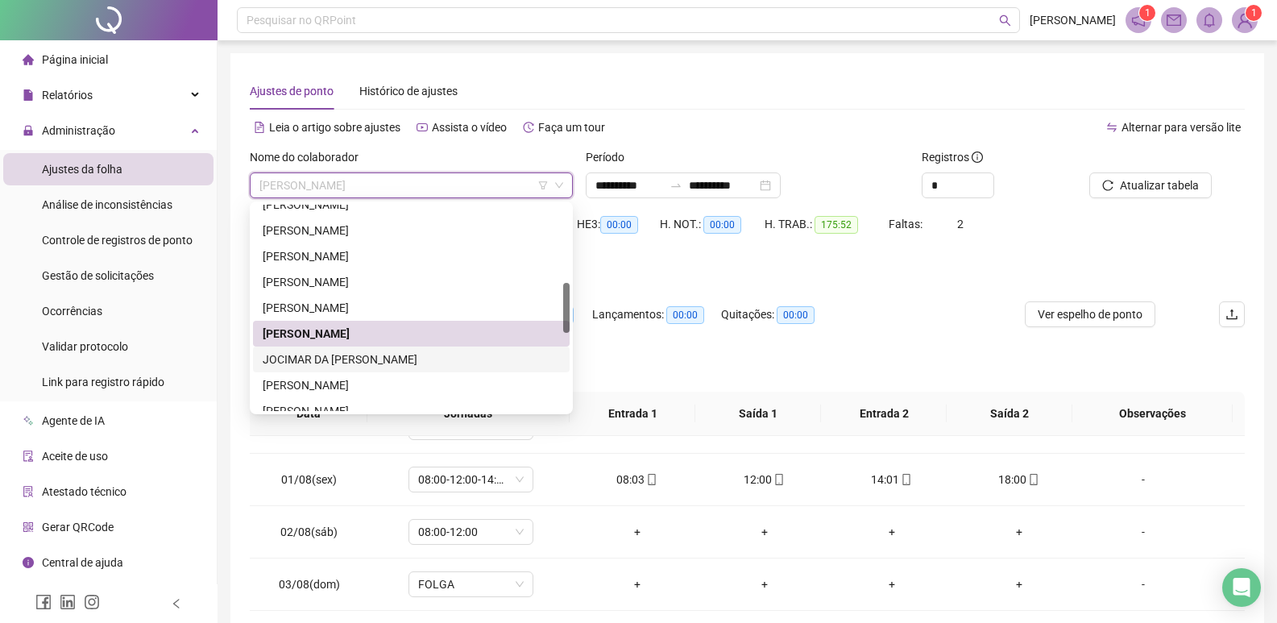
drag, startPoint x: 352, startPoint y: 358, endPoint x: 365, endPoint y: 356, distance: 13.0
click at [352, 358] on div "JOCIMAR DA [PERSON_NAME]" at bounding box center [411, 359] width 297 height 18
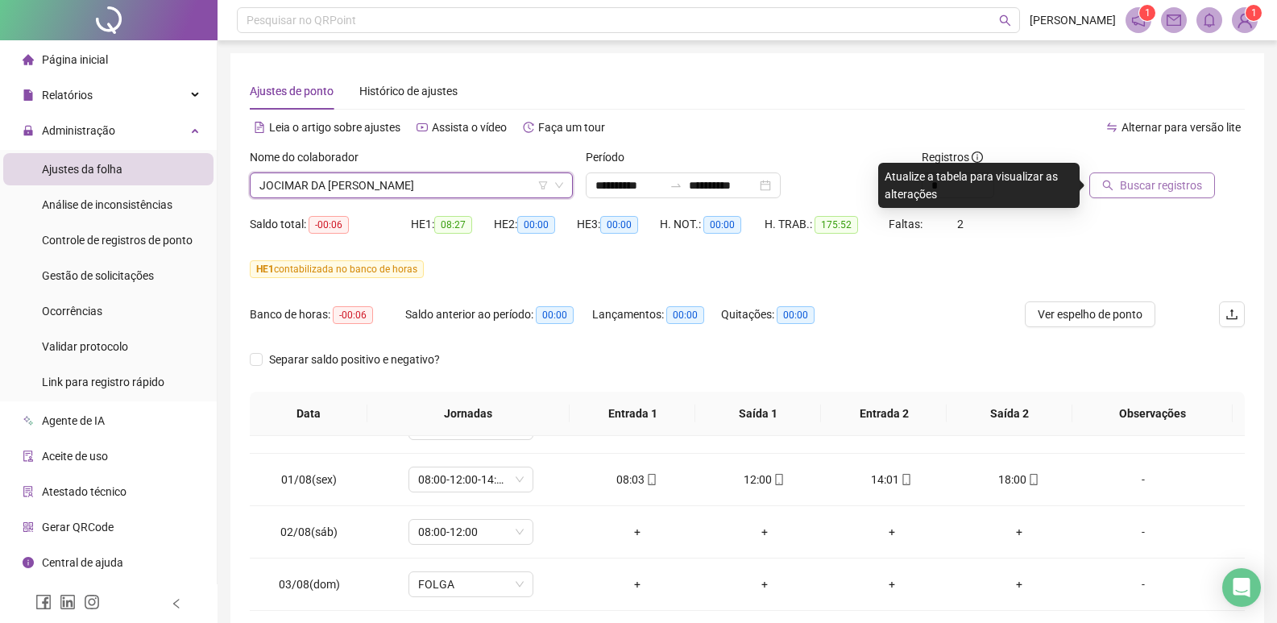
click at [1132, 180] on span "Buscar registros" at bounding box center [1161, 185] width 82 height 18
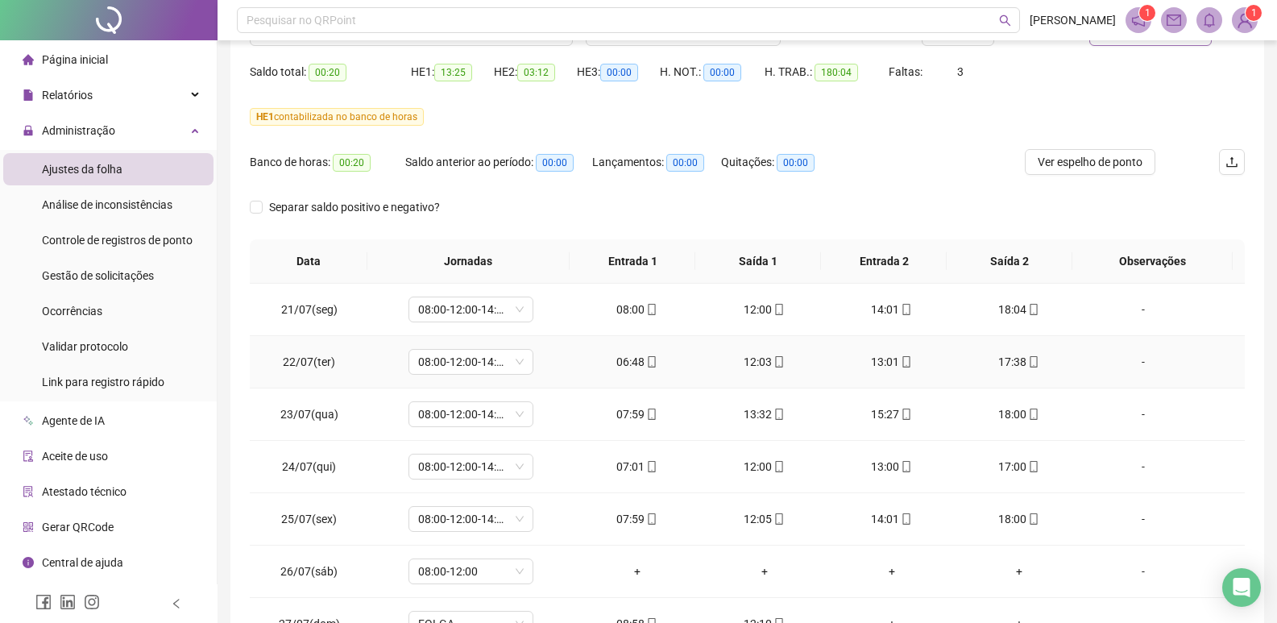
scroll to position [4, 0]
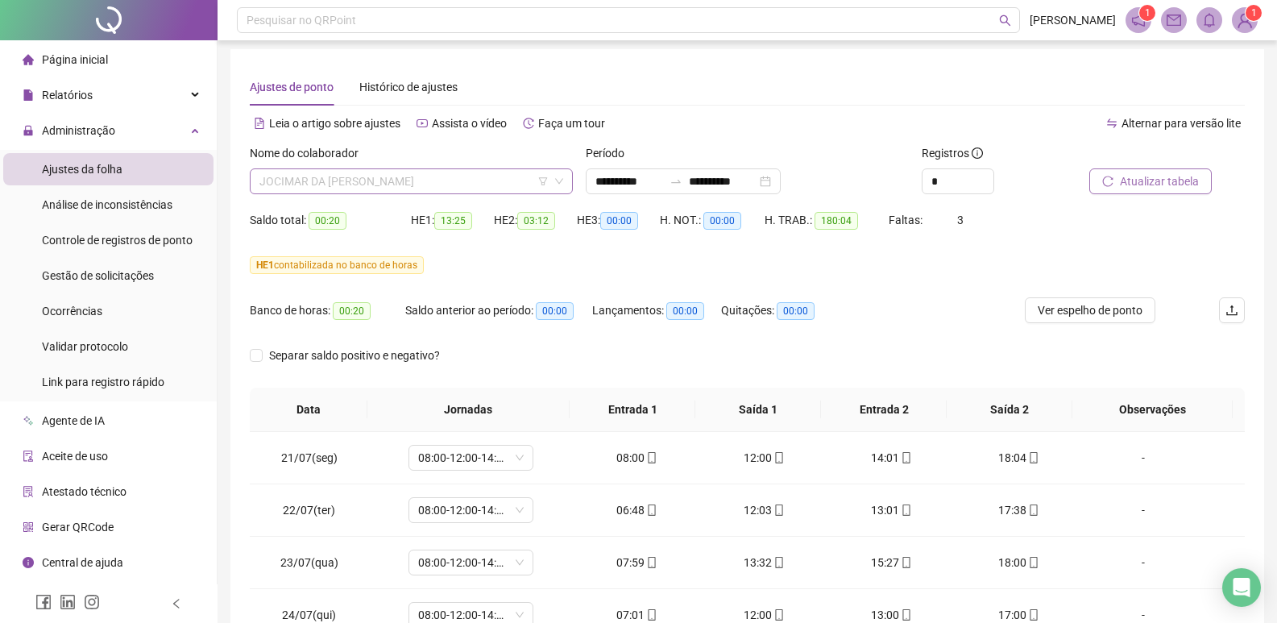
click at [465, 180] on span "JOCIMAR DA [PERSON_NAME]" at bounding box center [411, 181] width 304 height 24
click at [918, 334] on div "Banco de horas: 00:20 Saldo anterior ao período: 00:00 Lançamentos: 00:00 Quita…" at bounding box center [623, 319] width 746 height 45
click at [475, 180] on span "JOCIMAR DA [PERSON_NAME]" at bounding box center [411, 181] width 304 height 24
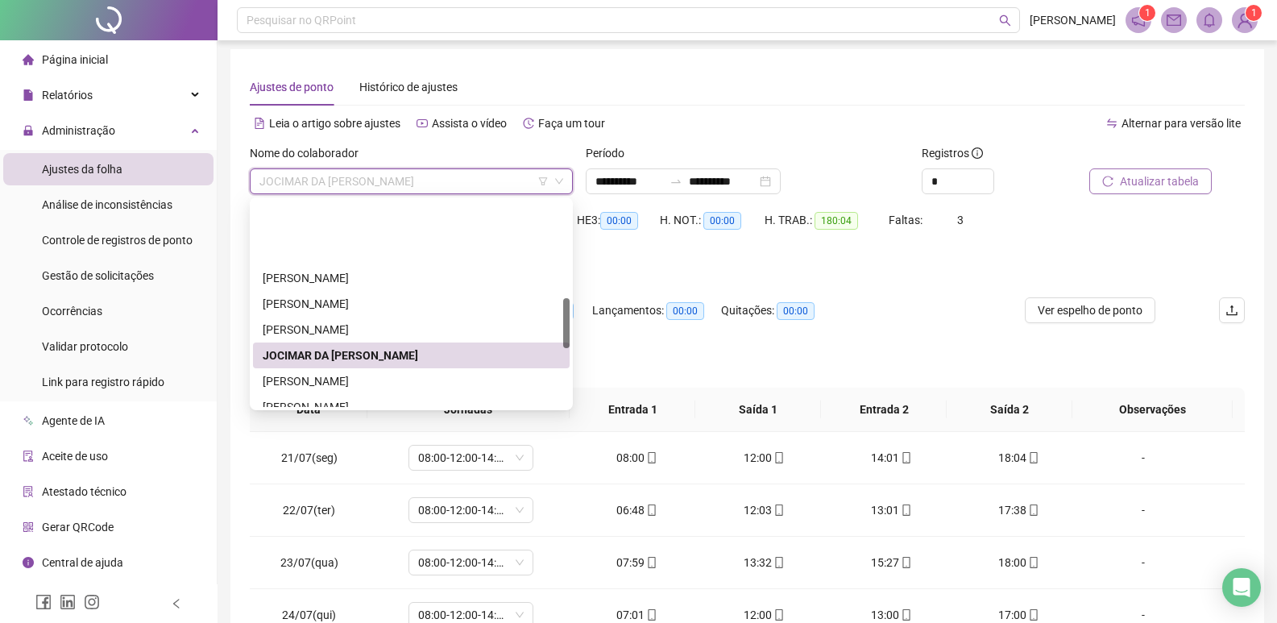
scroll to position [403, 0]
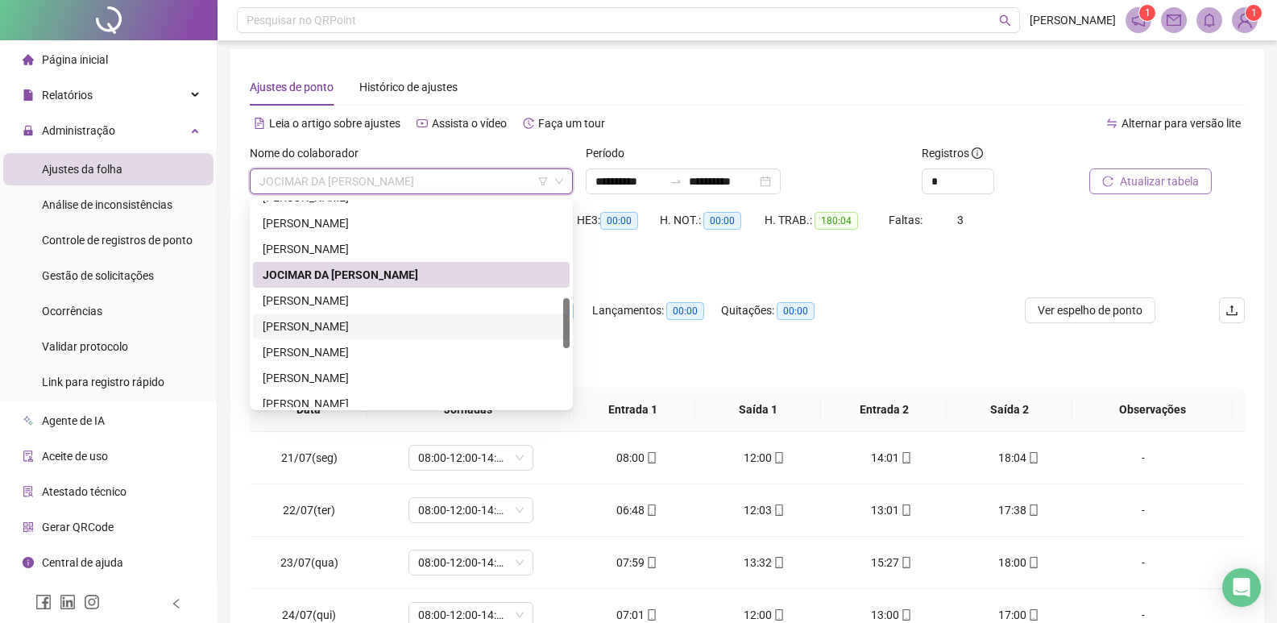
click at [346, 321] on div "[PERSON_NAME]" at bounding box center [411, 326] width 297 height 18
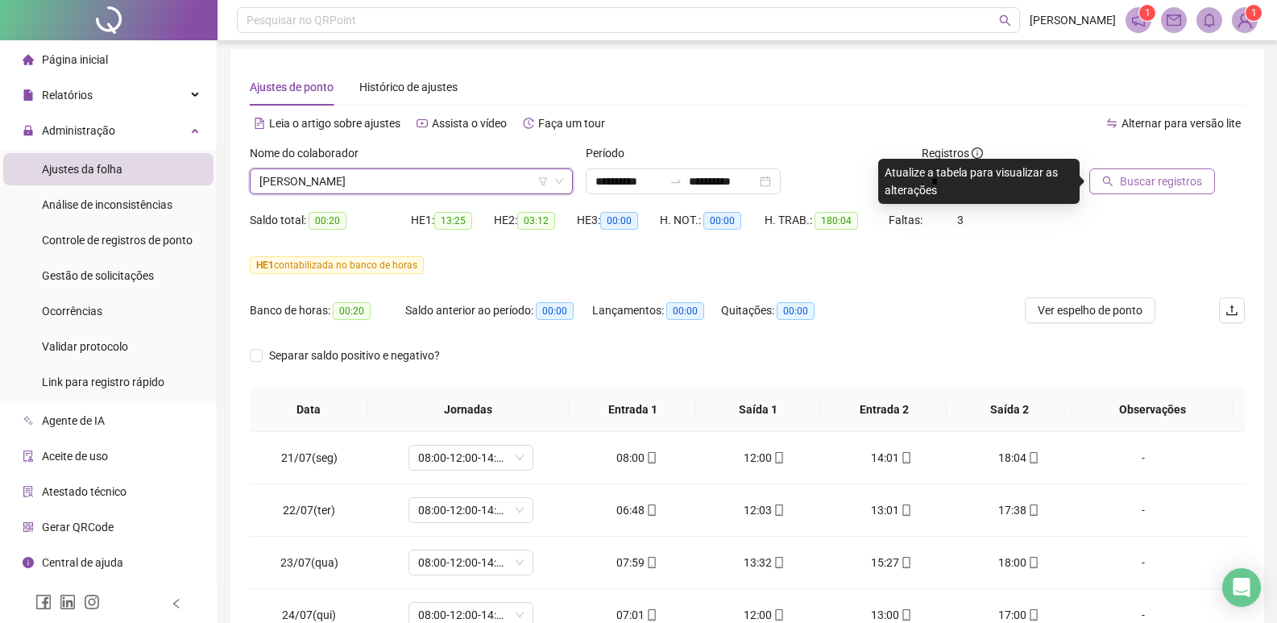
click at [1141, 187] on span "Buscar registros" at bounding box center [1161, 181] width 82 height 18
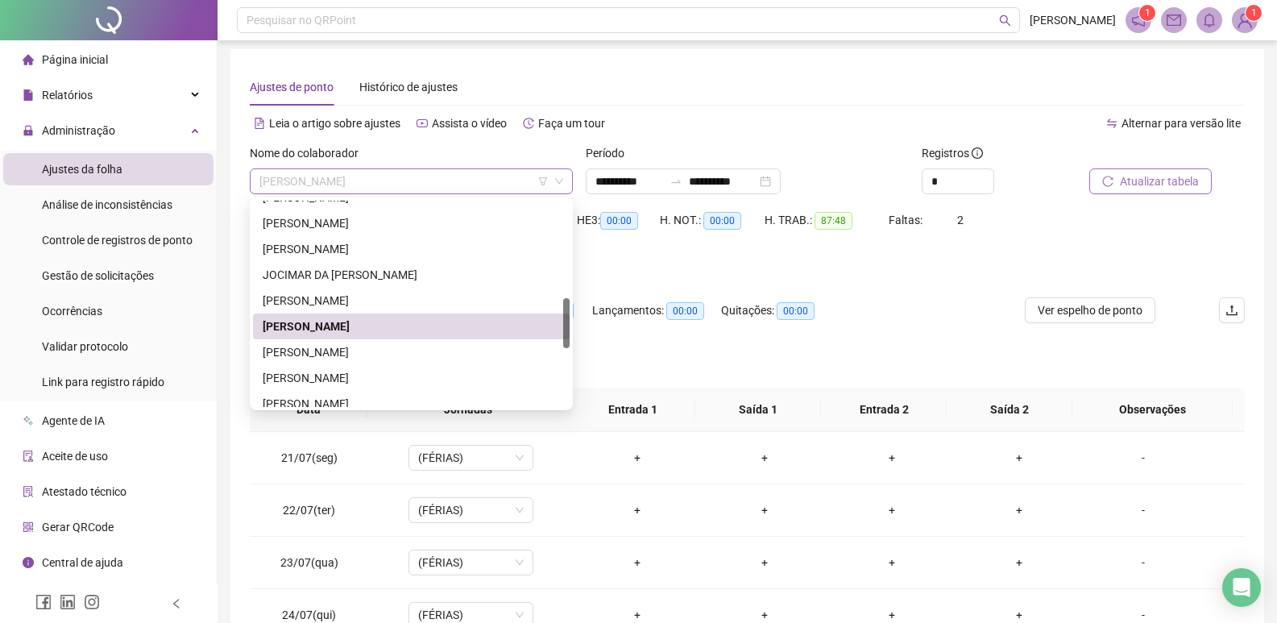
click at [458, 185] on span "[PERSON_NAME]" at bounding box center [411, 181] width 304 height 24
click at [333, 375] on div "[PERSON_NAME]" at bounding box center [411, 378] width 297 height 18
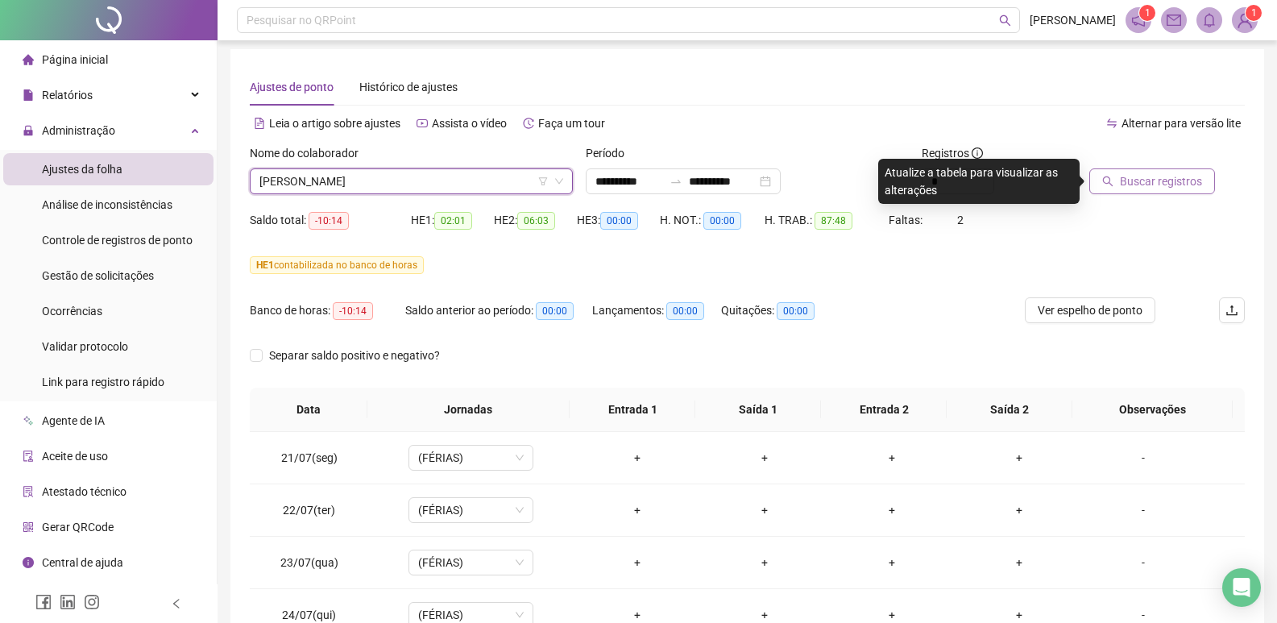
click at [1167, 187] on span "Buscar registros" at bounding box center [1161, 181] width 82 height 18
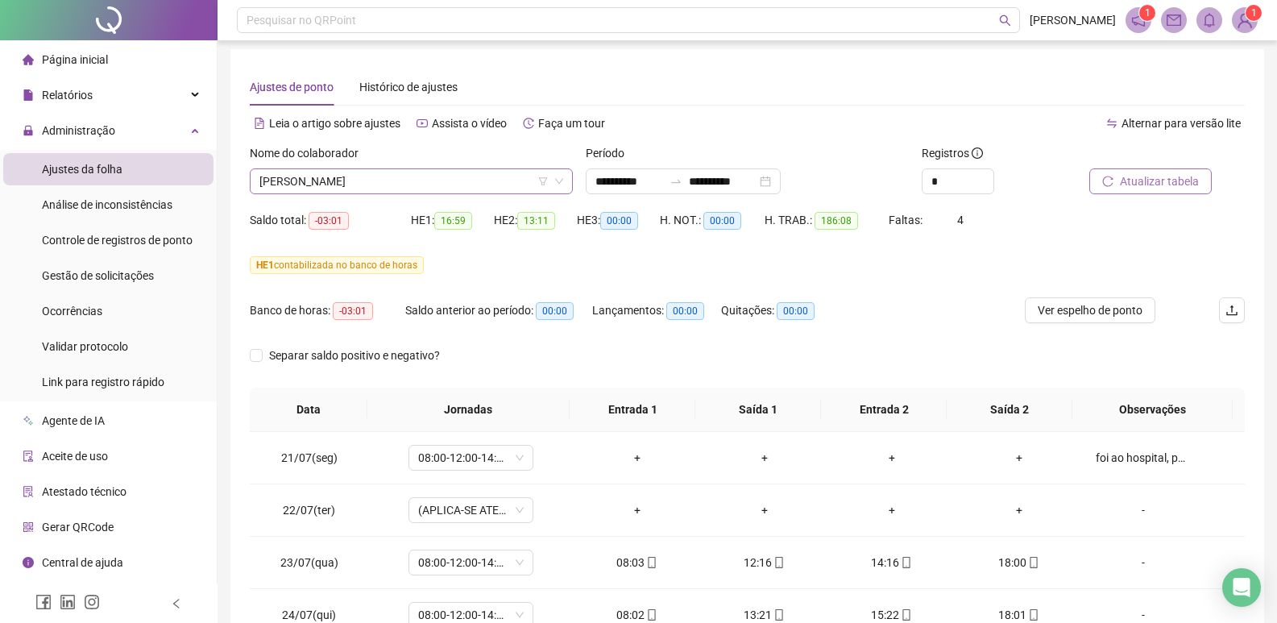
click at [440, 188] on span "[PERSON_NAME]" at bounding box center [411, 181] width 304 height 24
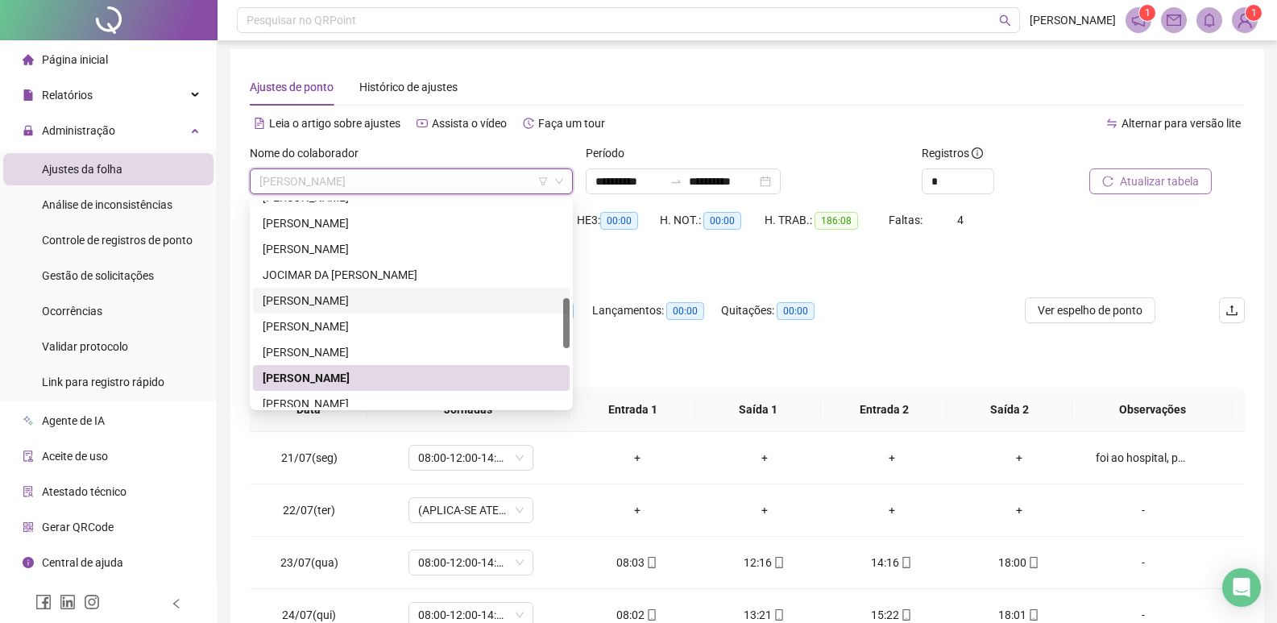
scroll to position [483, 0]
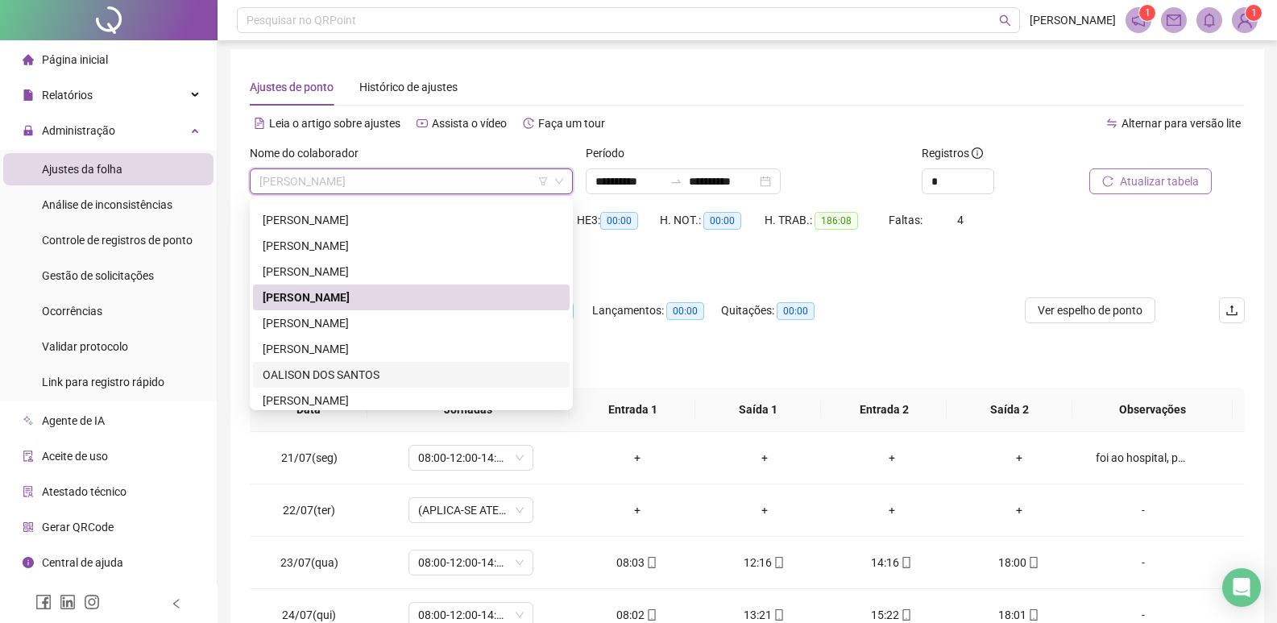
click at [326, 371] on div "OALISON DOS SANTOS" at bounding box center [411, 375] width 297 height 18
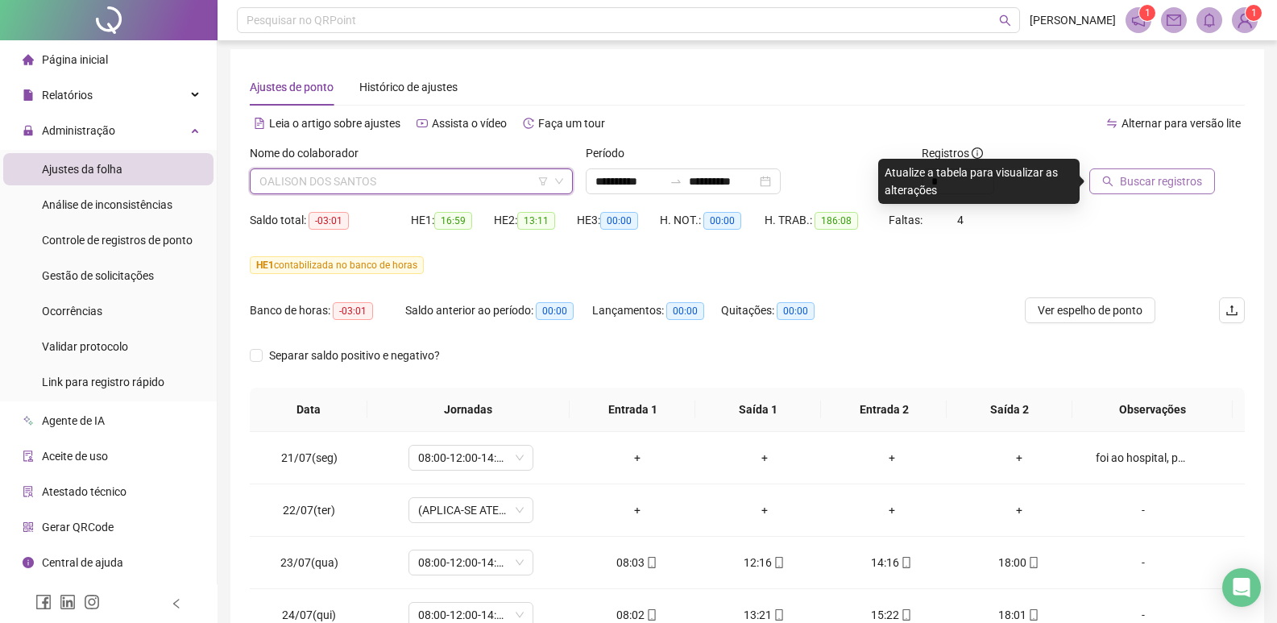
click at [442, 177] on span "OALISON DOS SANTOS" at bounding box center [411, 181] width 304 height 24
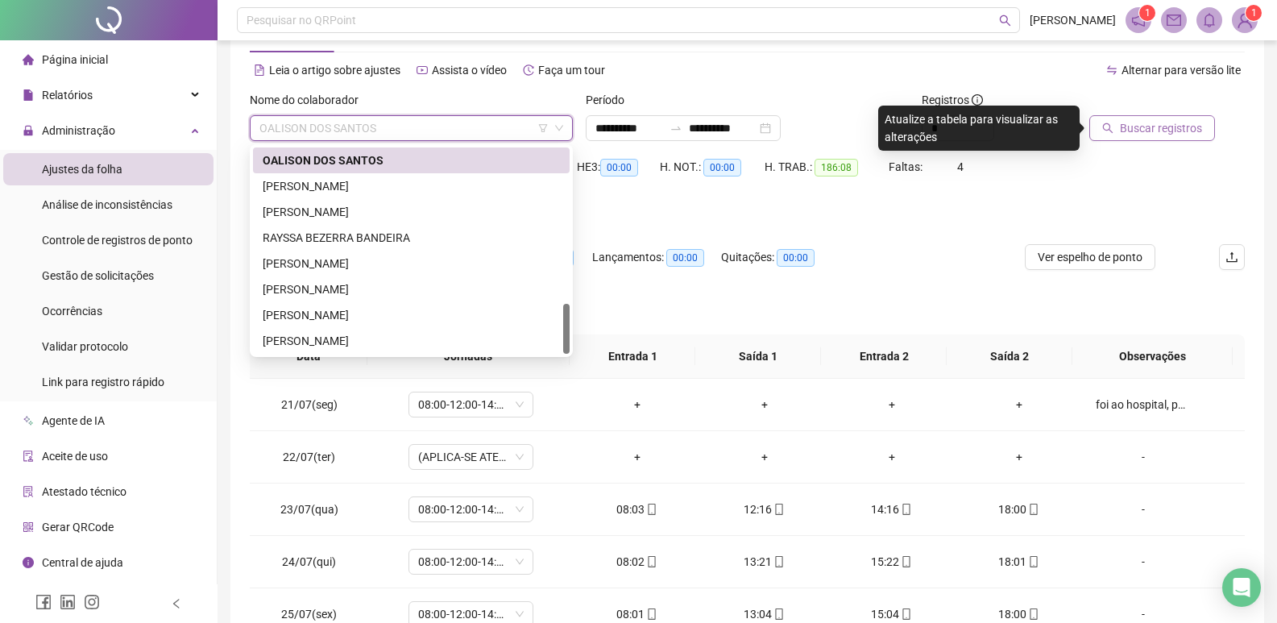
scroll to position [85, 0]
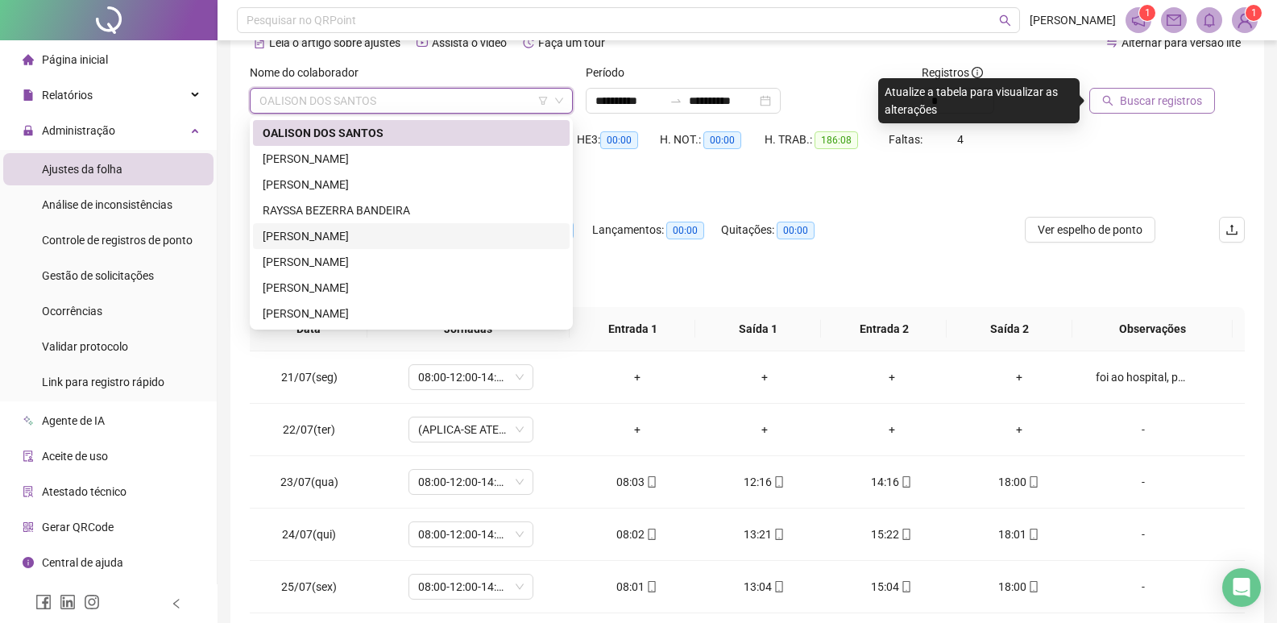
click at [358, 230] on div "[PERSON_NAME]" at bounding box center [411, 236] width 297 height 18
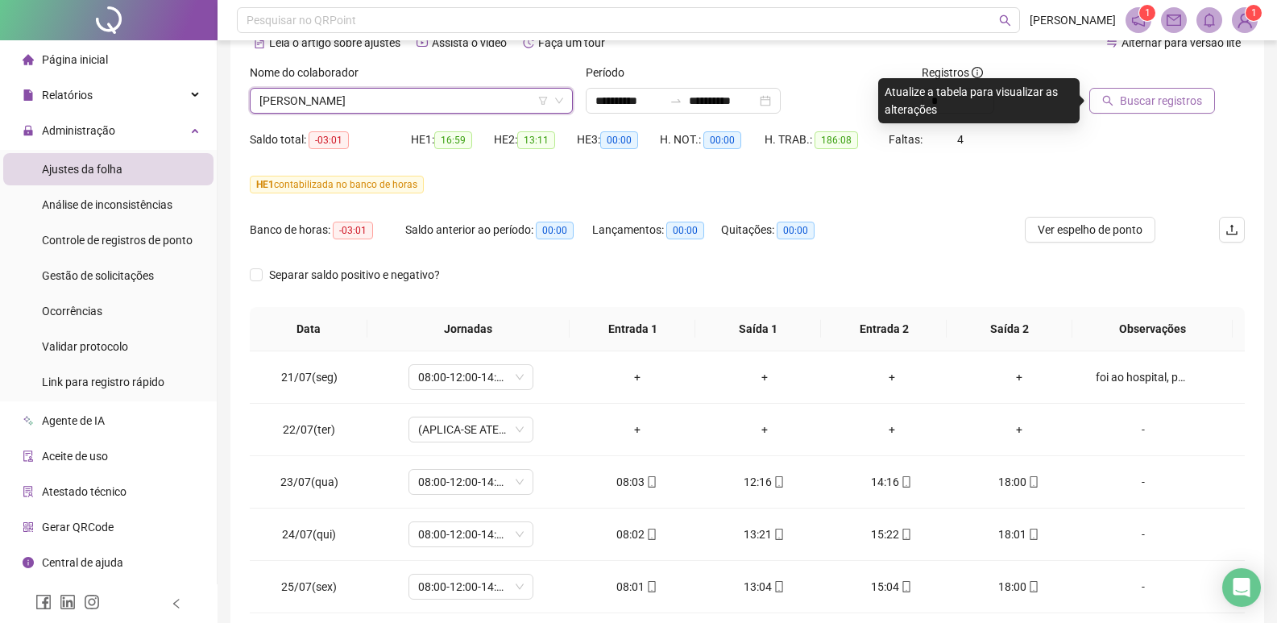
click at [1172, 106] on span "Buscar registros" at bounding box center [1161, 101] width 82 height 18
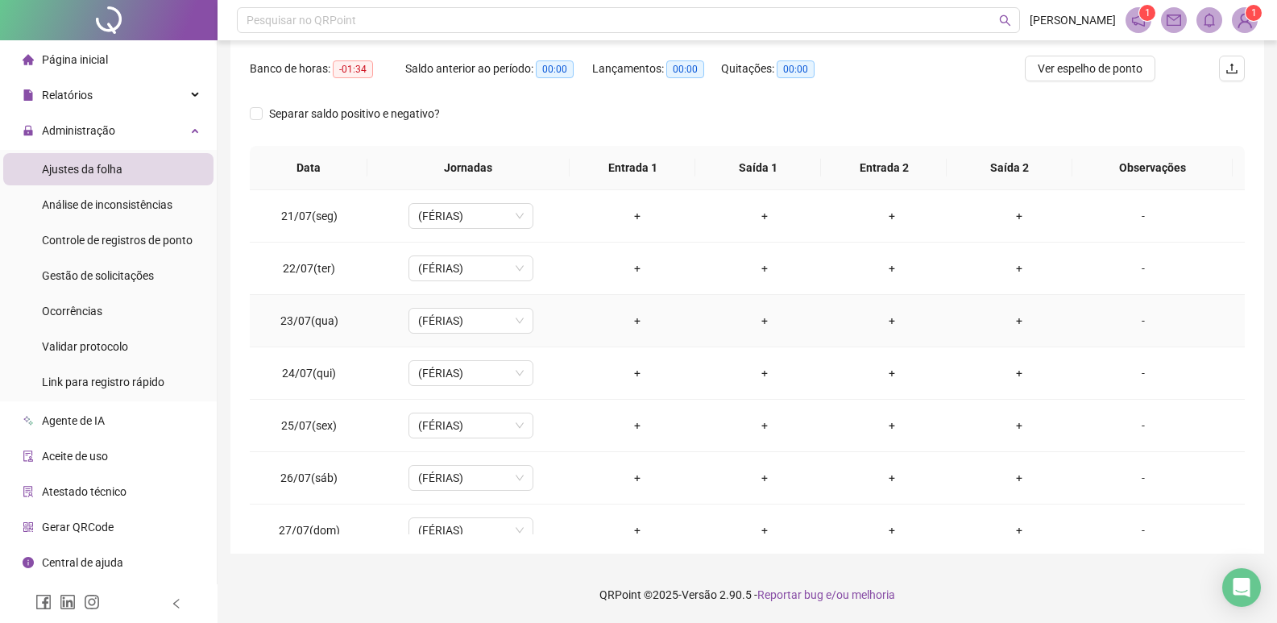
scroll to position [0, 0]
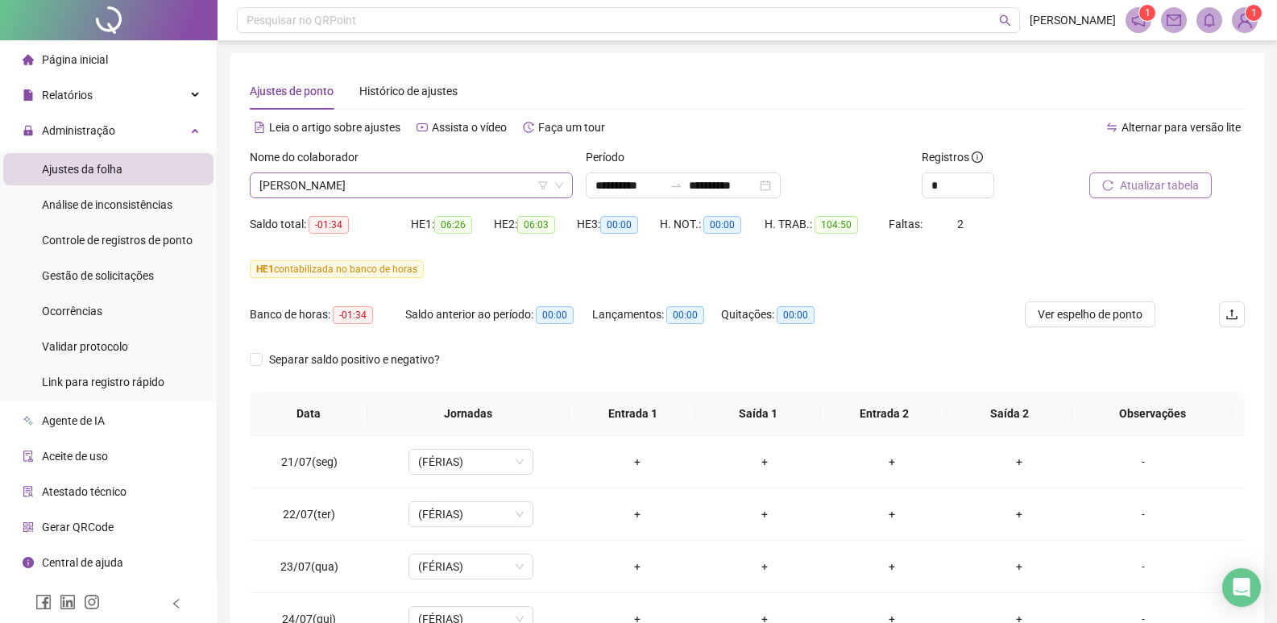
click at [447, 189] on span "[PERSON_NAME]" at bounding box center [411, 185] width 304 height 24
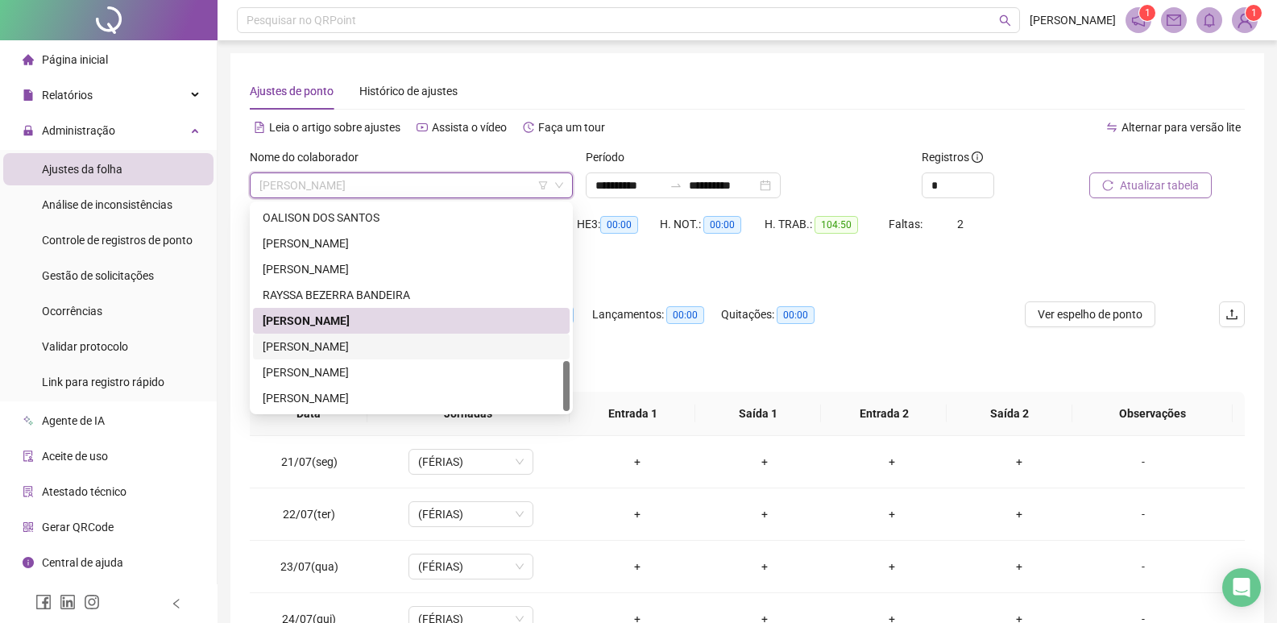
click at [416, 342] on div "[PERSON_NAME]" at bounding box center [411, 347] width 297 height 18
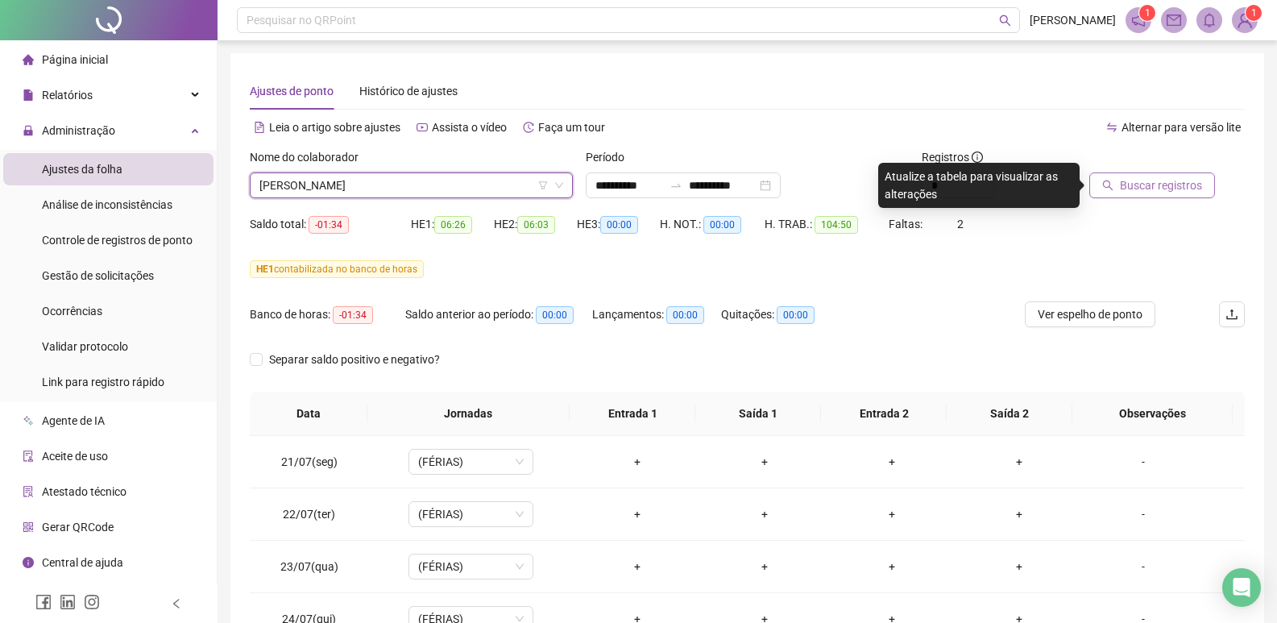
click at [1139, 193] on span "Buscar registros" at bounding box center [1161, 185] width 82 height 18
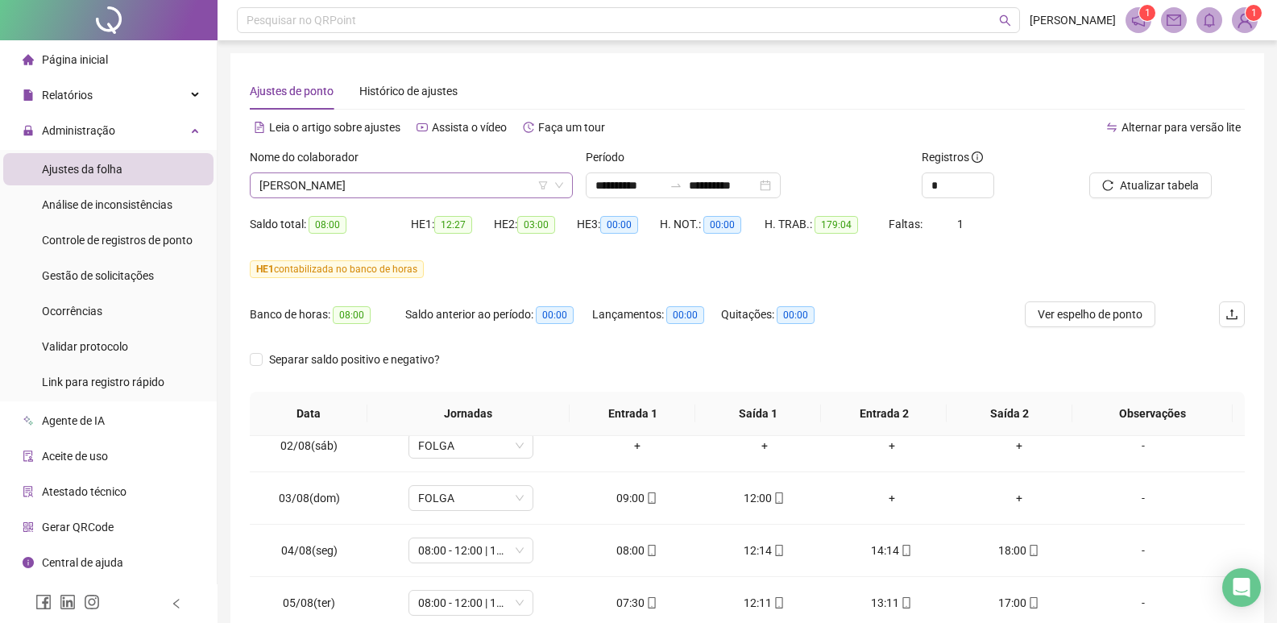
click at [433, 189] on span "[PERSON_NAME]" at bounding box center [411, 185] width 304 height 24
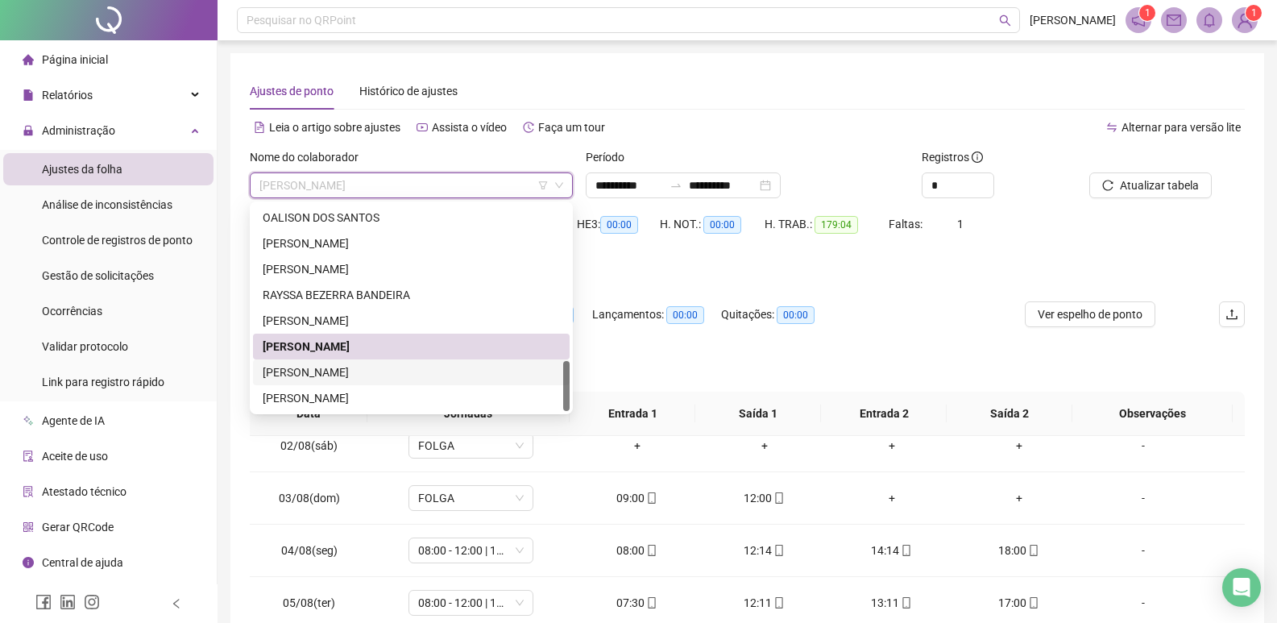
click at [371, 369] on div "[PERSON_NAME]" at bounding box center [411, 372] width 297 height 18
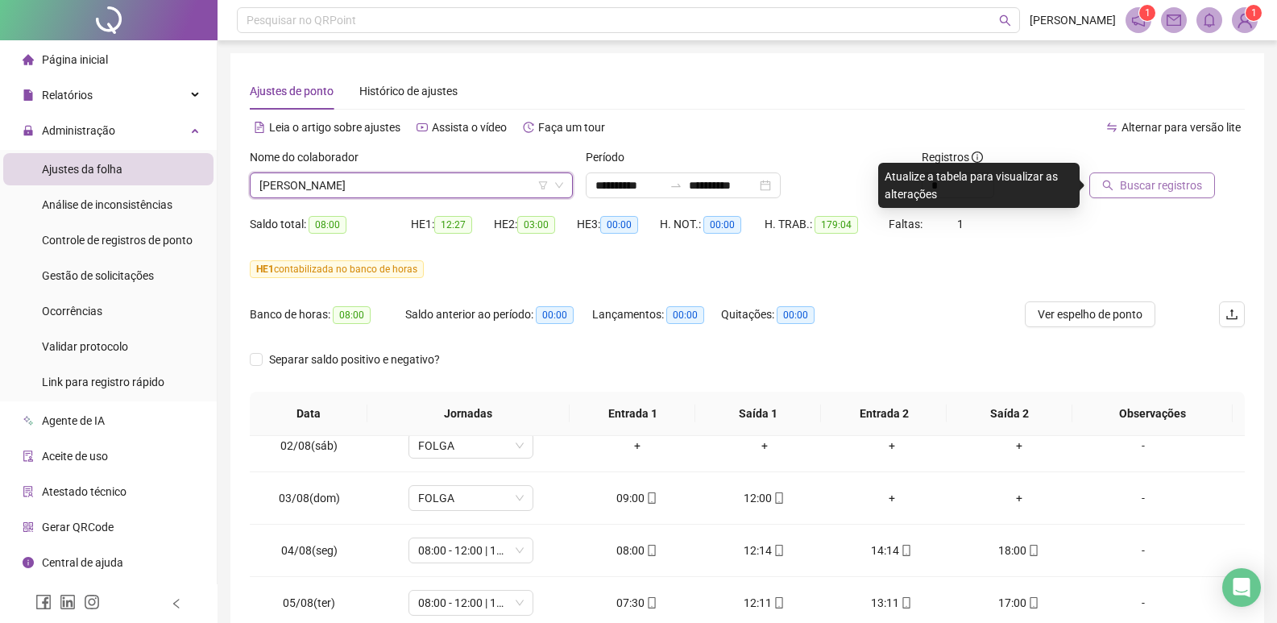
click at [1130, 193] on span "Buscar registros" at bounding box center [1161, 185] width 82 height 18
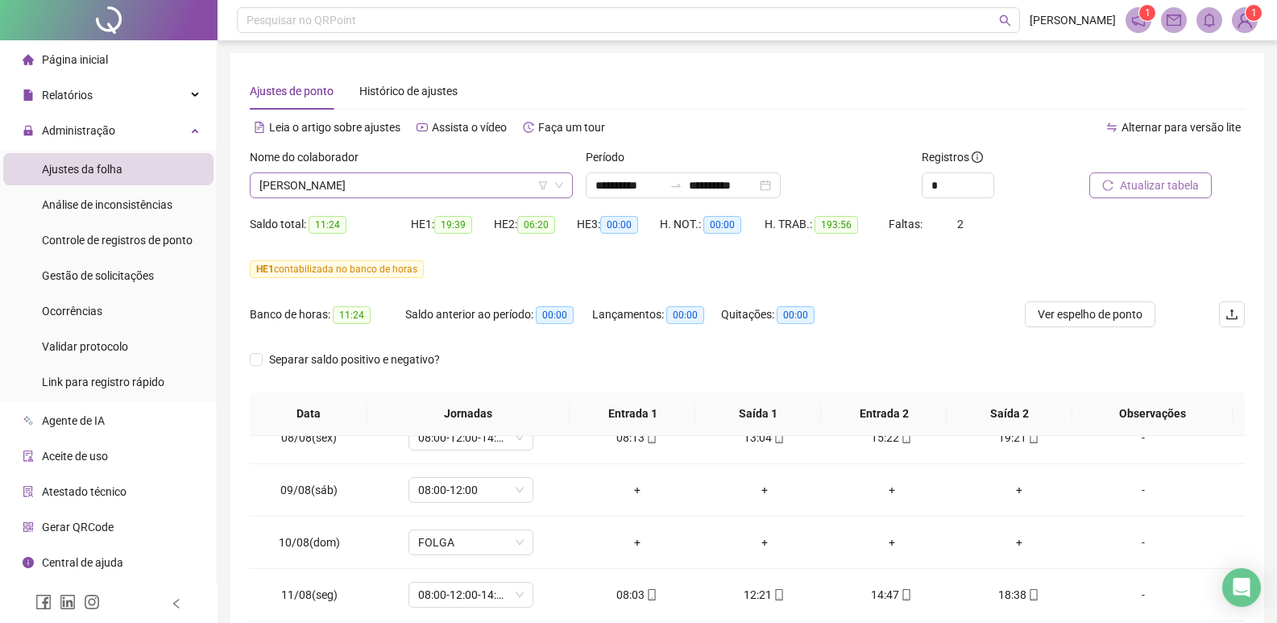
click at [429, 189] on span "[PERSON_NAME]" at bounding box center [411, 185] width 304 height 24
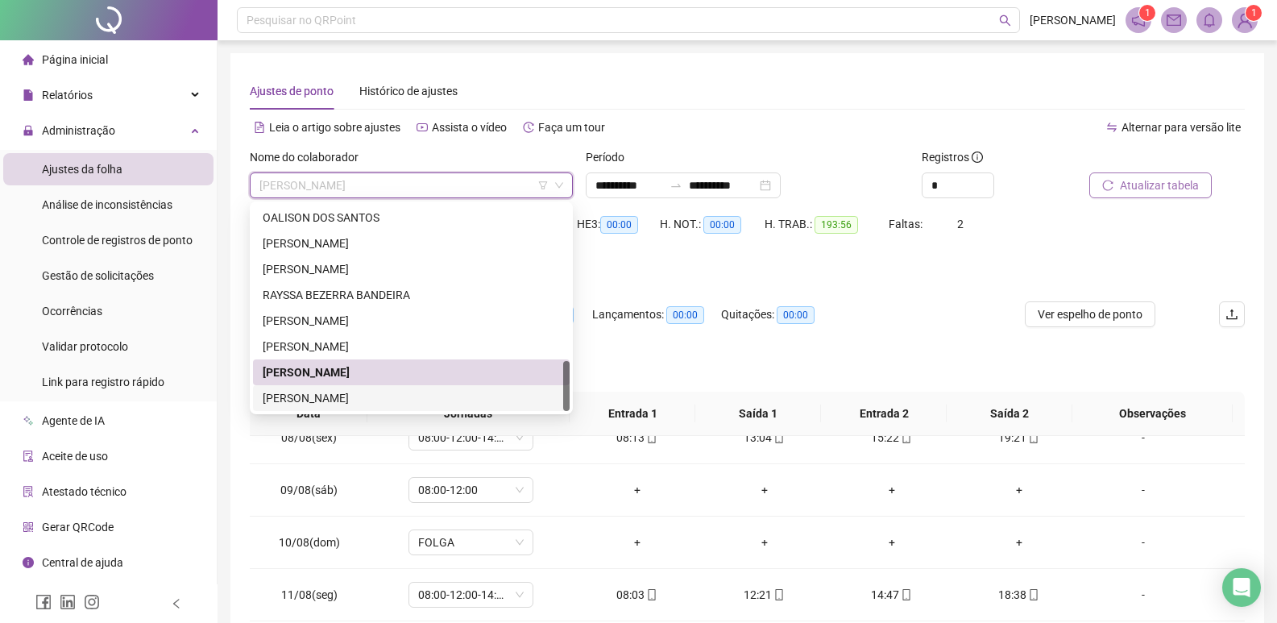
click at [359, 400] on div "[PERSON_NAME]" at bounding box center [411, 398] width 297 height 18
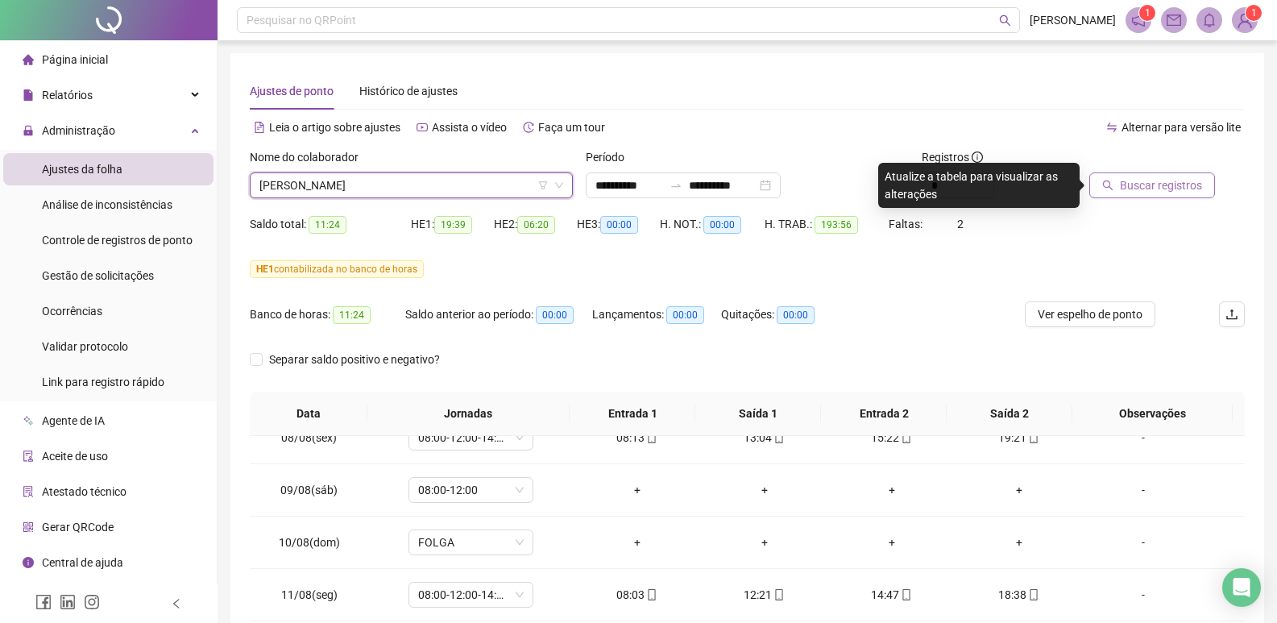
click at [1143, 185] on span "Buscar registros" at bounding box center [1161, 185] width 82 height 18
